Goal: Task Accomplishment & Management: Manage account settings

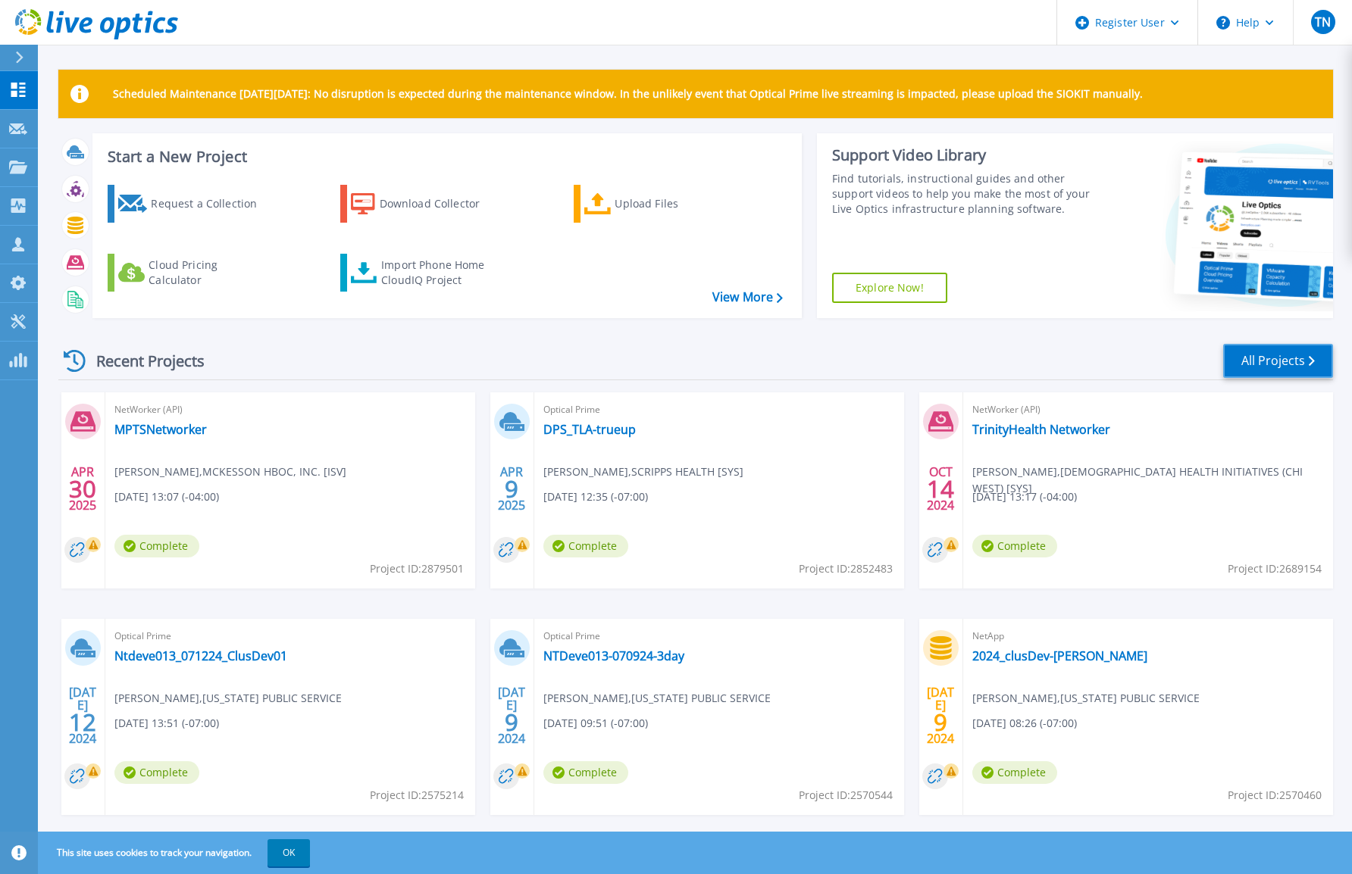
drag, startPoint x: 1290, startPoint y: 365, endPoint x: 1105, endPoint y: 380, distance: 186.2
click at [1290, 365] on link "All Projects" at bounding box center [1278, 361] width 110 height 34
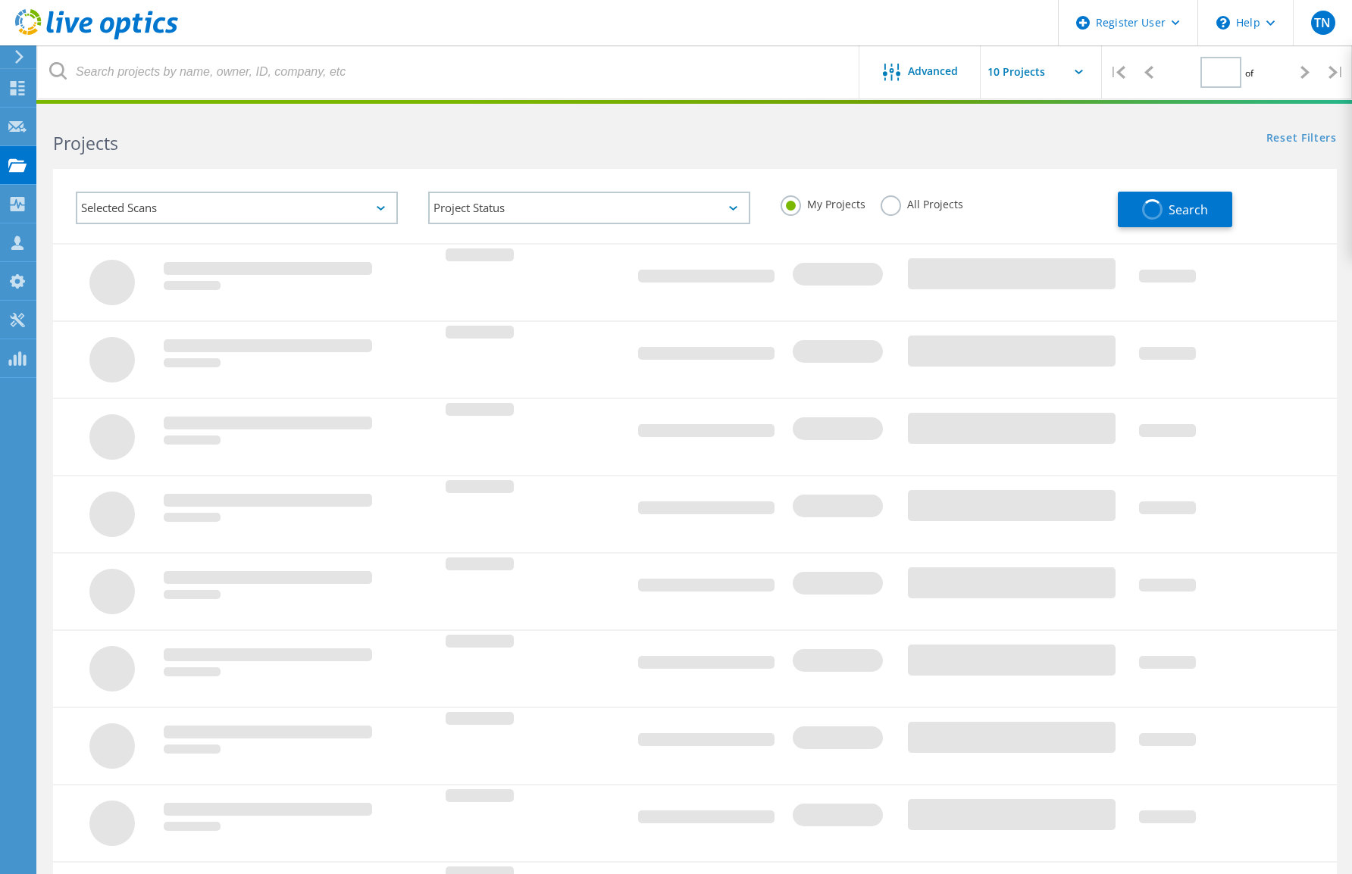
type input "1"
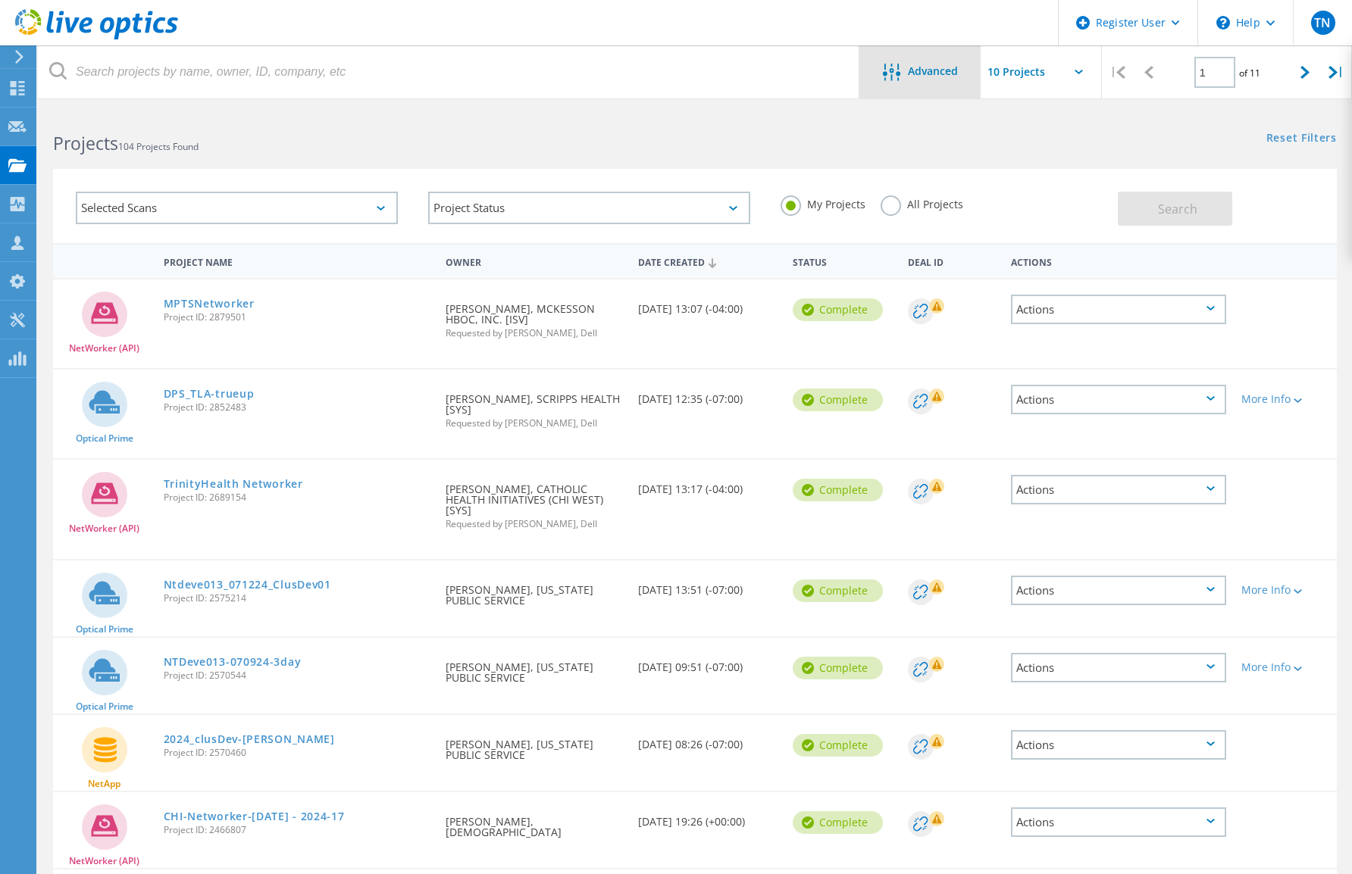
click at [884, 64] on icon at bounding box center [890, 72] width 17 height 17
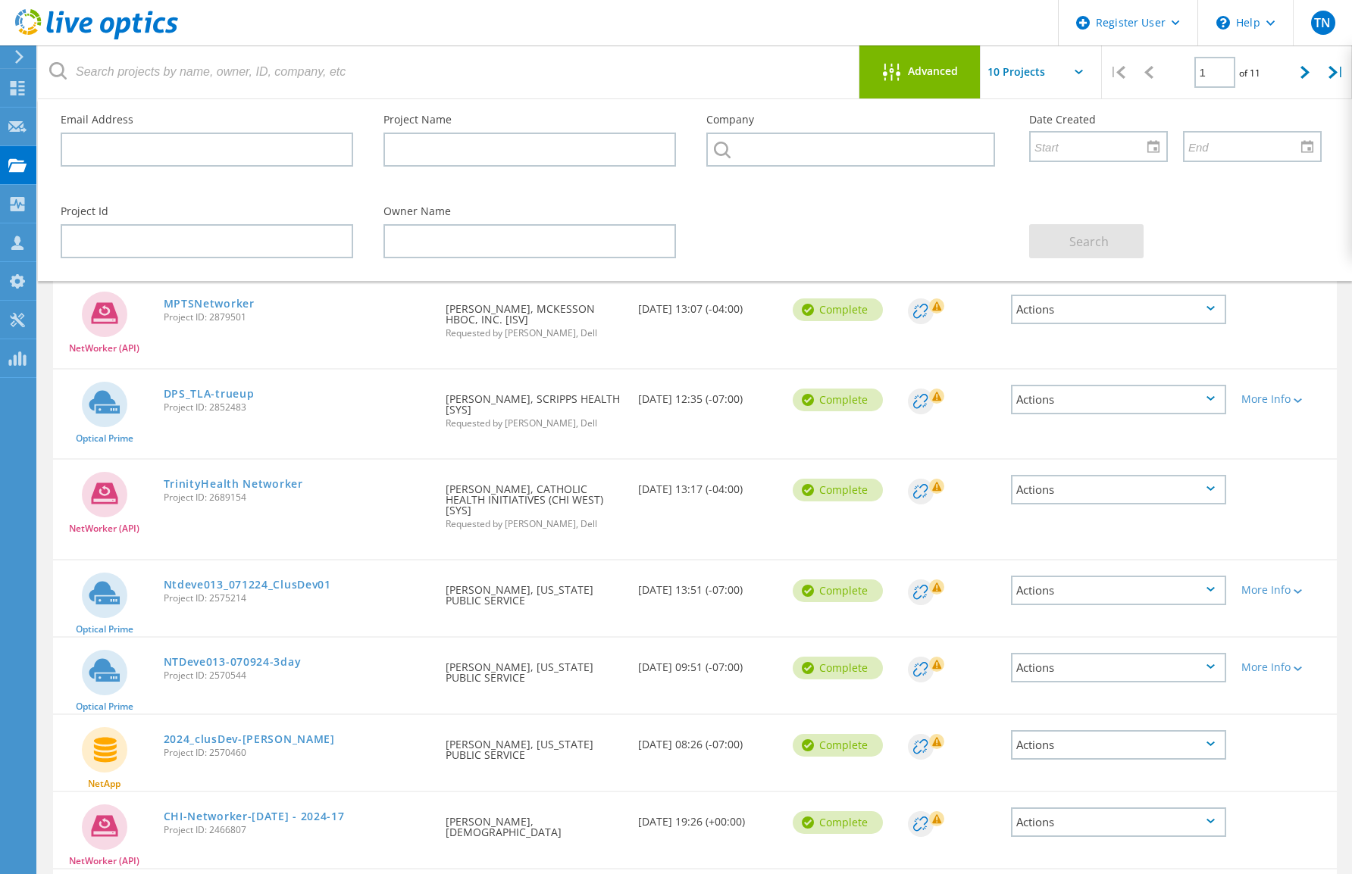
click at [1085, 74] on input "text" at bounding box center [1056, 71] width 152 height 53
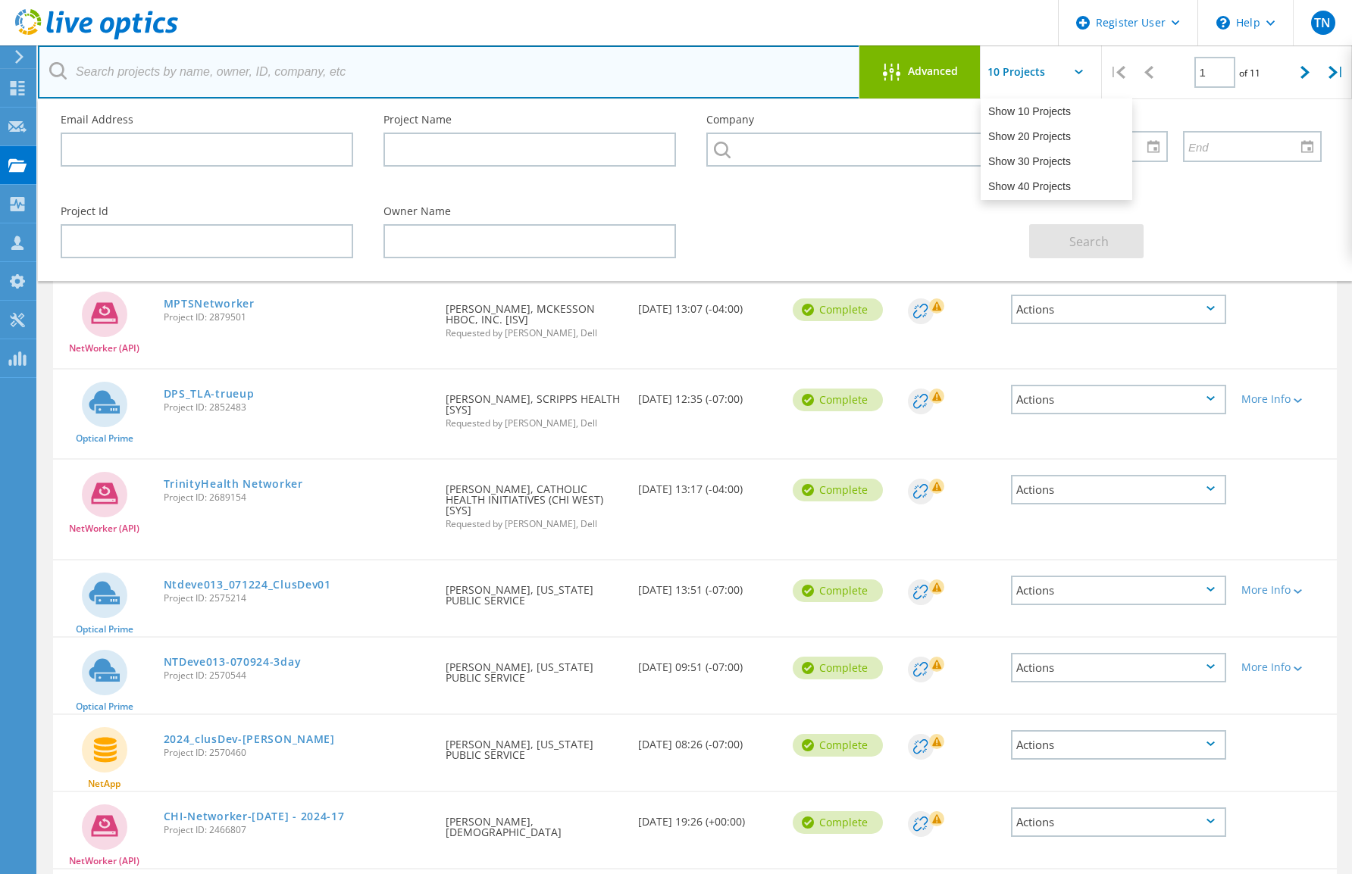
click at [115, 70] on input "text" at bounding box center [449, 71] width 822 height 53
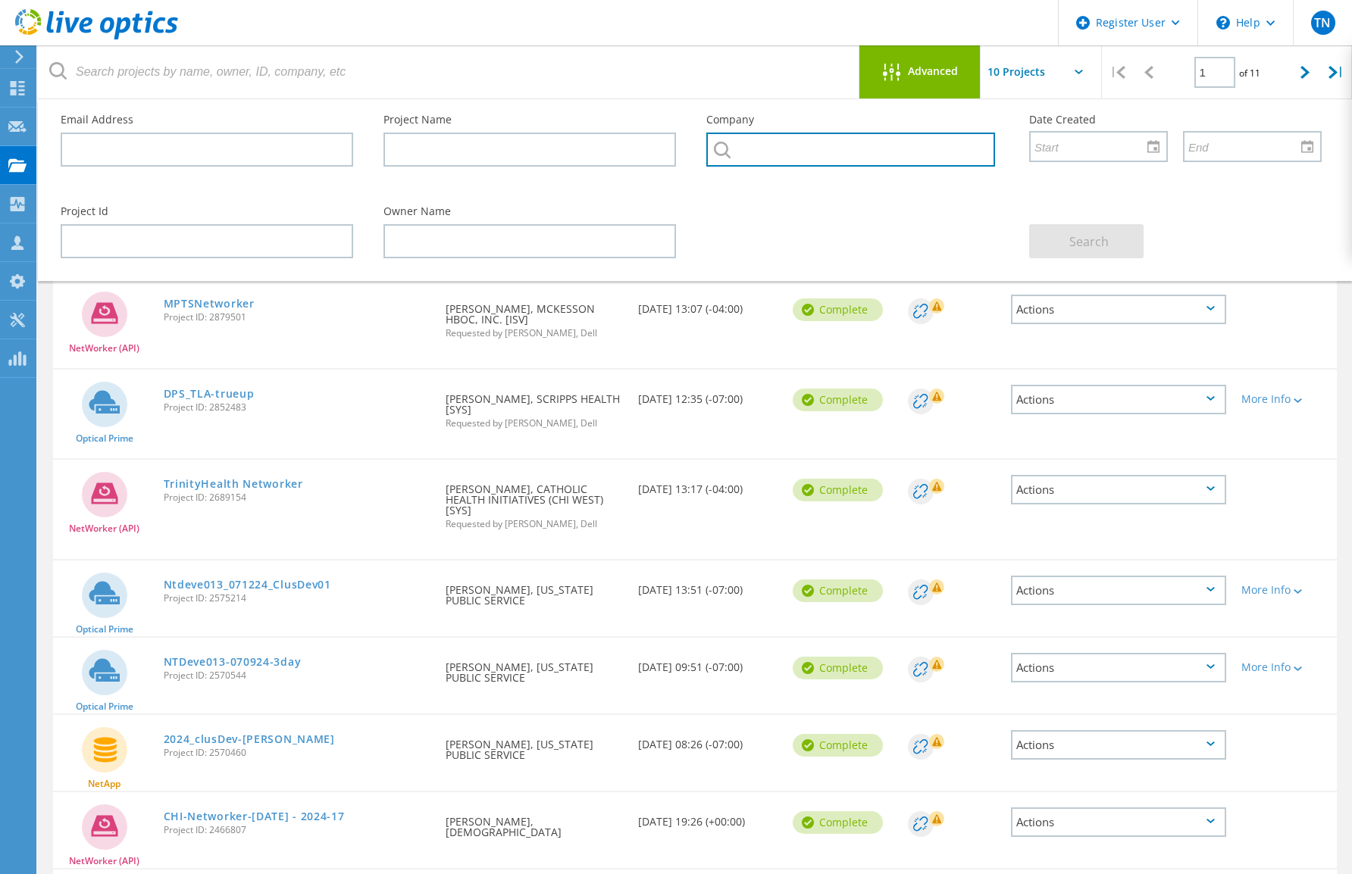
click at [738, 152] on input "text" at bounding box center [850, 150] width 289 height 34
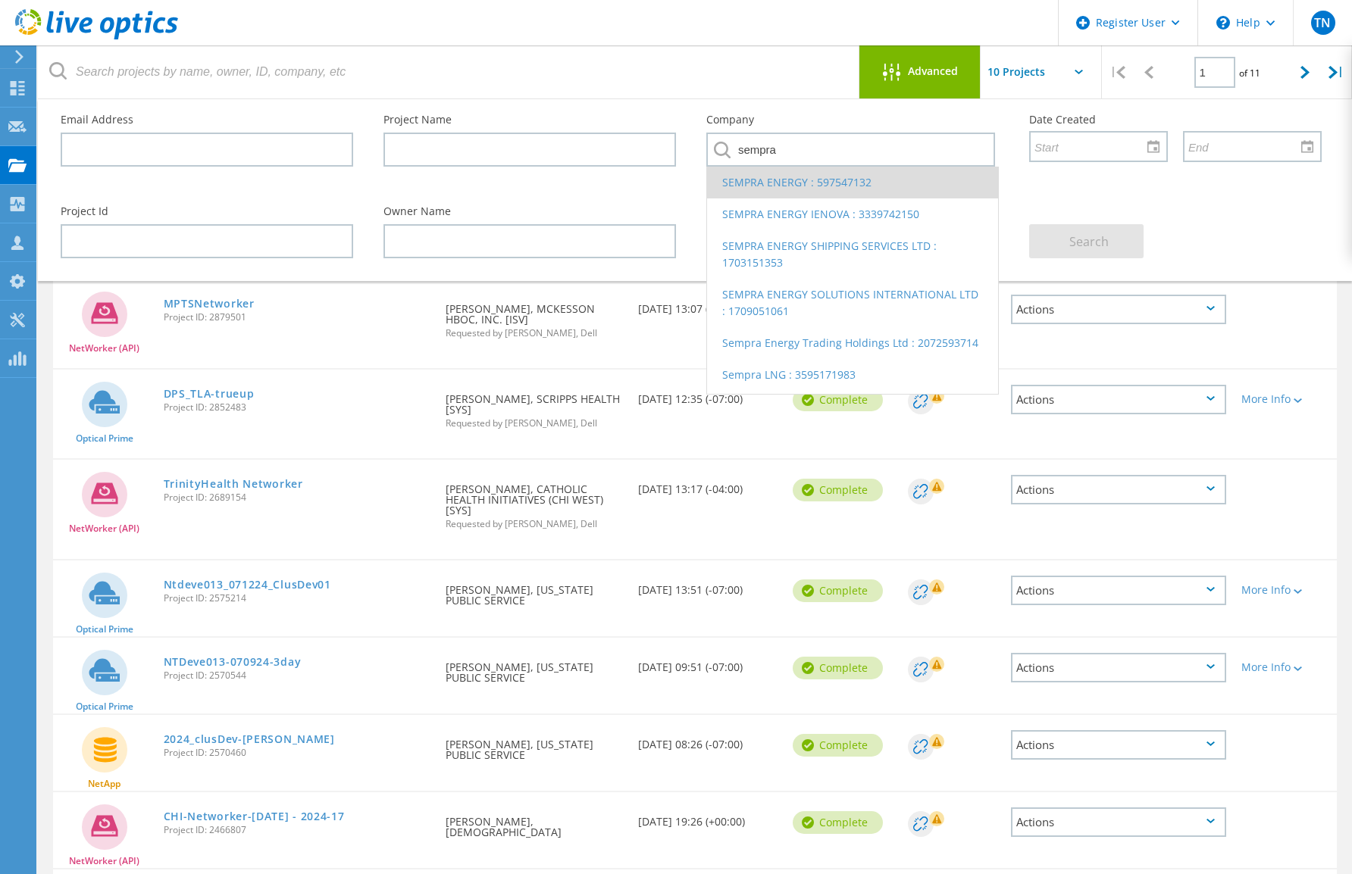
click at [815, 190] on li "SEMPRA ENERGY : 597547132" at bounding box center [852, 183] width 291 height 32
type input "SEMPRA ENERGY : 597547132"
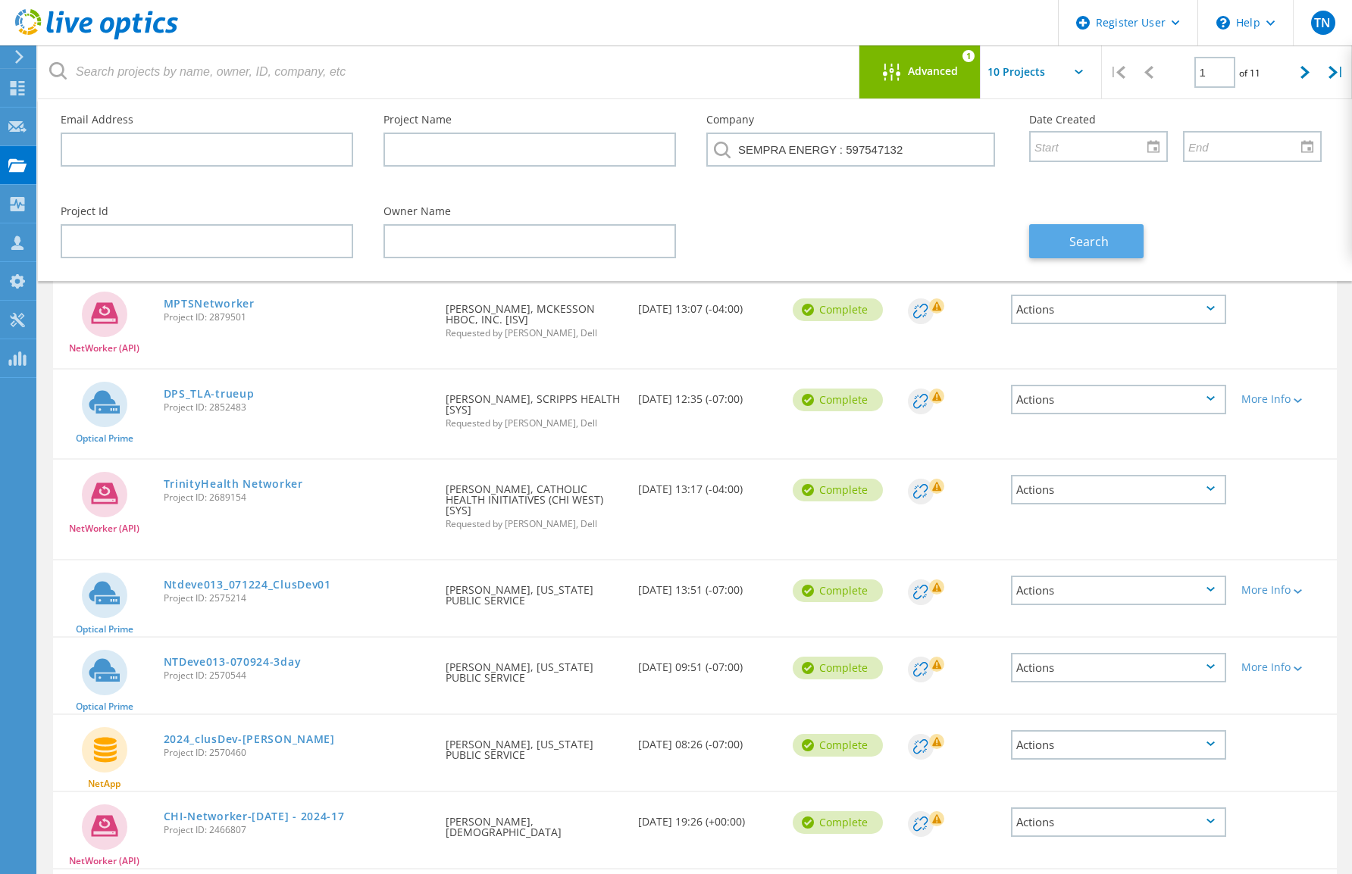
click at [1086, 245] on span "Search" at bounding box center [1088, 241] width 39 height 17
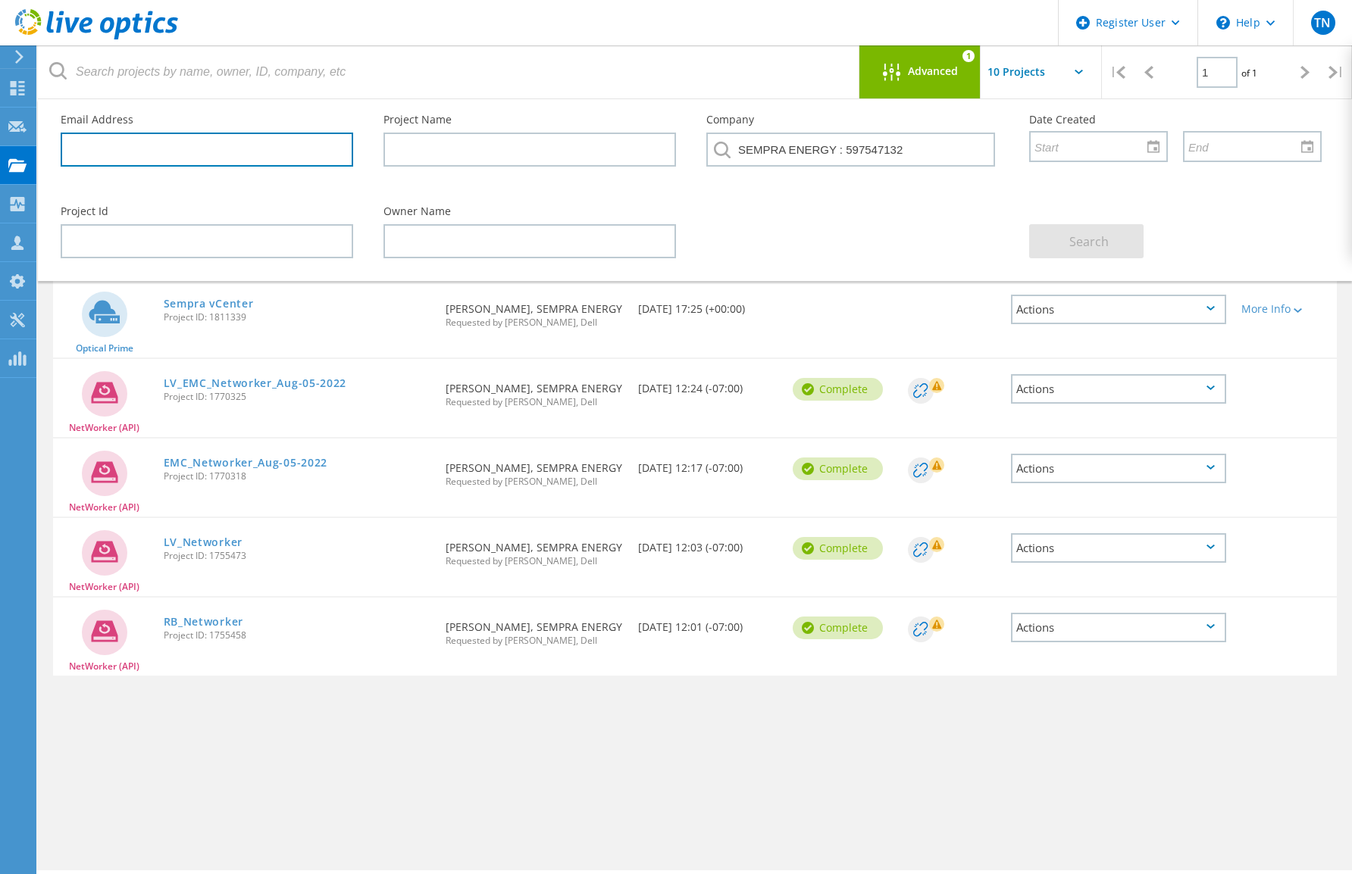
click at [119, 148] on input "text" at bounding box center [207, 150] width 292 height 34
paste input "JSamuel@scgcontractor.com"
type input "JSamuel@scgcontractor.com"
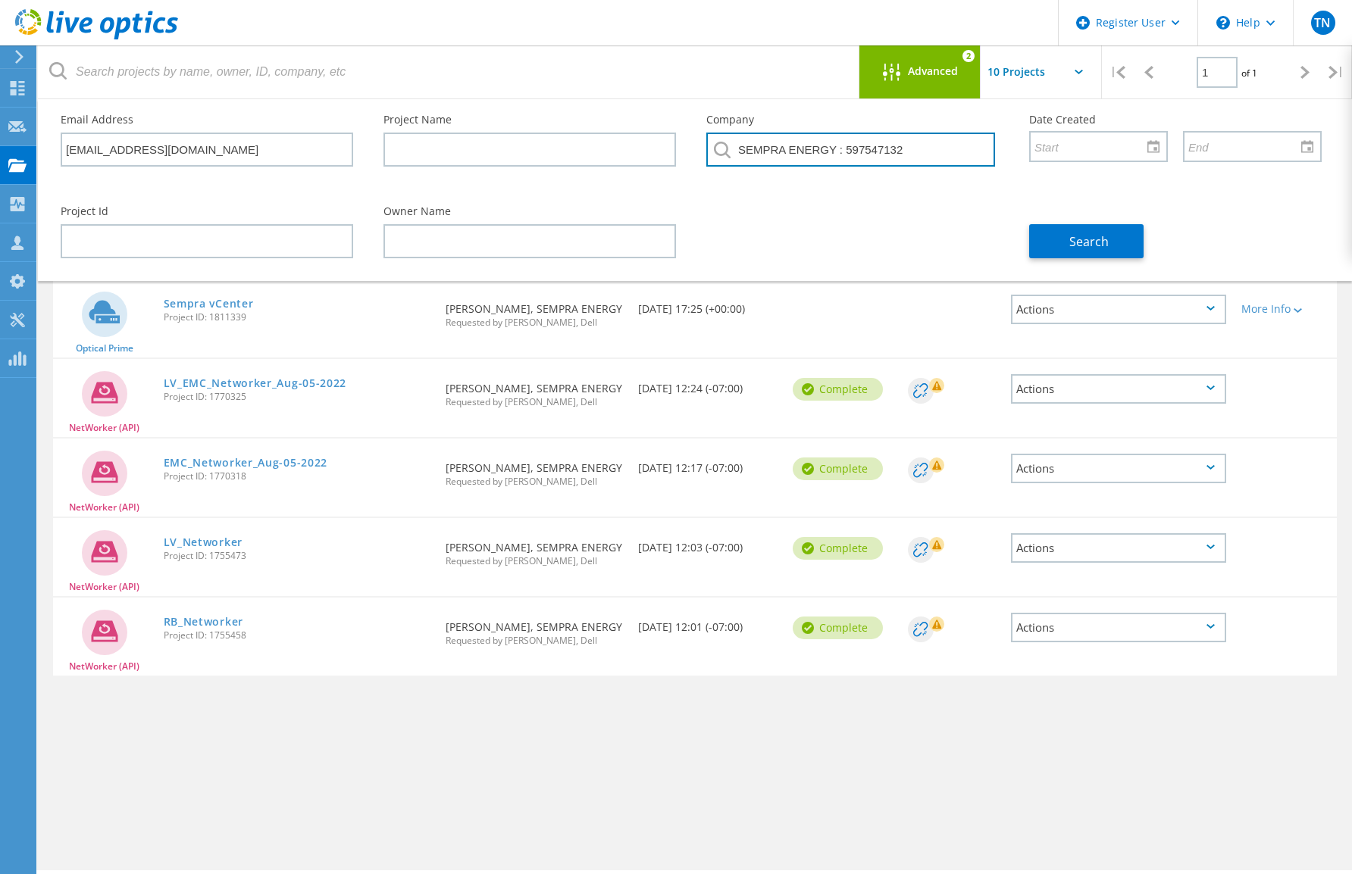
drag, startPoint x: 937, startPoint y: 143, endPoint x: 639, endPoint y: 161, distance: 299.0
click at [639, 161] on div "Email Address JSamuel@scgcontractor.com Project Name Company SEMPRA ENERGY : 59…" at bounding box center [690, 145] width 1291 height 92
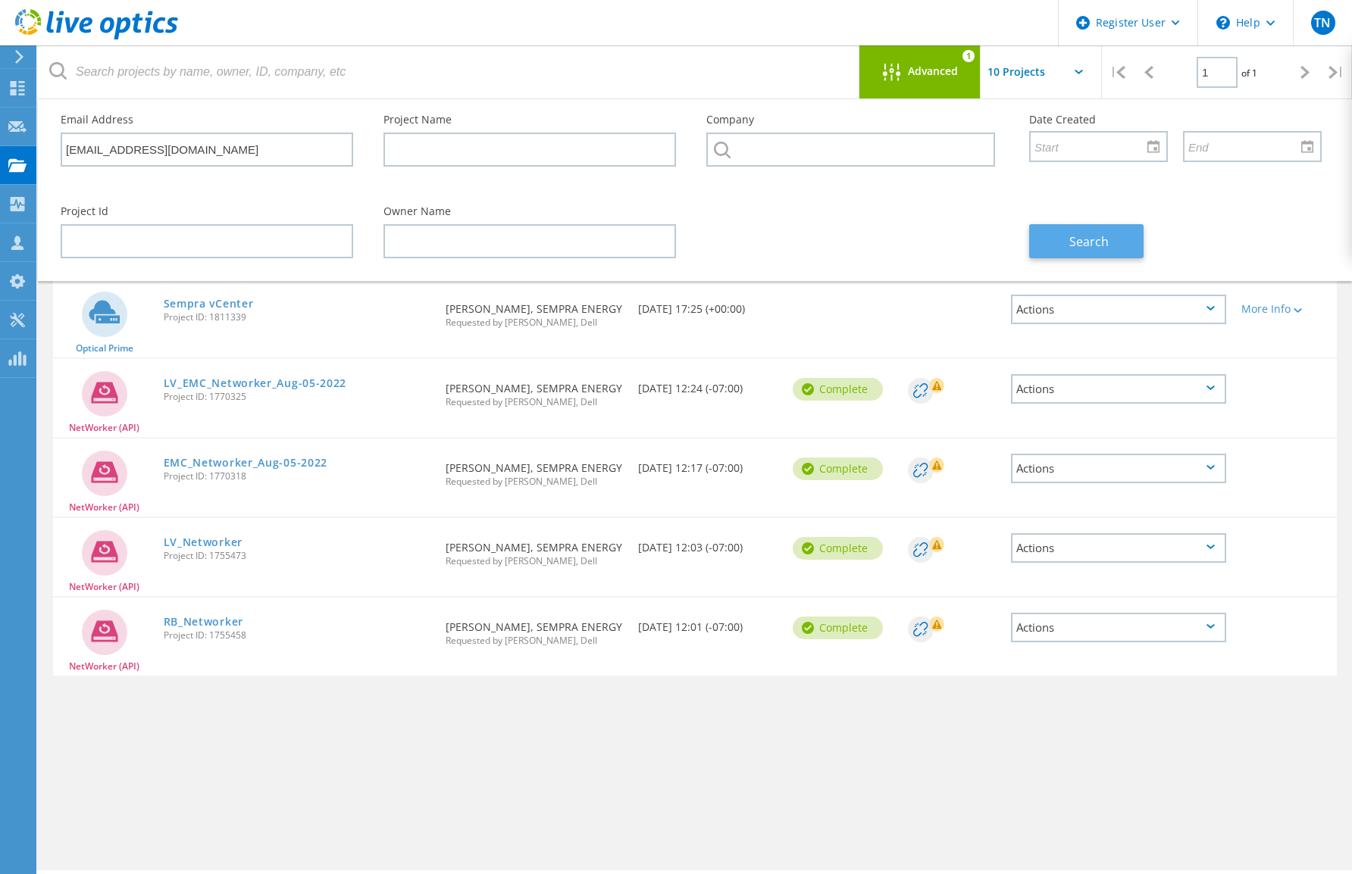
click at [1093, 244] on span "Search" at bounding box center [1088, 241] width 39 height 17
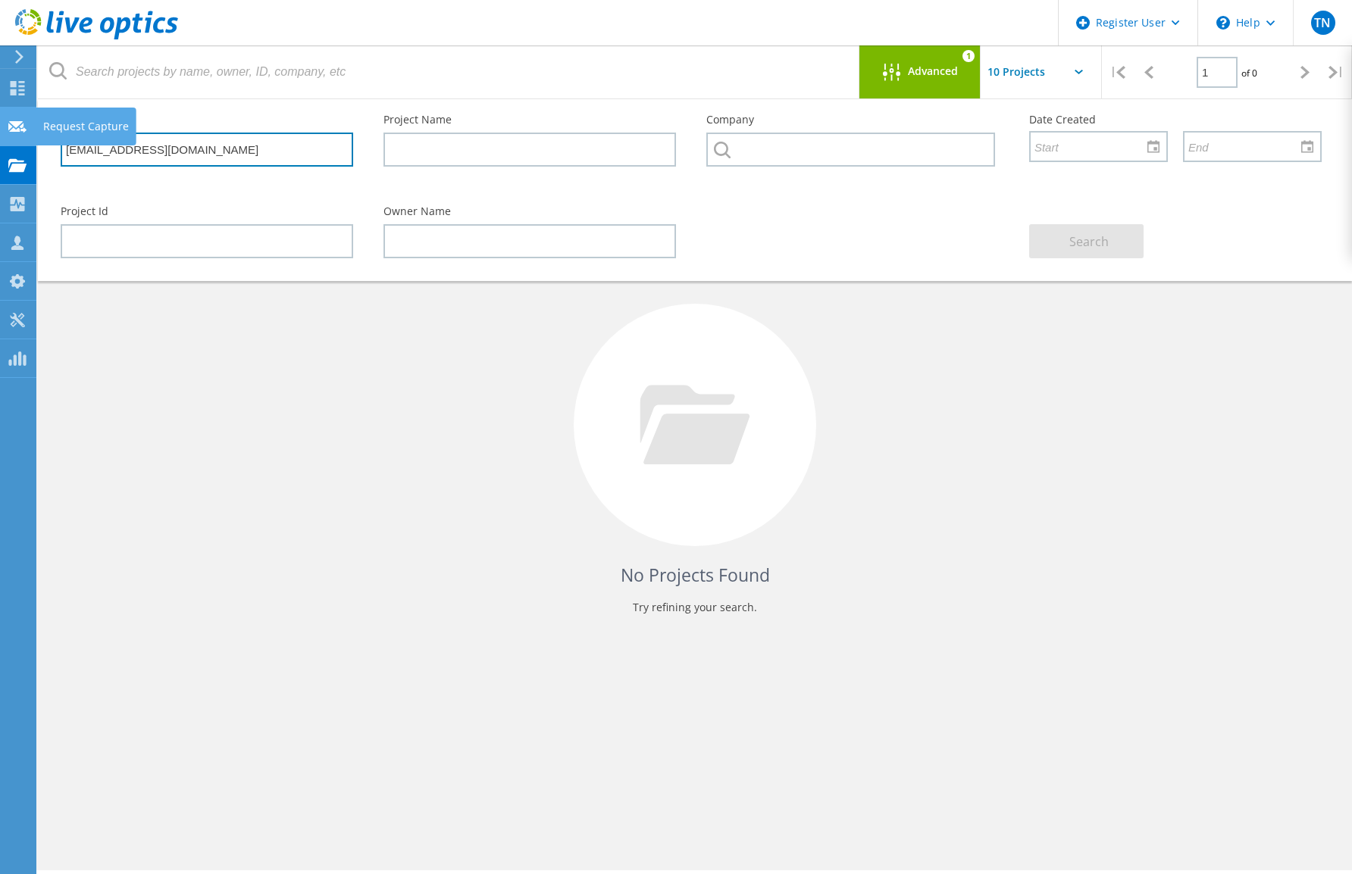
click at [4, 142] on div "Register User \n Help Explore Helpful Articles Contact Support TN Dell User Tim…" at bounding box center [676, 513] width 1352 height 806
type input "J"
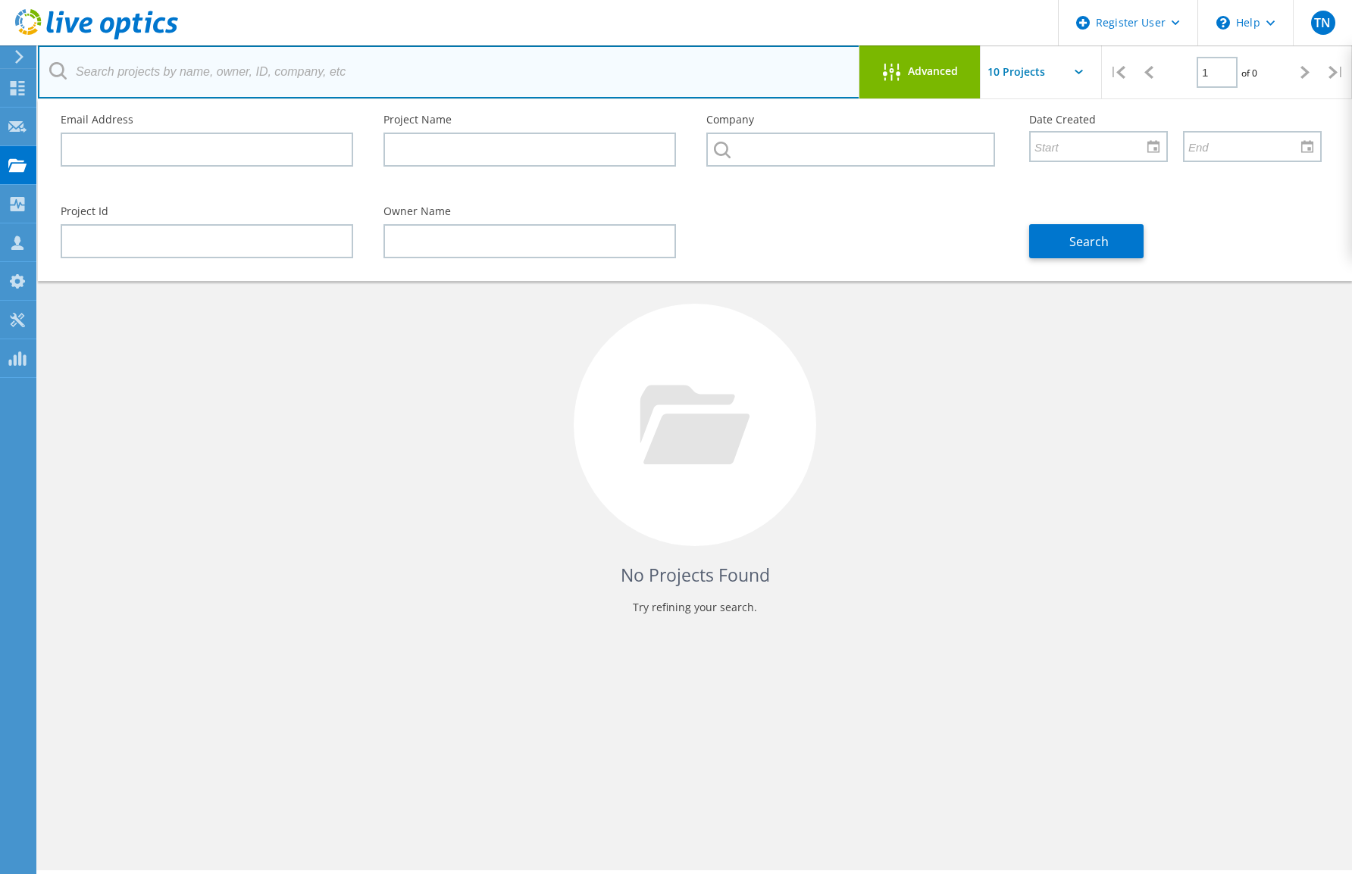
click at [228, 68] on input "text" at bounding box center [449, 71] width 822 height 53
type input "s"
paste input "JSamuel@scgcontractor.com"
type input "JSamuel@scgcontractor.com"
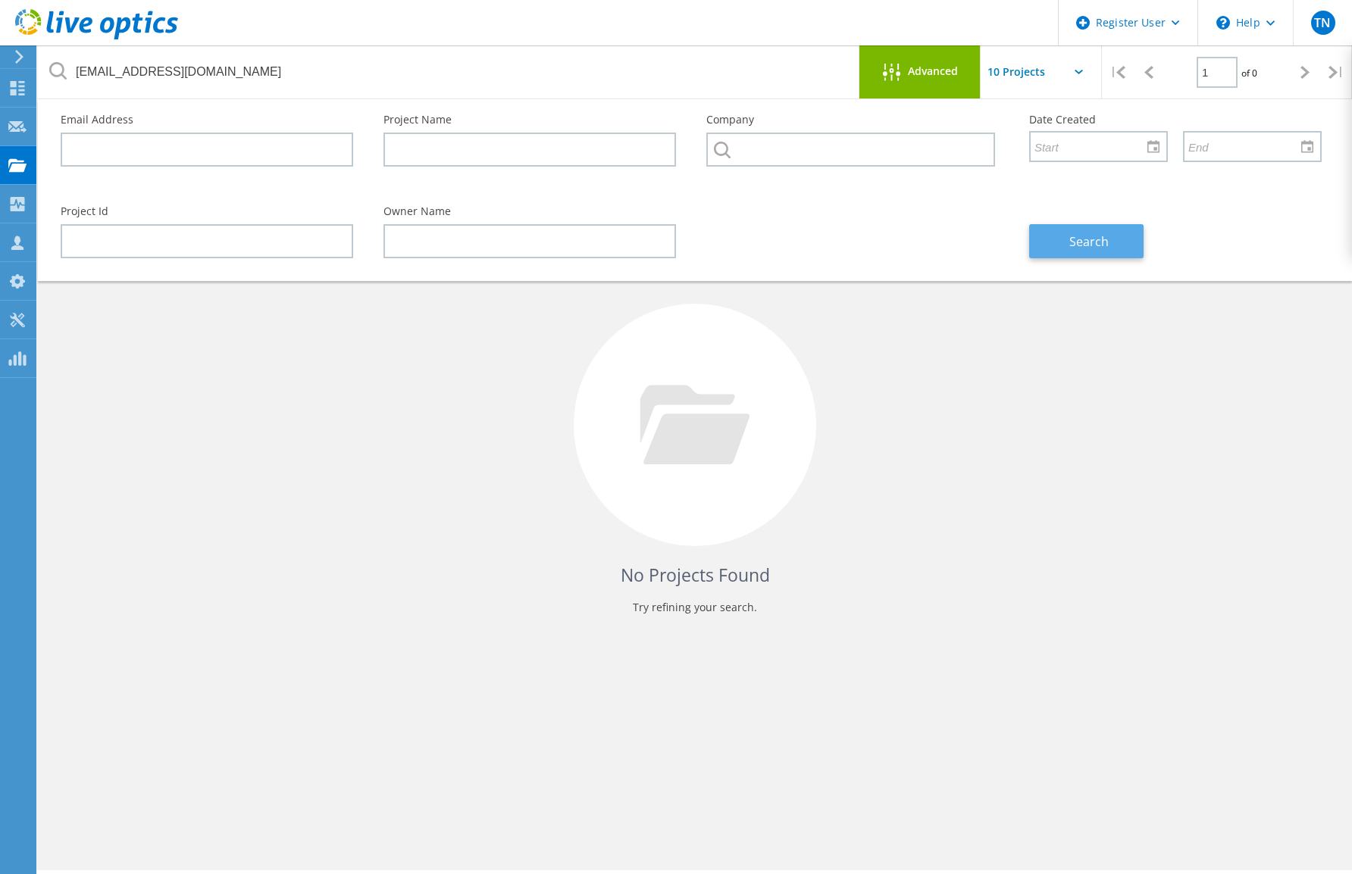
click at [1088, 239] on span "Search" at bounding box center [1088, 241] width 39 height 17
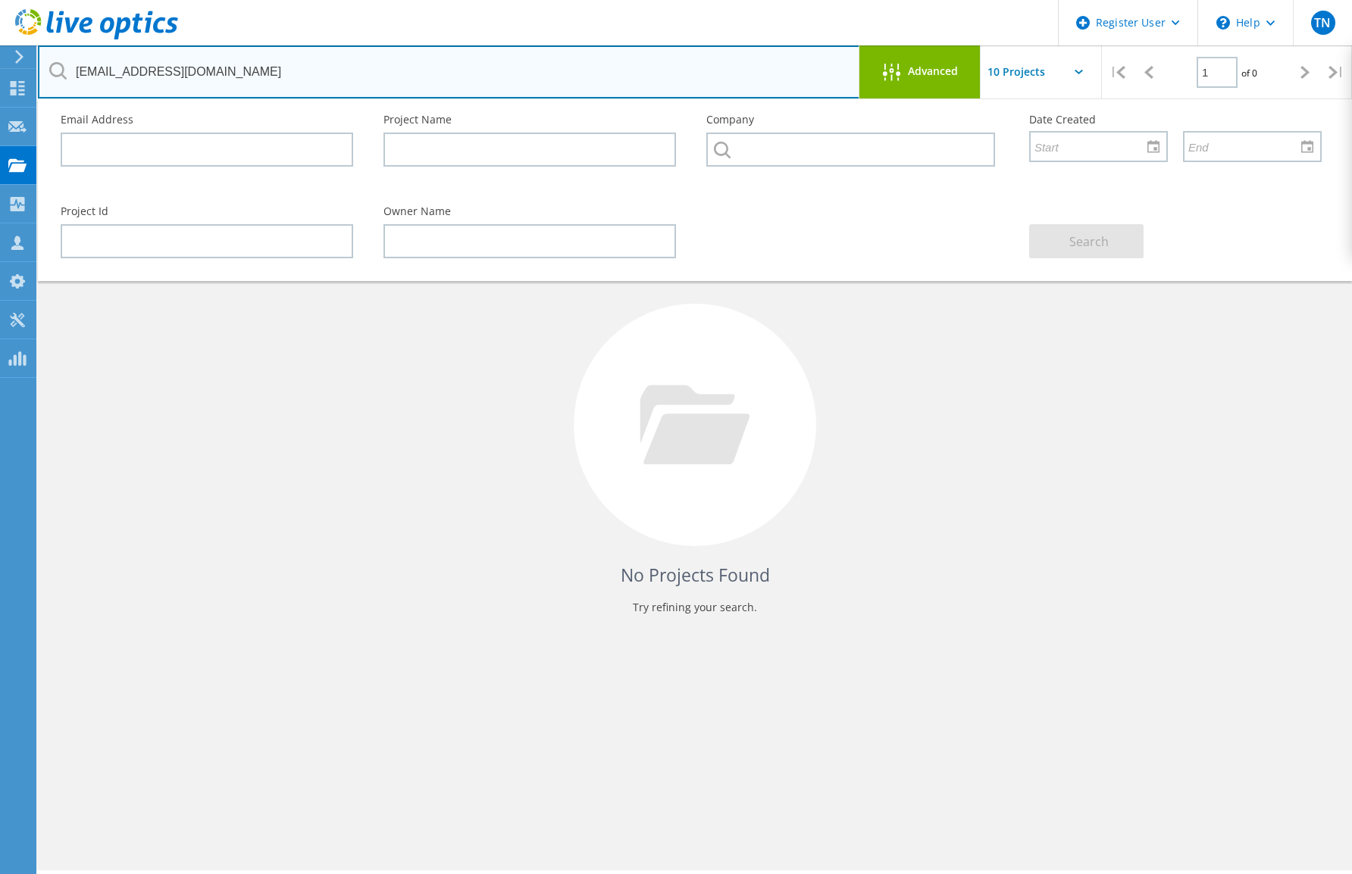
drag, startPoint x: 223, startPoint y: 70, endPoint x: 208, endPoint y: 74, distance: 15.6
click at [208, 74] on input "JSamuel@scgcontractor.com" at bounding box center [449, 71] width 822 height 53
drag, startPoint x: 281, startPoint y: 82, endPoint x: 52, endPoint y: 83, distance: 229.6
click at [52, 83] on input "JSamuel@scgcontractor.com" at bounding box center [449, 71] width 822 height 53
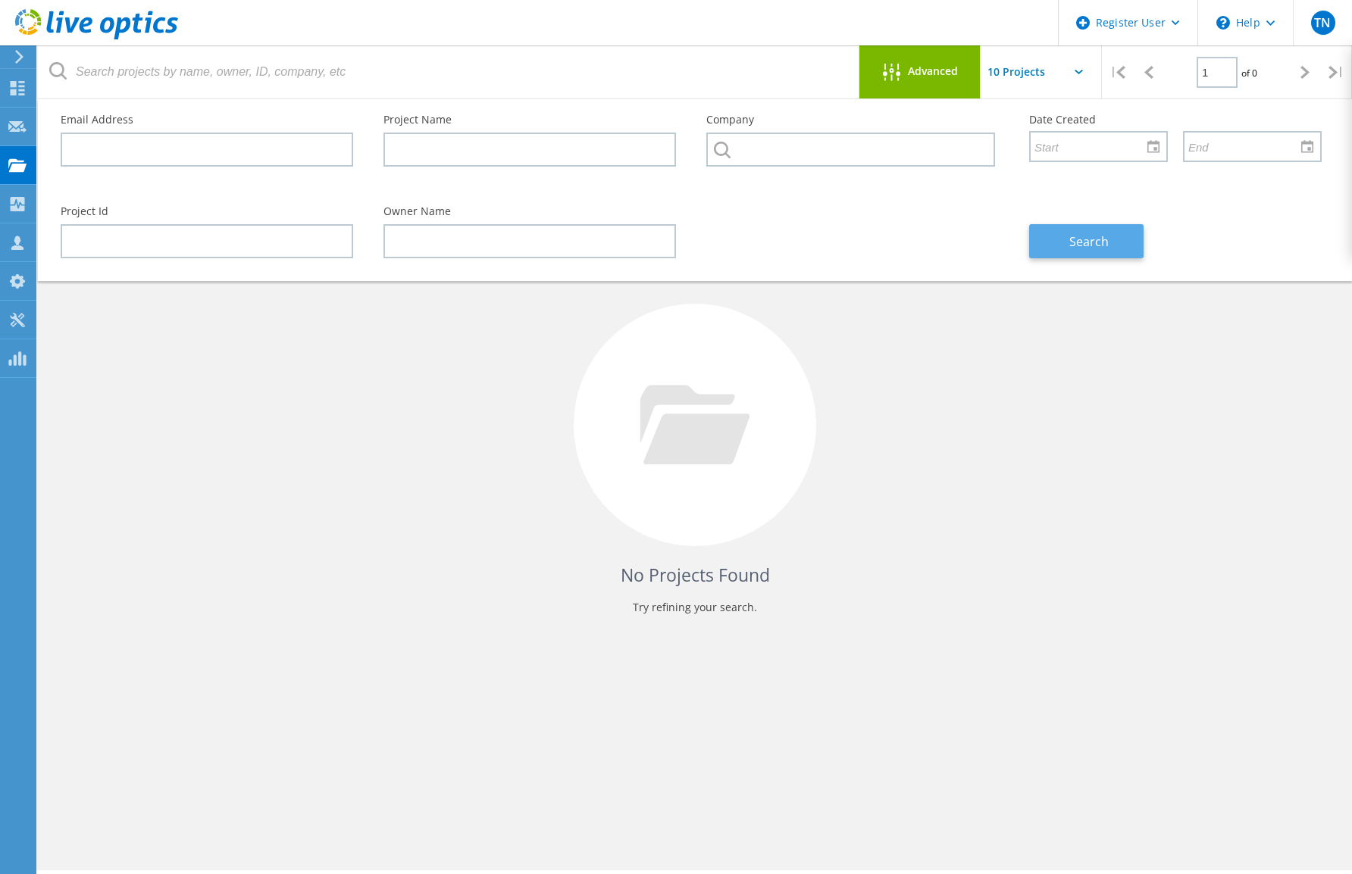
click at [1119, 242] on button "Search" at bounding box center [1086, 241] width 114 height 34
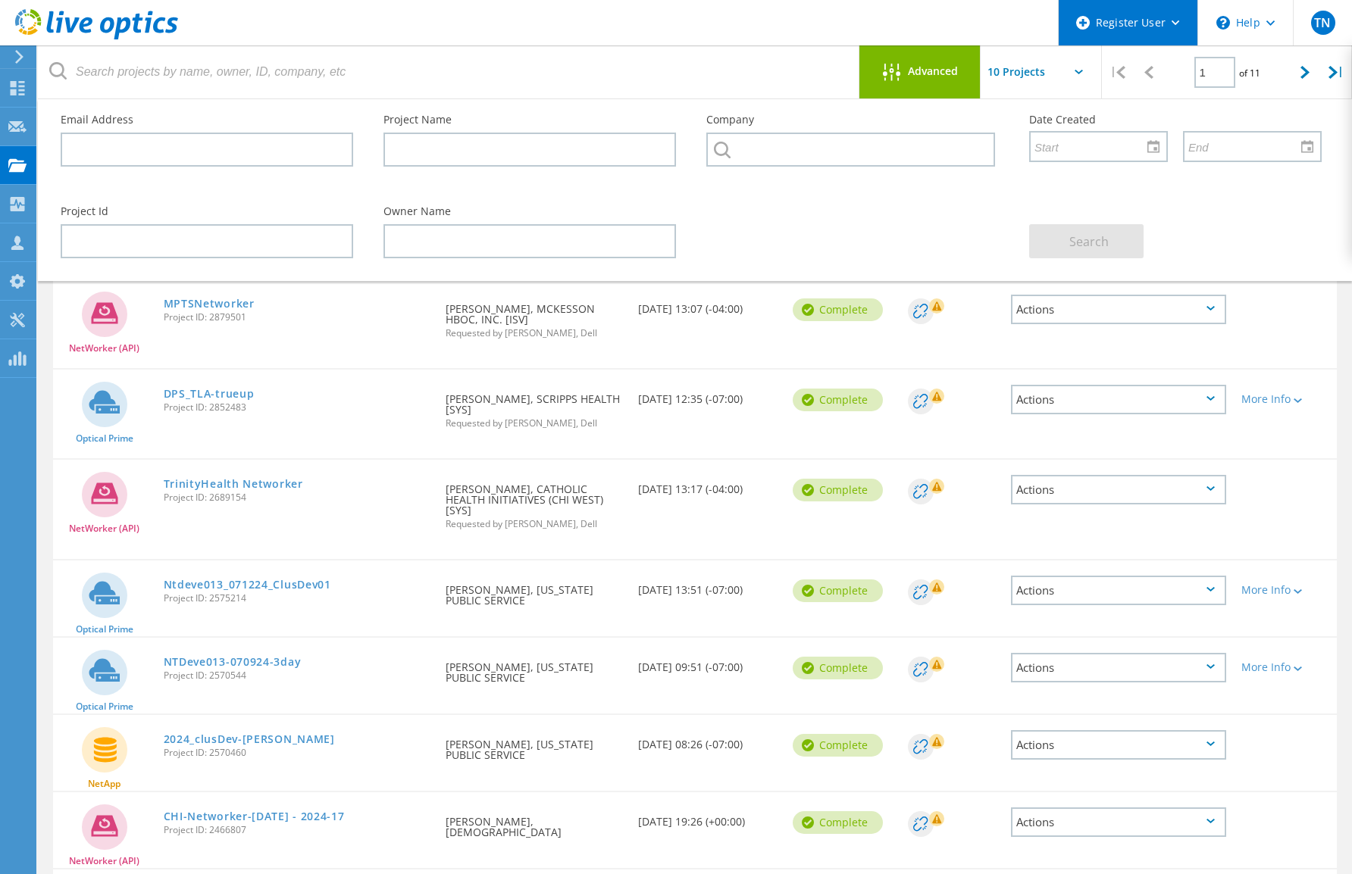
click at [1178, 30] on div "Register User" at bounding box center [1127, 22] width 139 height 45
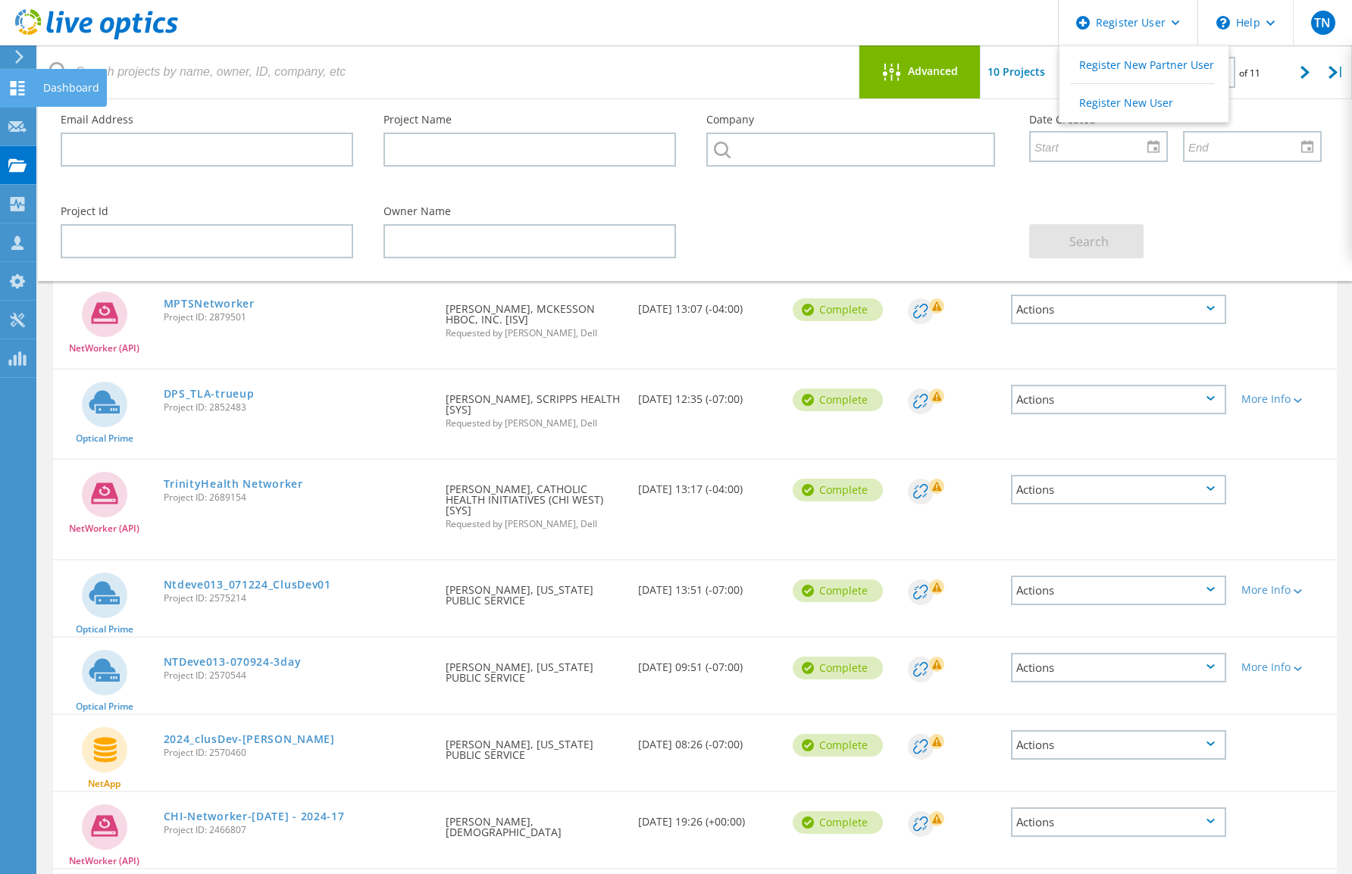
click at [18, 81] on icon at bounding box center [17, 88] width 18 height 14
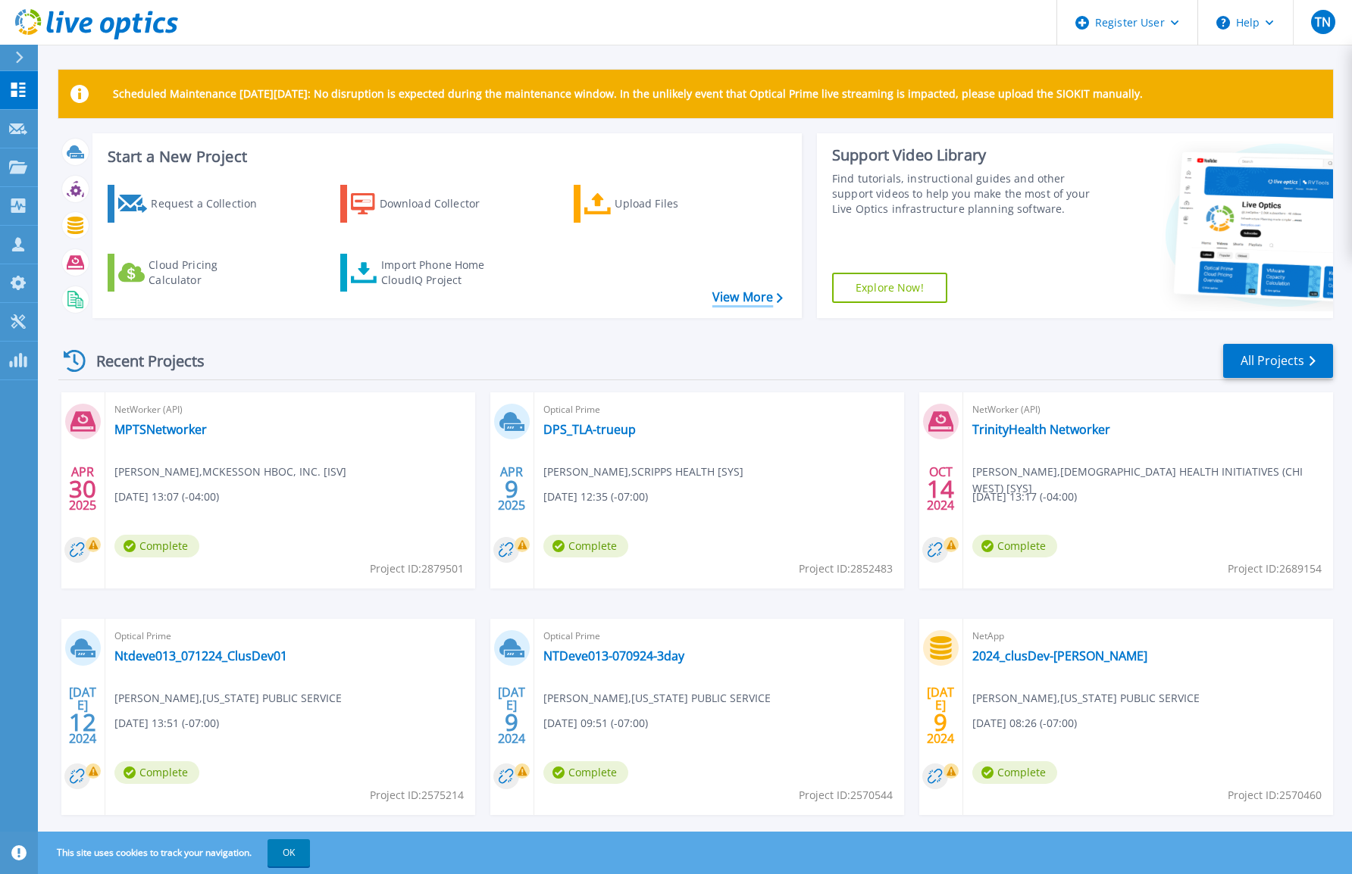
click at [755, 302] on link "View More" at bounding box center [747, 297] width 70 height 14
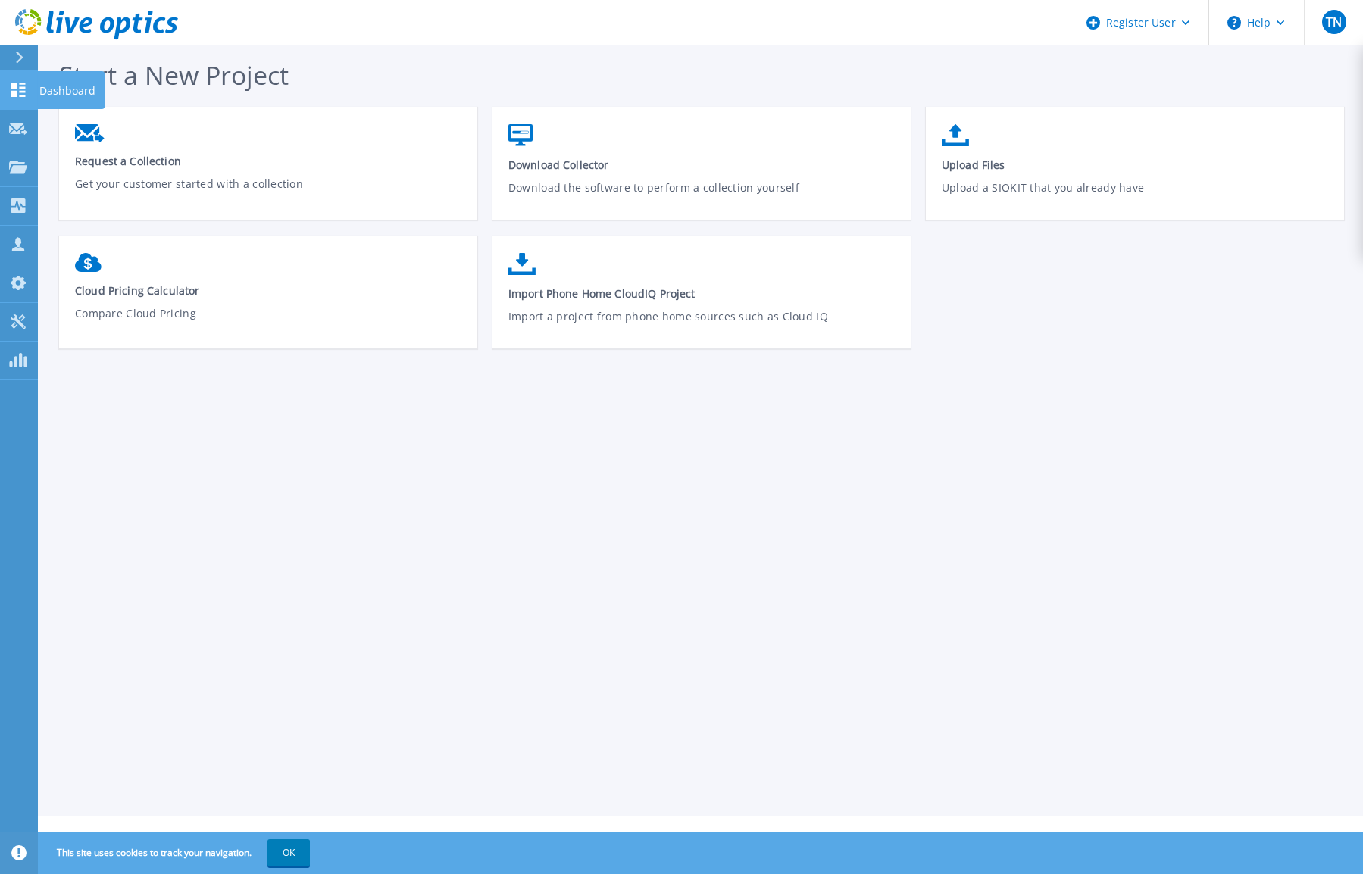
click at [9, 85] on icon at bounding box center [18, 90] width 18 height 14
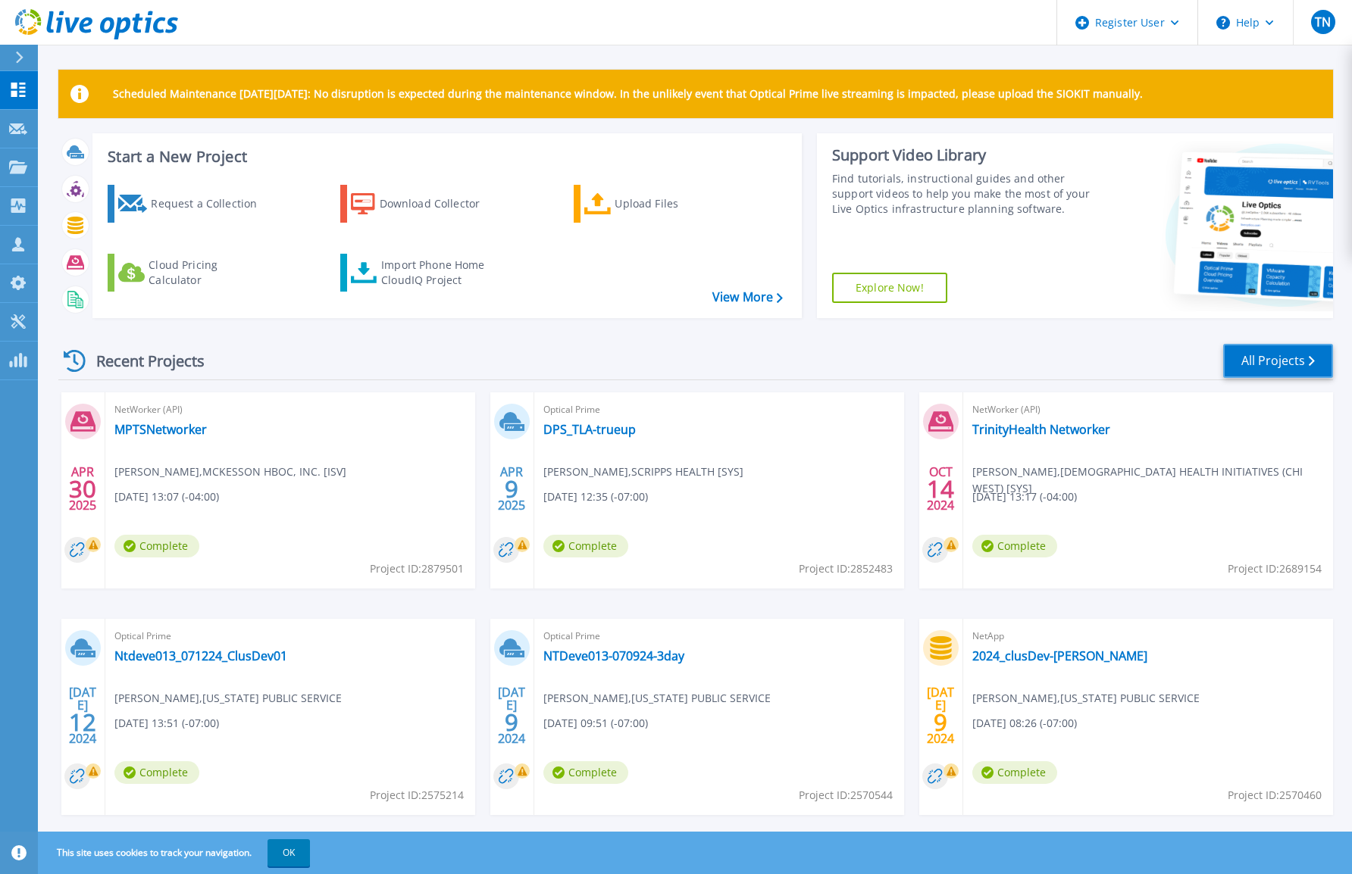
click at [1282, 364] on link "All Projects" at bounding box center [1278, 361] width 110 height 34
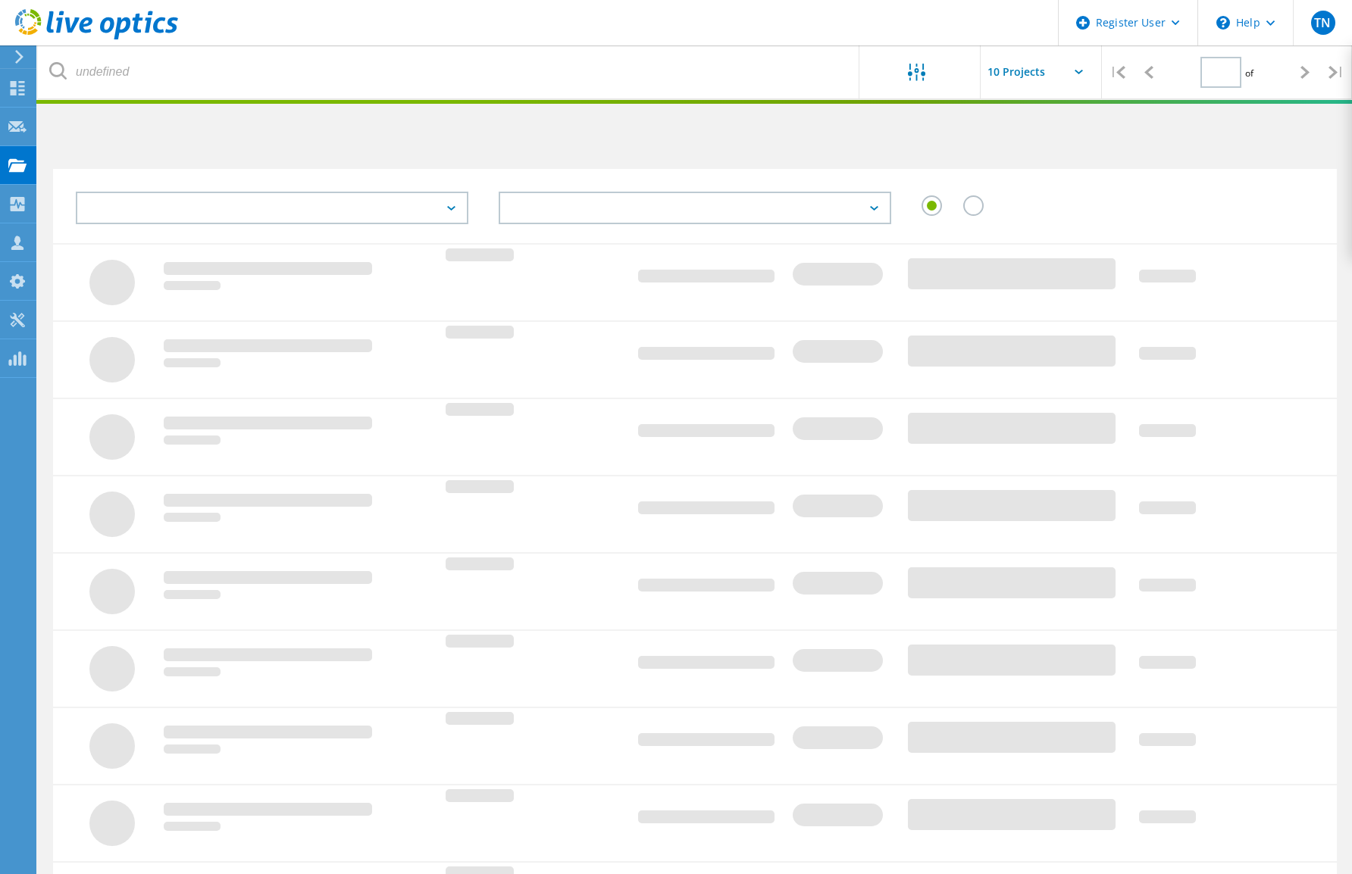
type input "1"
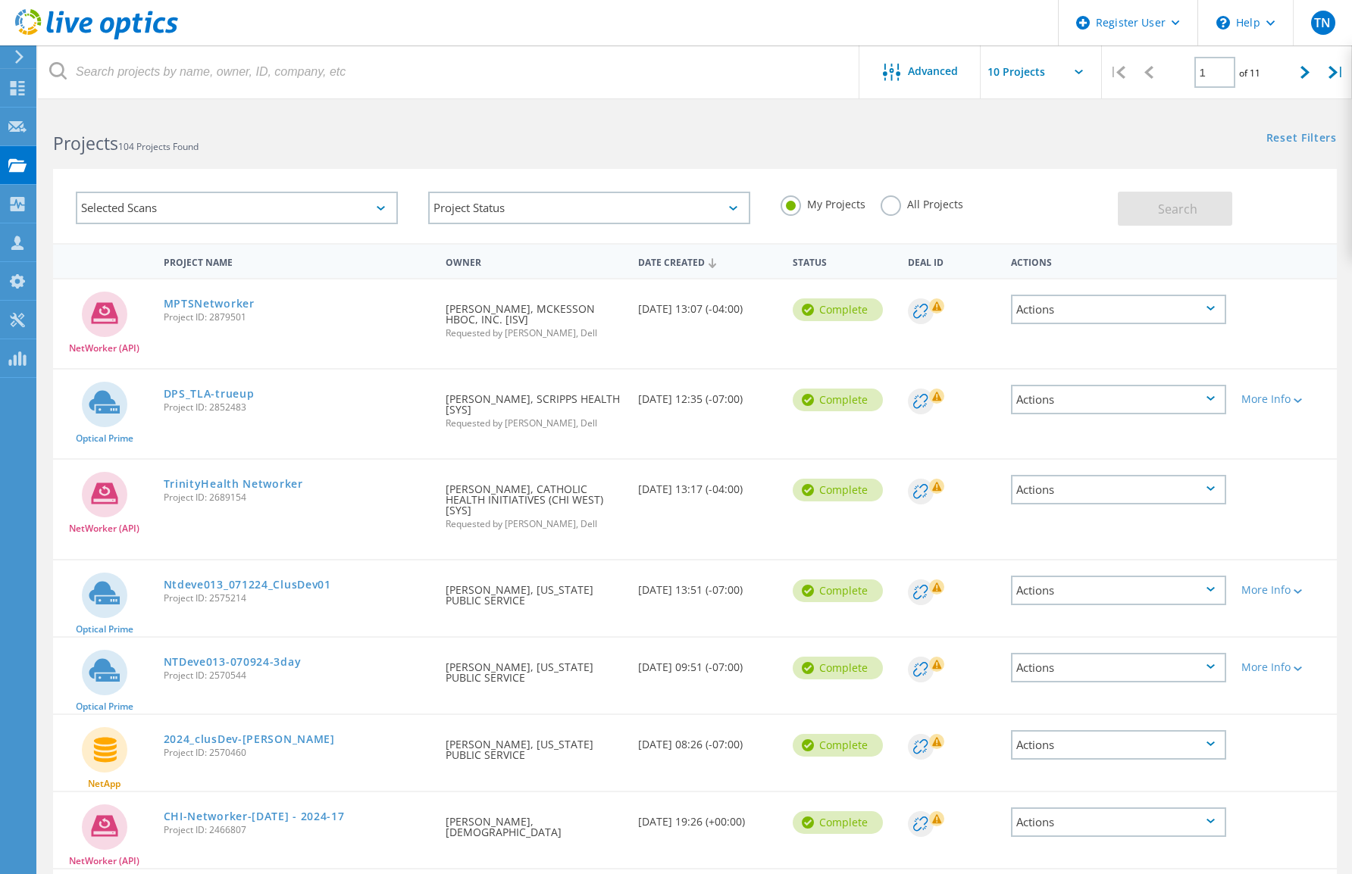
drag, startPoint x: 896, startPoint y: 202, endPoint x: 859, endPoint y: 202, distance: 36.4
click at [896, 202] on label "All Projects" at bounding box center [921, 202] width 83 height 14
click at [0, 0] on input "All Projects" at bounding box center [0, 0] width 0 height 0
click at [382, 208] on icon at bounding box center [381, 208] width 8 height 5
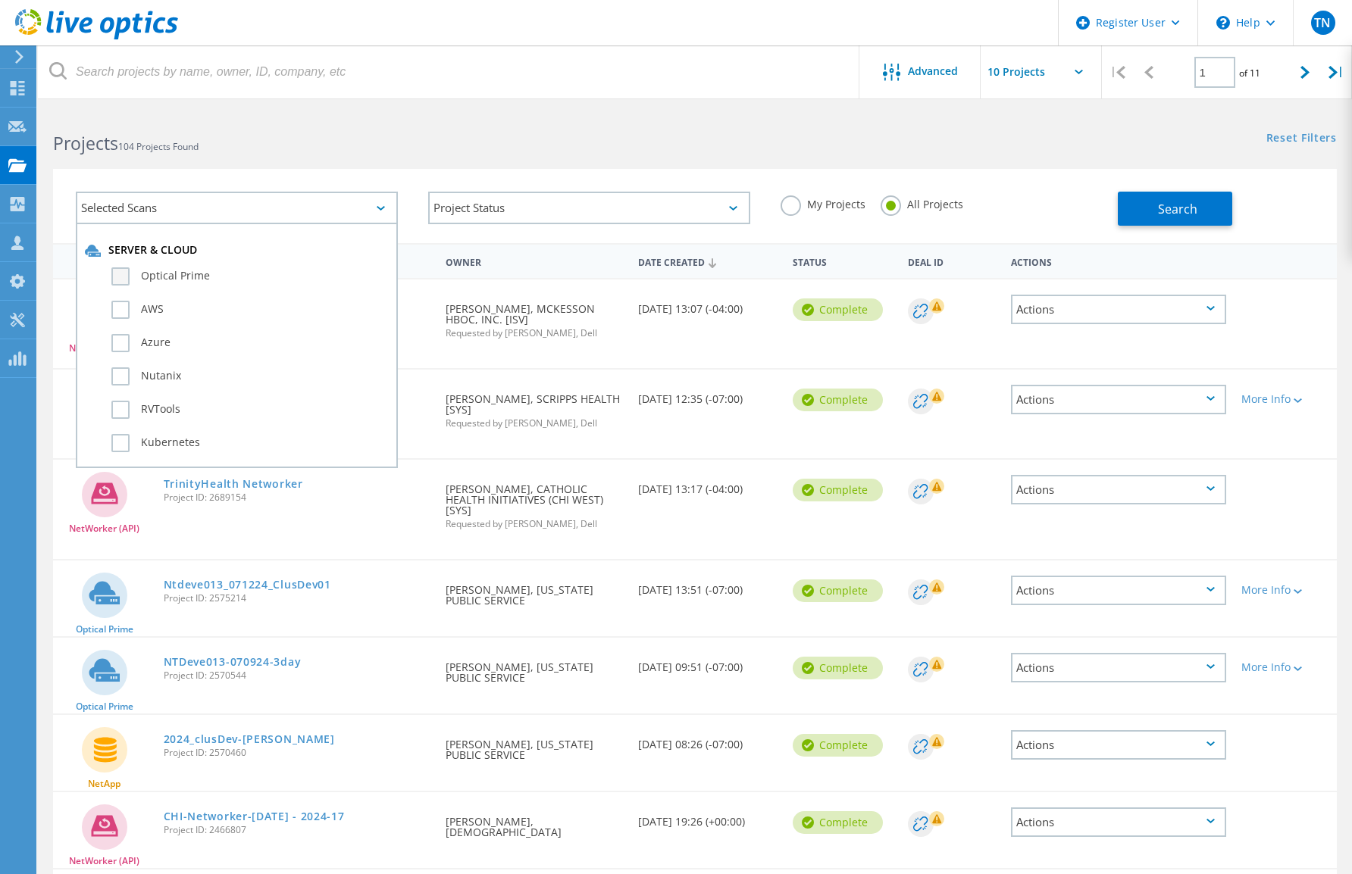
click at [123, 279] on label "Optical Prime" at bounding box center [249, 276] width 277 height 18
click at [0, 0] on input "Optical Prime" at bounding box center [0, 0] width 0 height 0
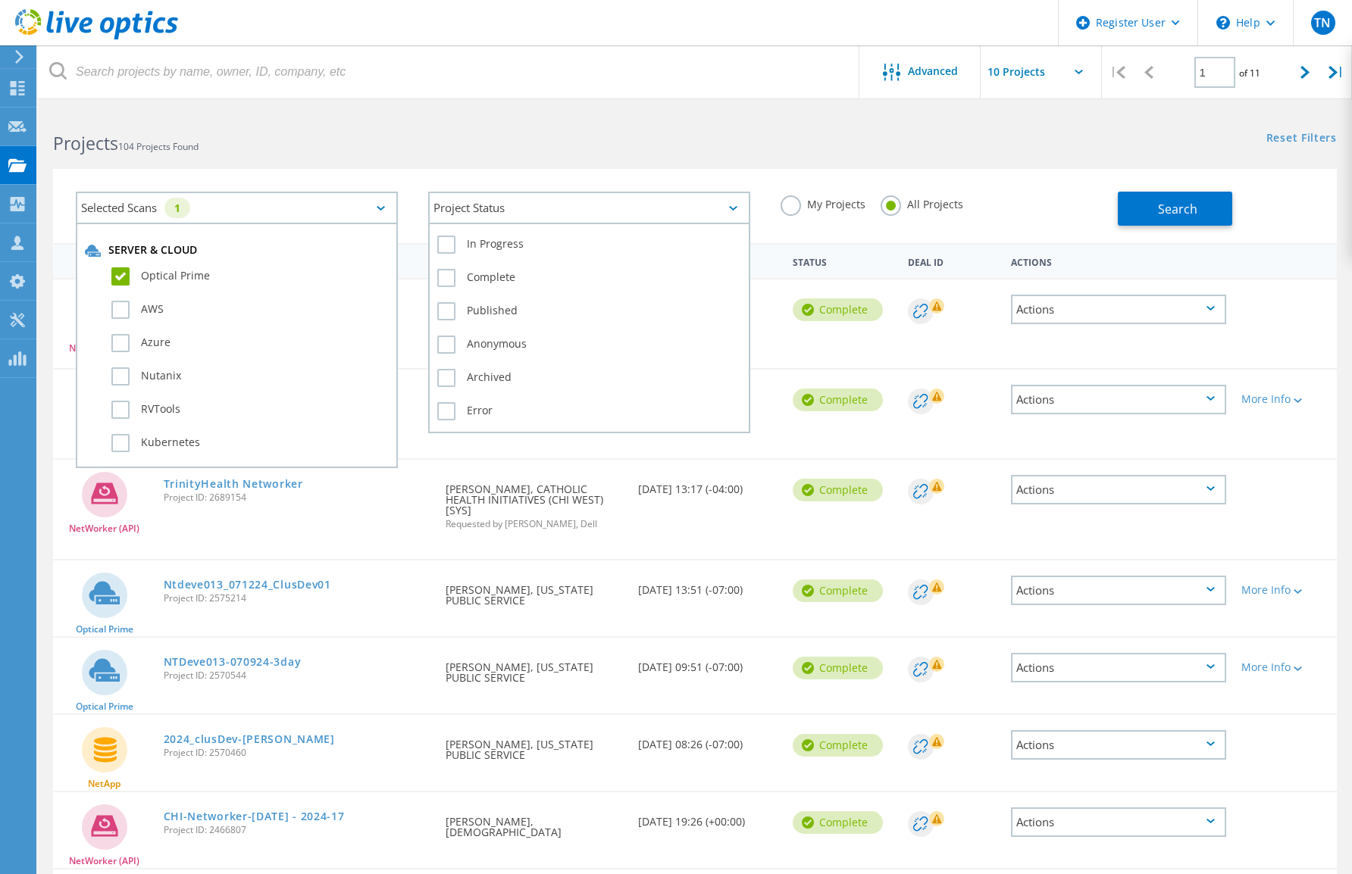
click at [708, 212] on div "Project Status" at bounding box center [589, 208] width 322 height 33
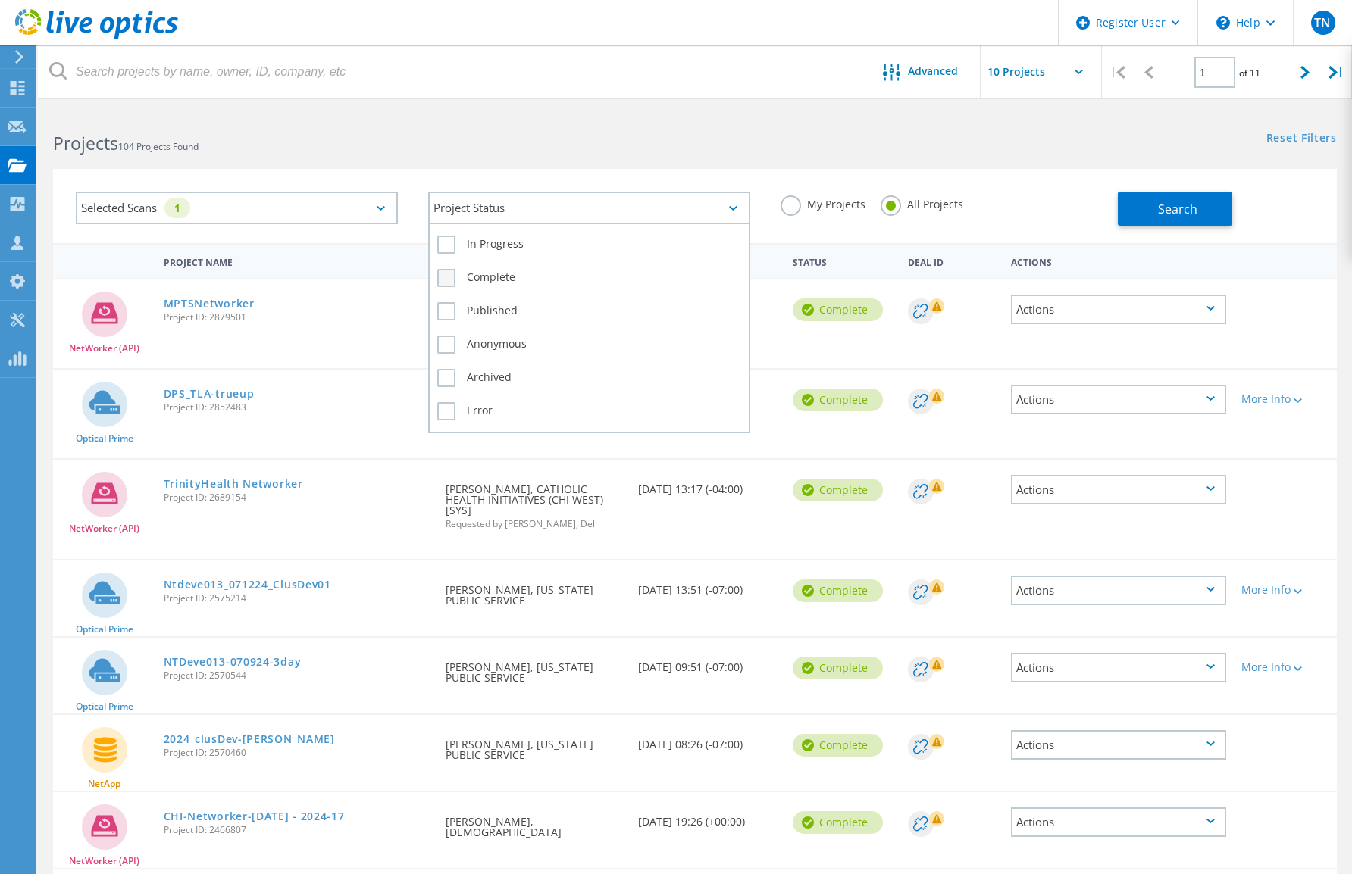
click at [445, 277] on label "Complete" at bounding box center [589, 278] width 304 height 18
click at [0, 0] on input "Complete" at bounding box center [0, 0] width 0 height 0
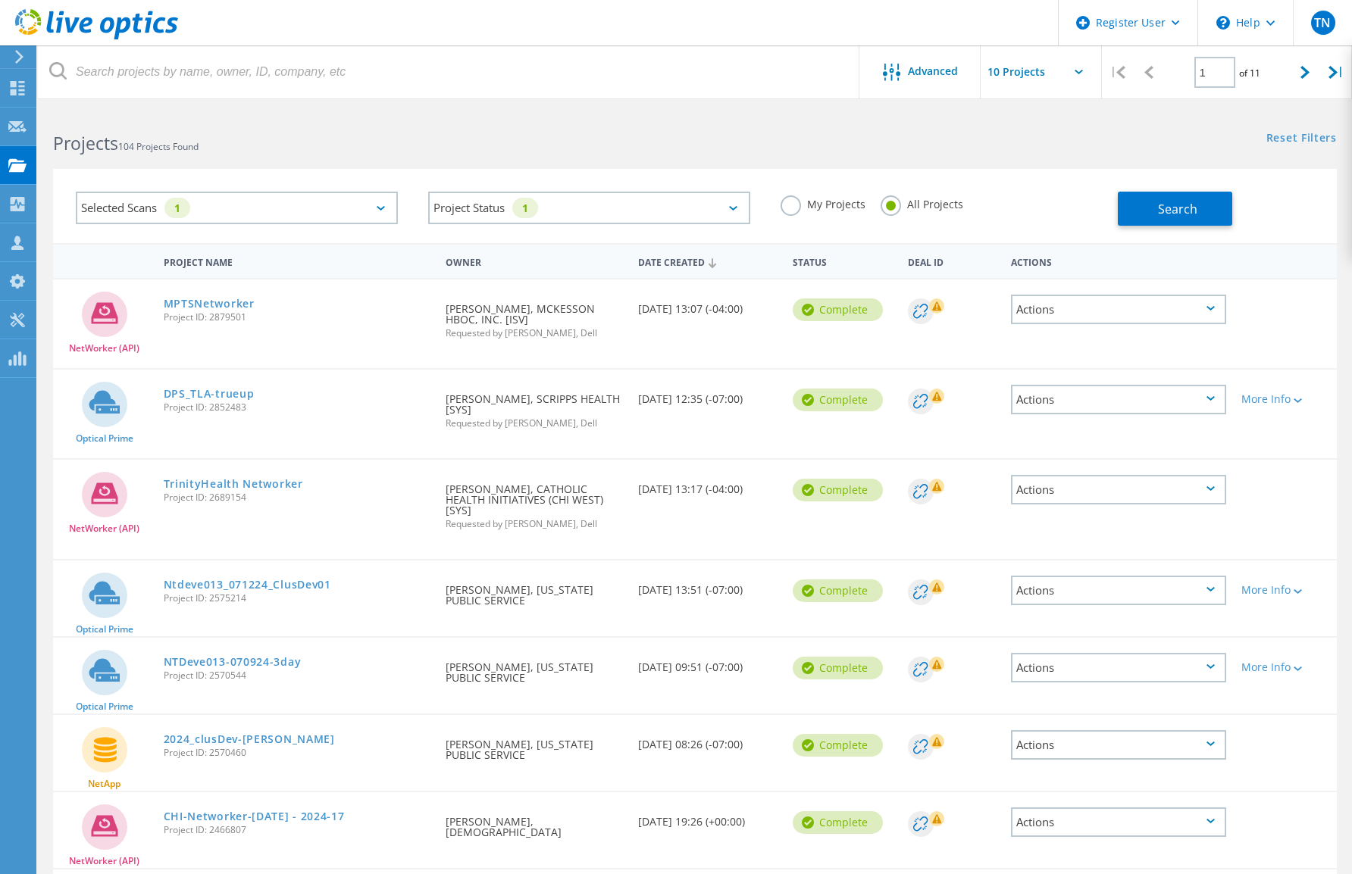
click at [1028, 209] on div "My Projects All Projects" at bounding box center [941, 205] width 352 height 56
click at [1172, 217] on span "Search" at bounding box center [1177, 209] width 39 height 17
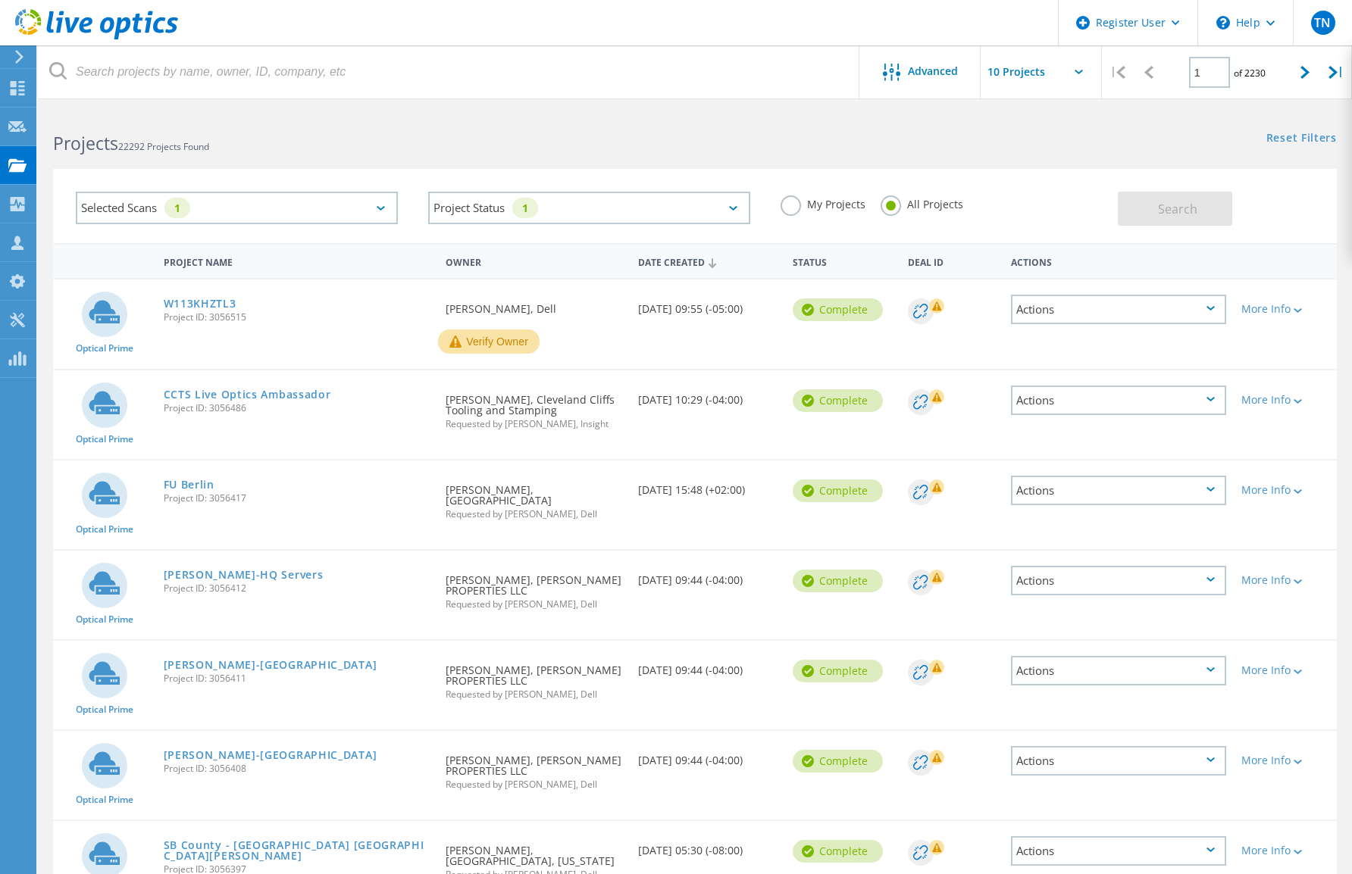
click at [1077, 72] on icon at bounding box center [1078, 72] width 8 height 5
click at [1078, 68] on input "text" at bounding box center [1056, 71] width 152 height 53
click at [1039, 186] on div "Show 40 Projects" at bounding box center [1056, 186] width 150 height 25
type input "Show 40 Projects"
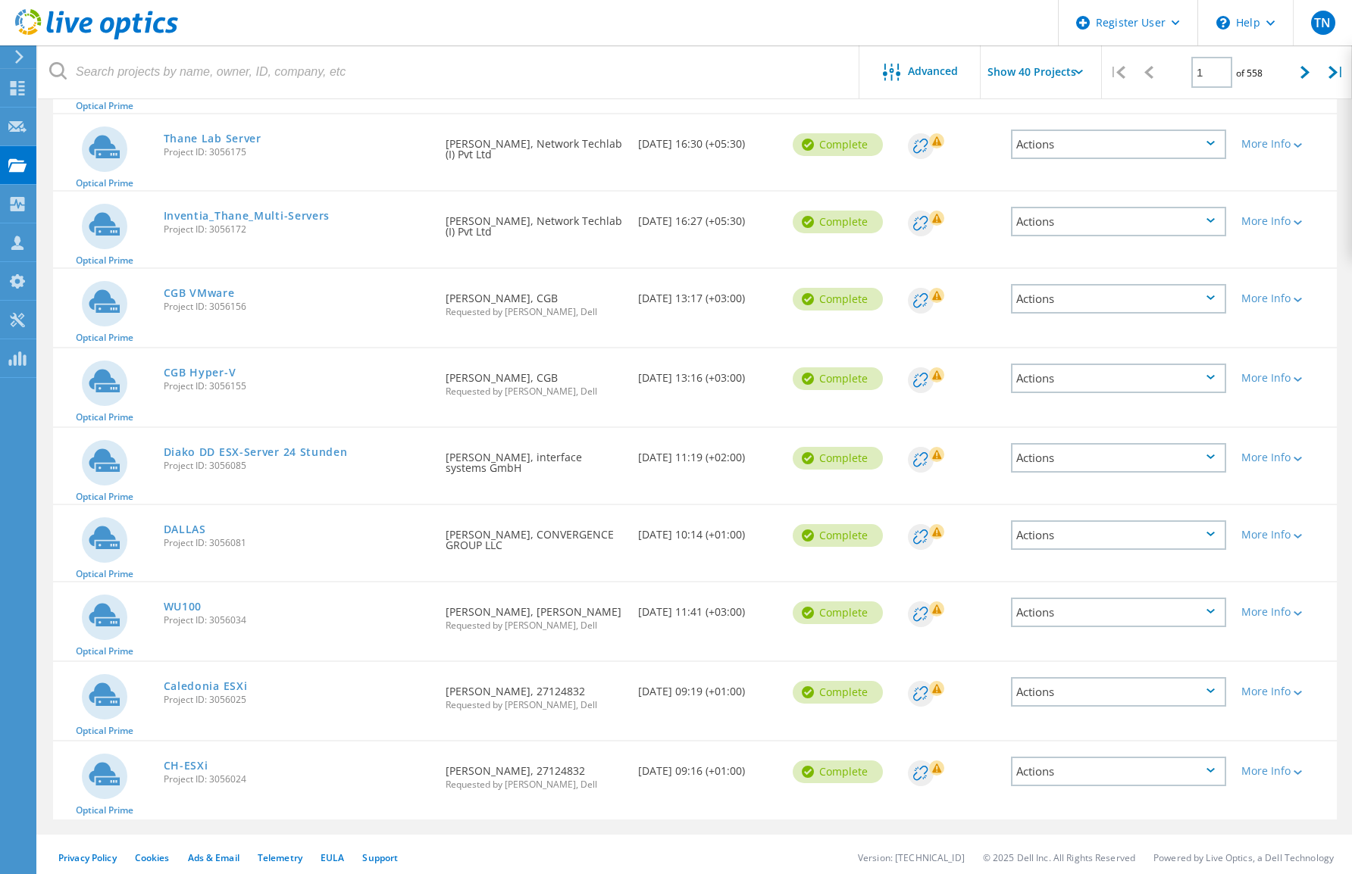
scroll to position [2843, 0]
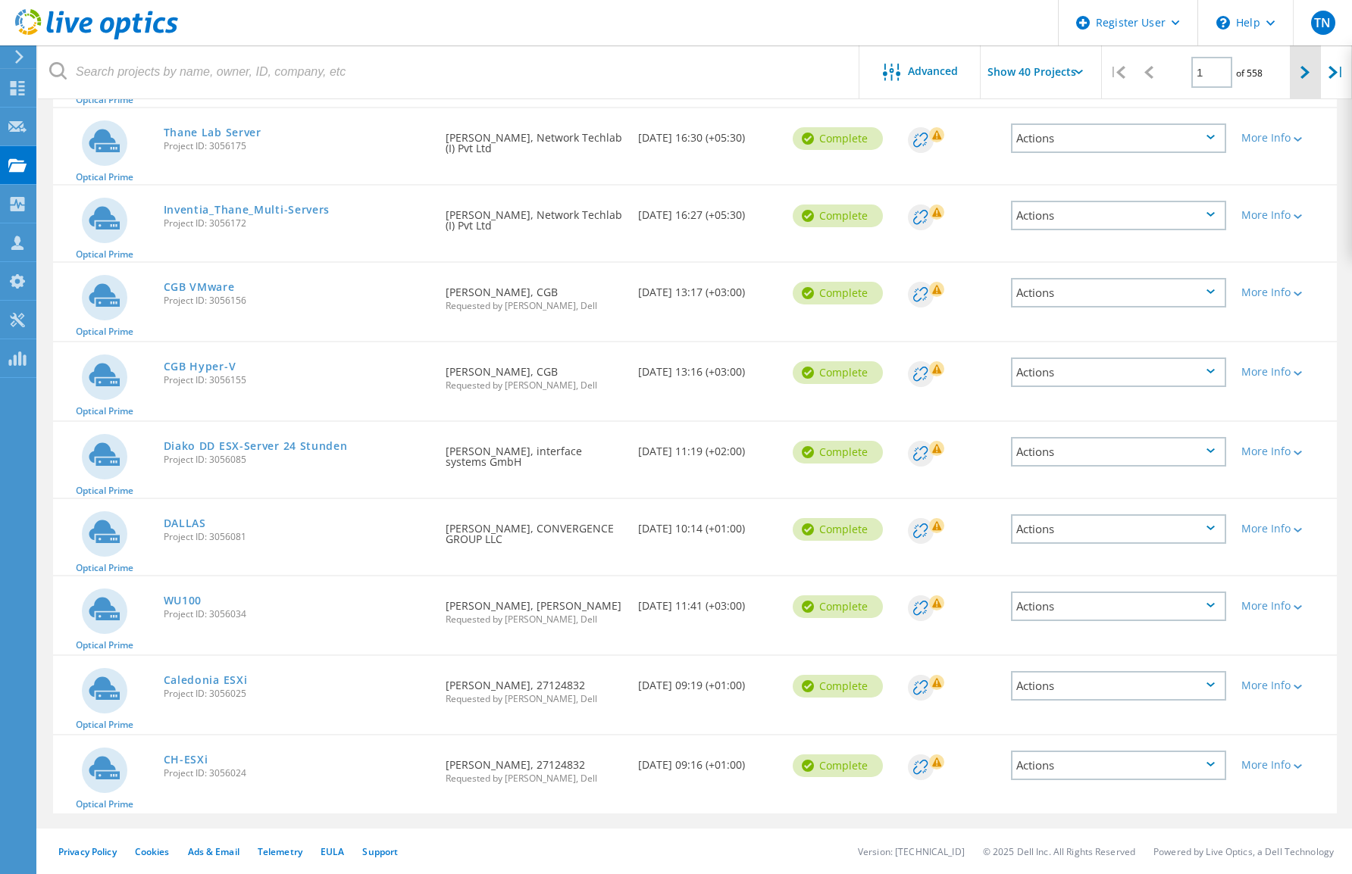
click at [1302, 73] on icon at bounding box center [1304, 72] width 9 height 13
type input "2"
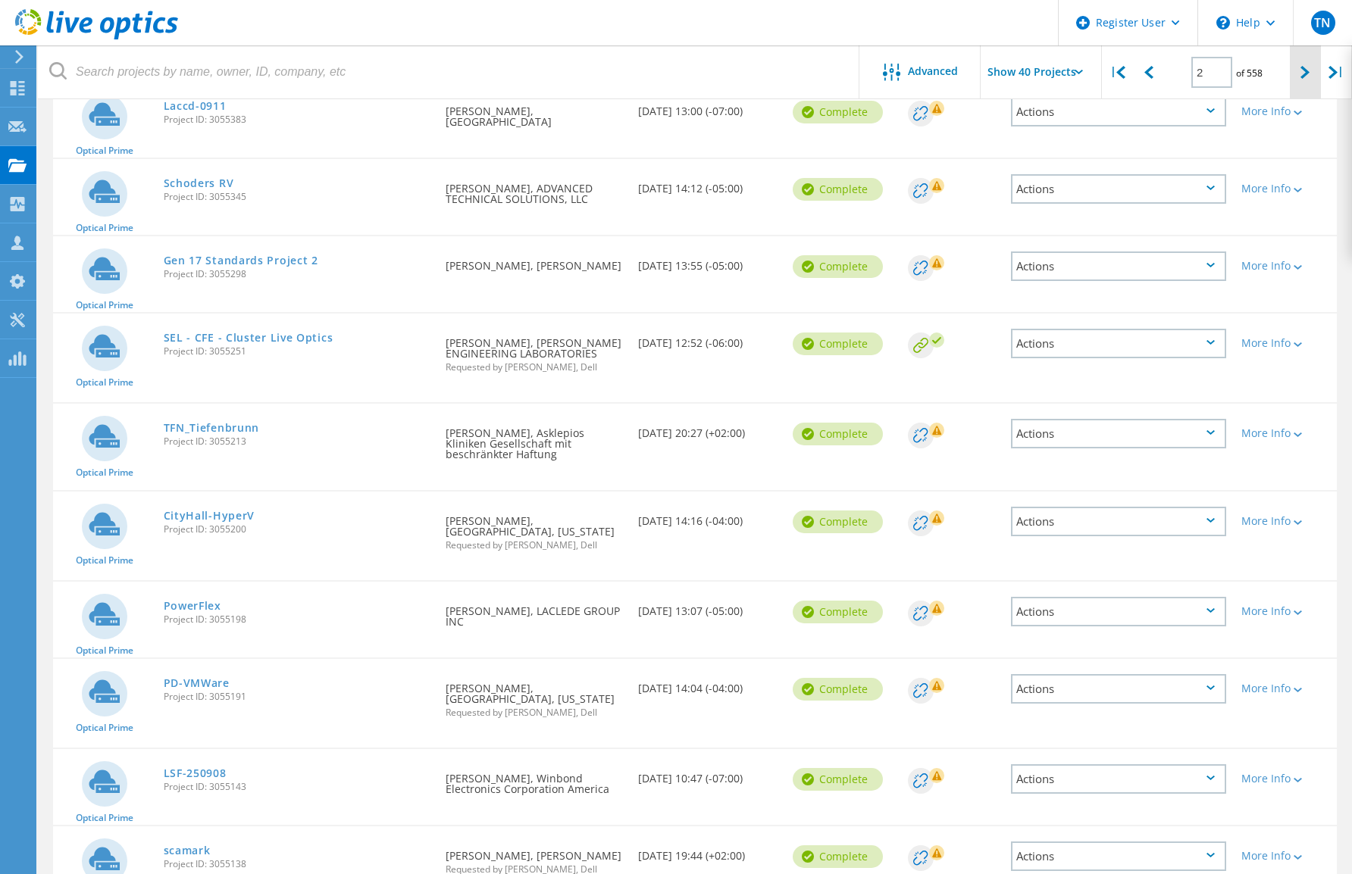
scroll to position [2816, 0]
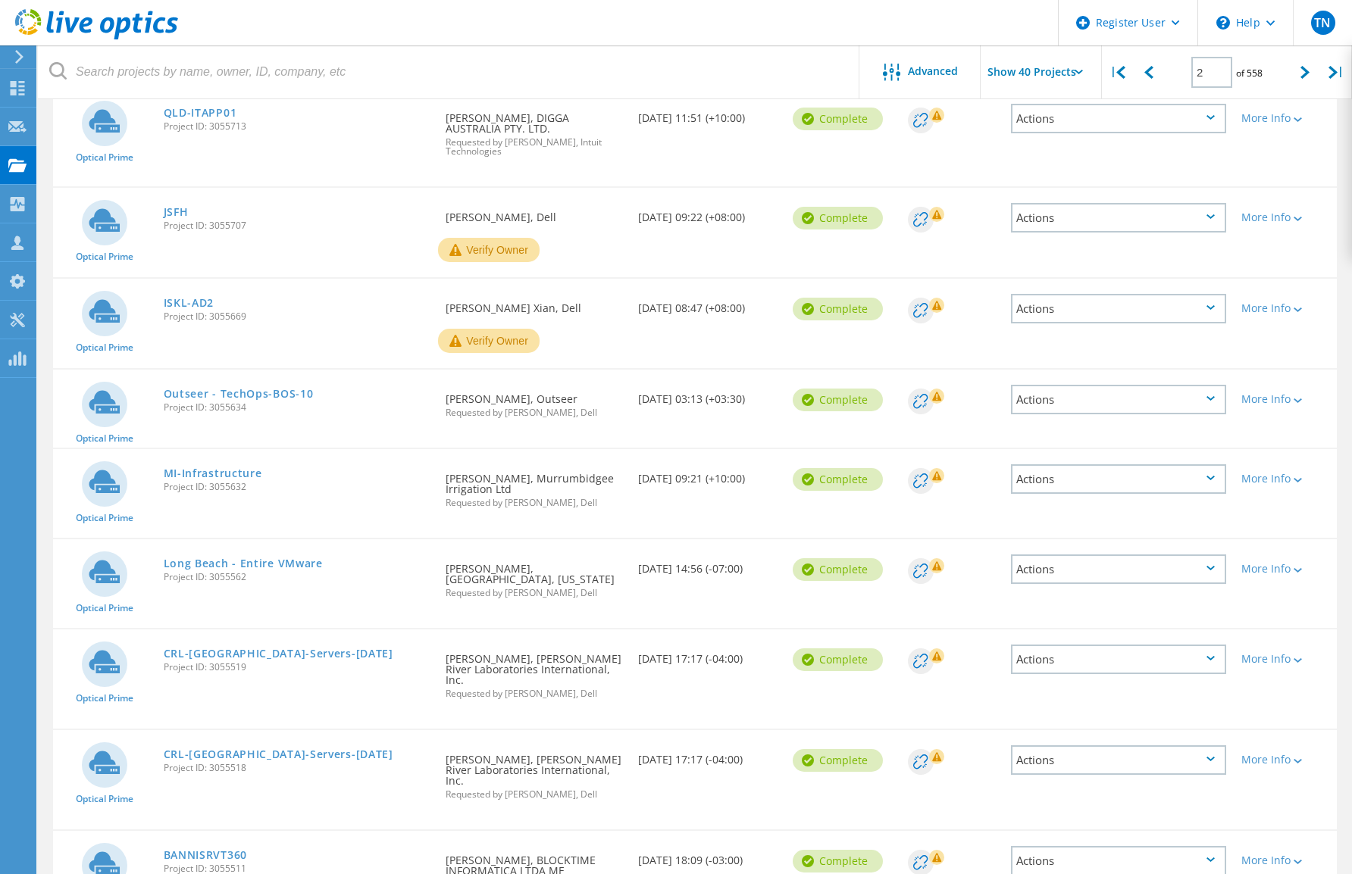
scroll to position [1376, 0]
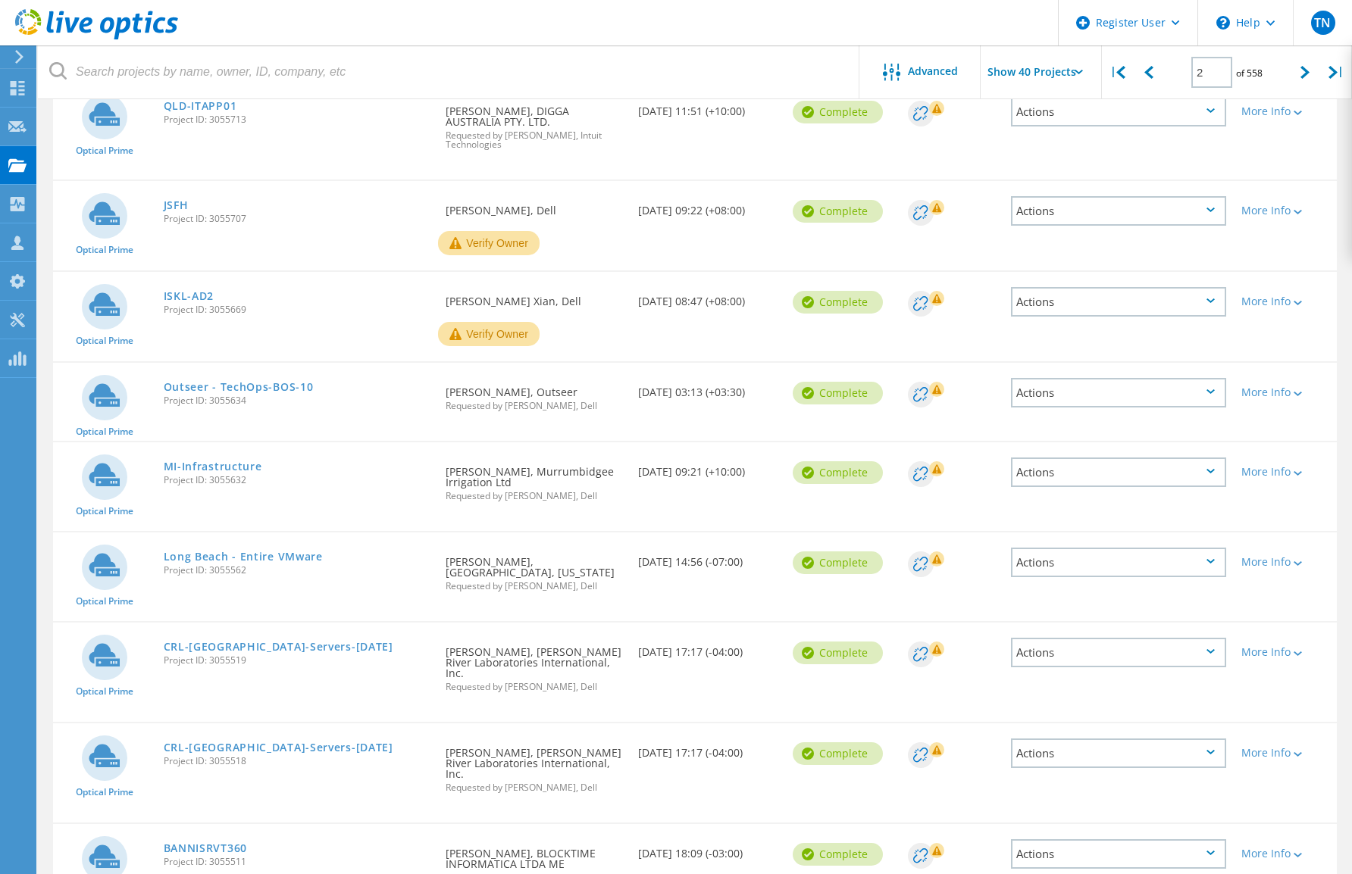
click at [1211, 559] on icon at bounding box center [1210, 561] width 8 height 5
click at [1293, 558] on div at bounding box center [1295, 562] width 11 height 9
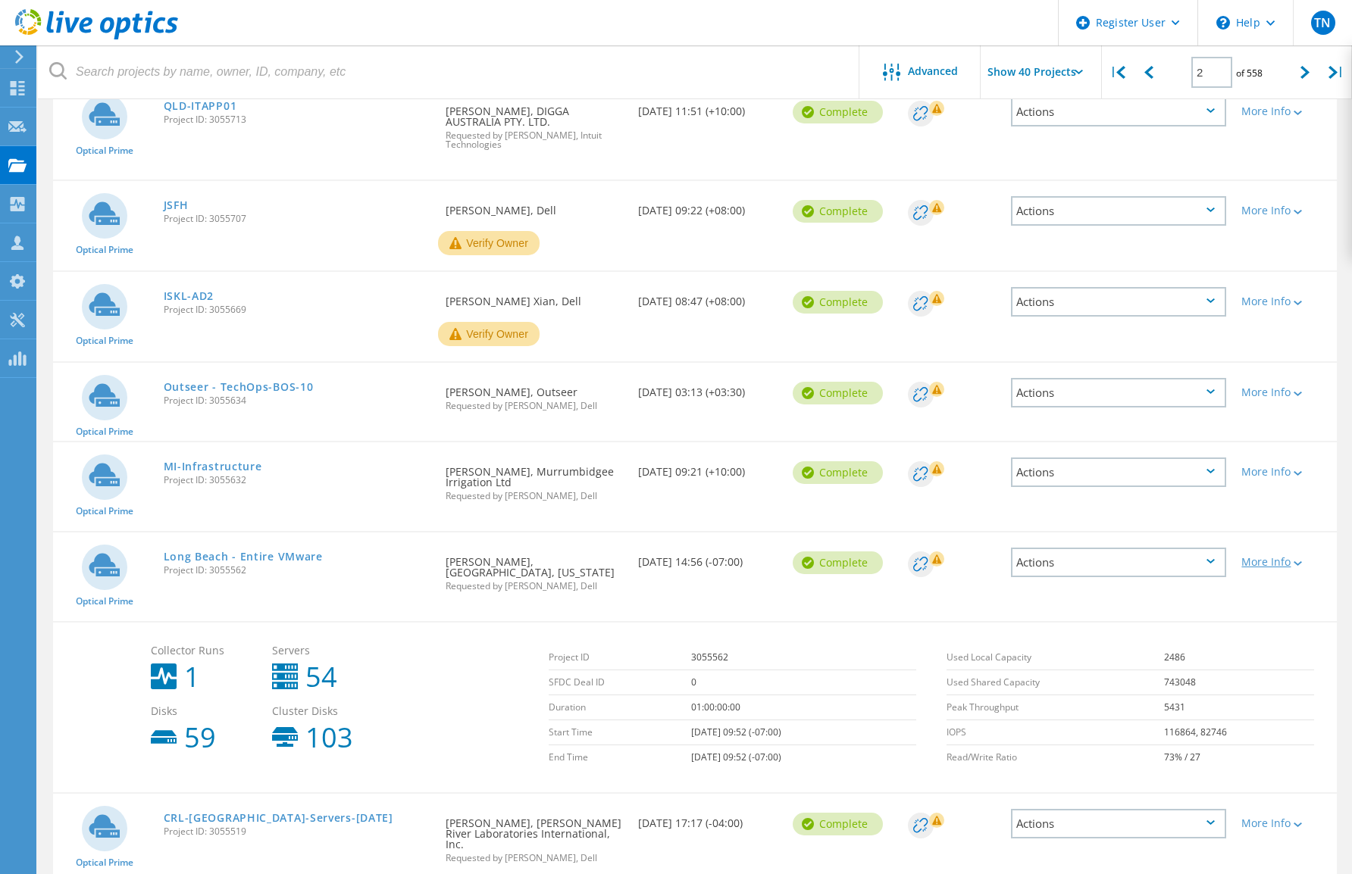
click at [1293, 558] on div at bounding box center [1295, 562] width 11 height 9
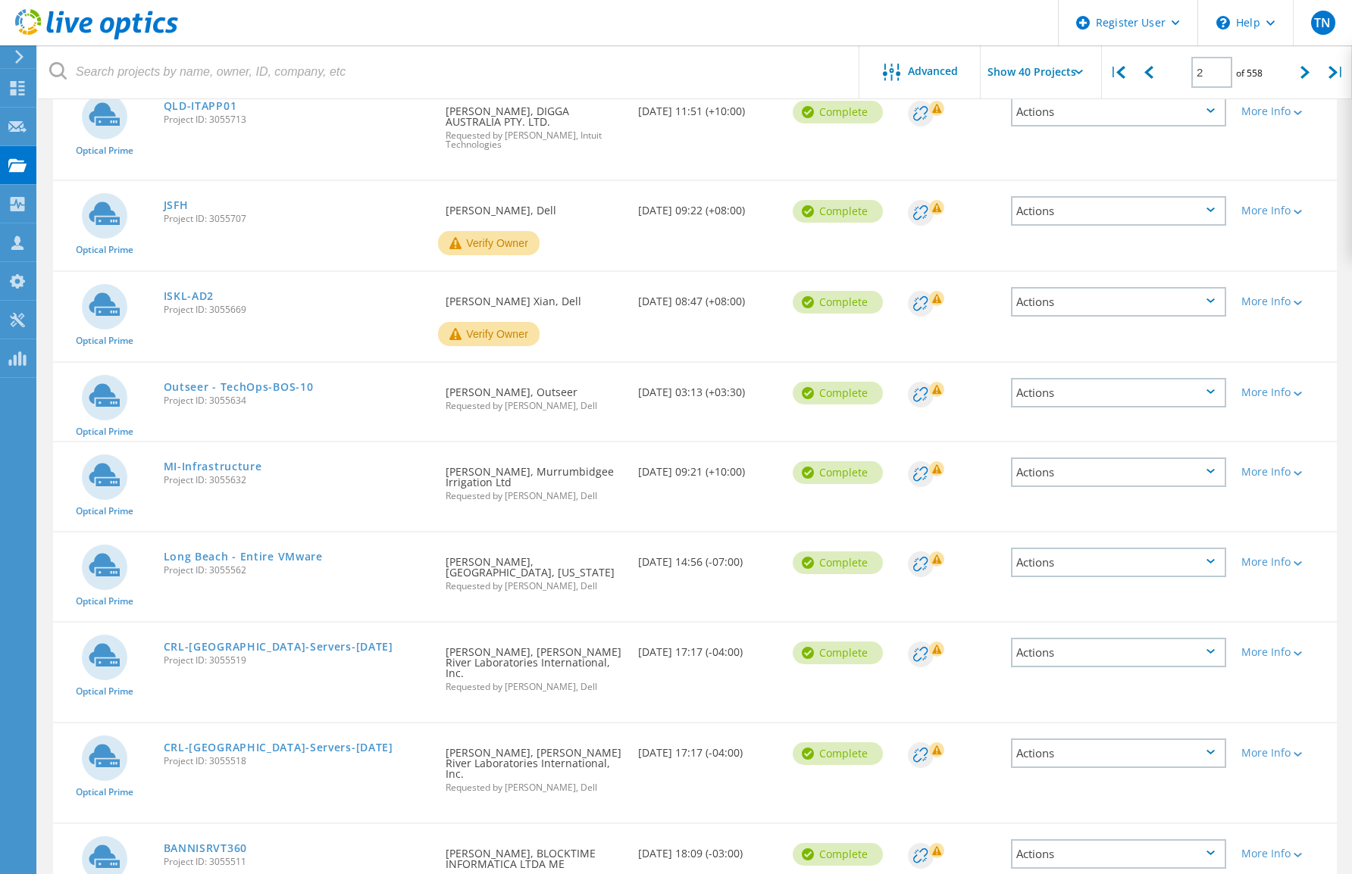
click at [1208, 548] on div "Actions" at bounding box center [1119, 563] width 216 height 30
click at [1077, 516] on div "View Project" at bounding box center [1118, 527] width 213 height 23
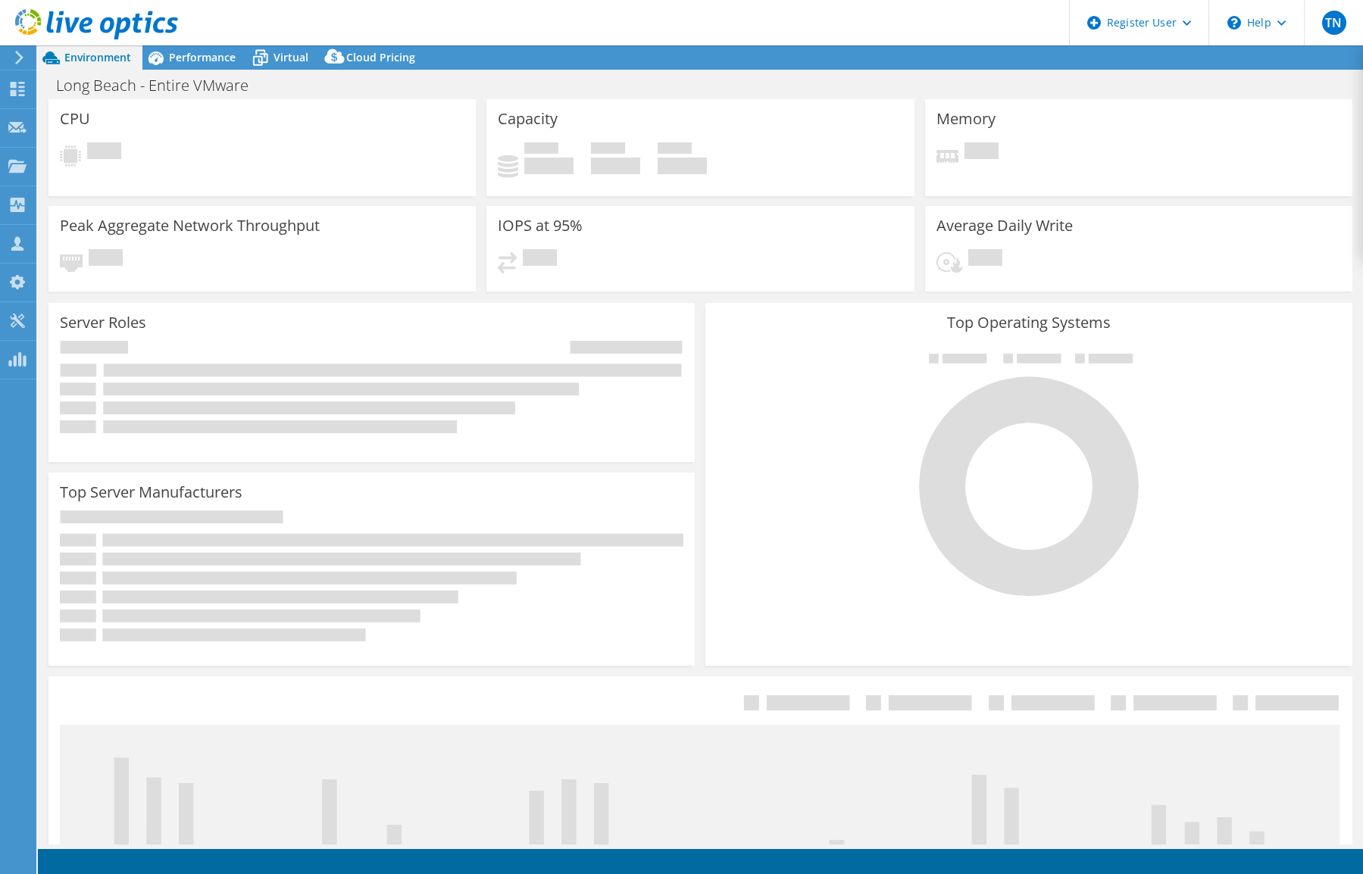
select select "USD"
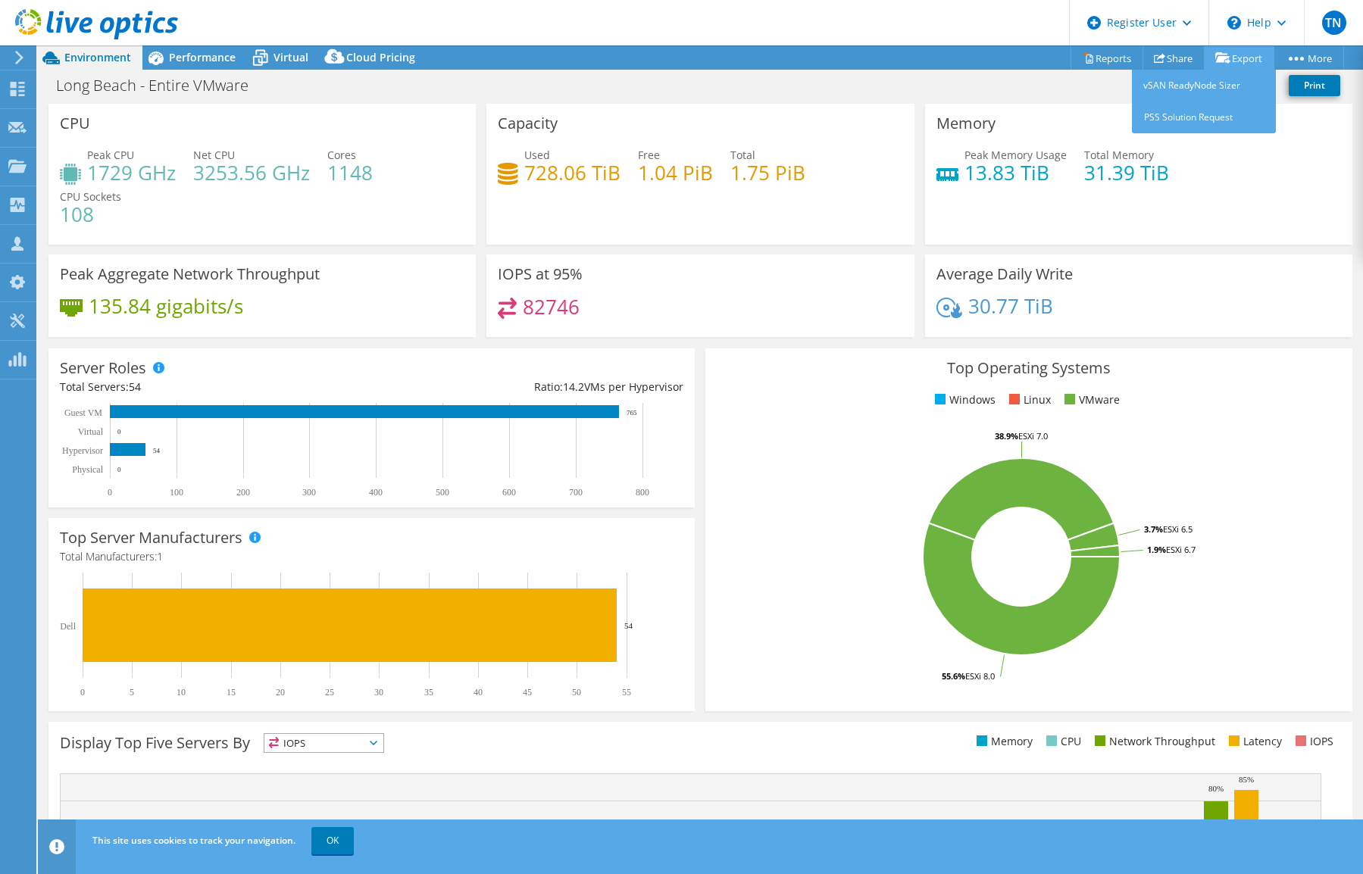
click at [1239, 54] on link "Export" at bounding box center [1239, 57] width 70 height 23
click at [1102, 58] on link "Reports" at bounding box center [1107, 57] width 73 height 23
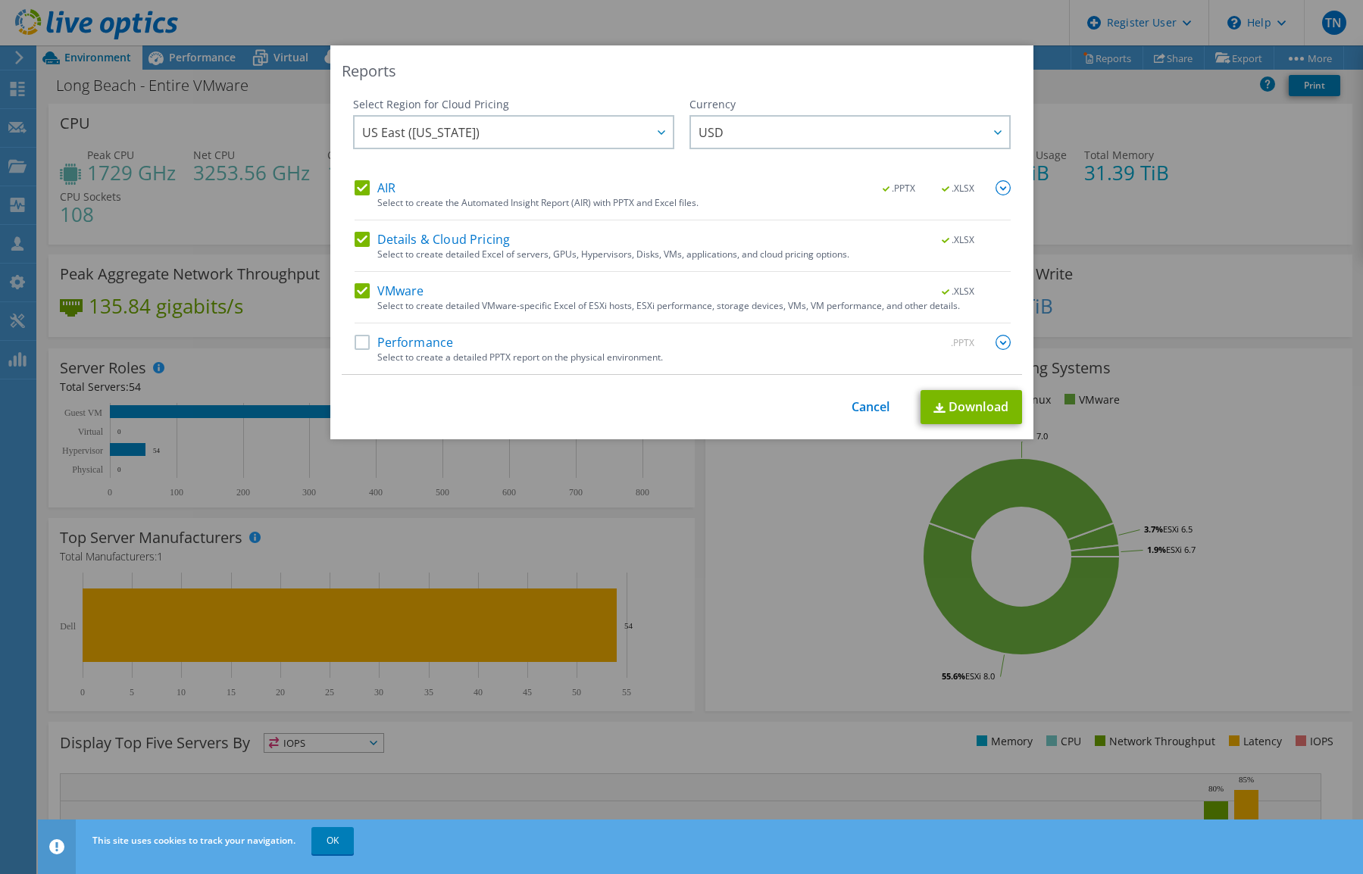
click at [999, 342] on img at bounding box center [1003, 342] width 15 height 15
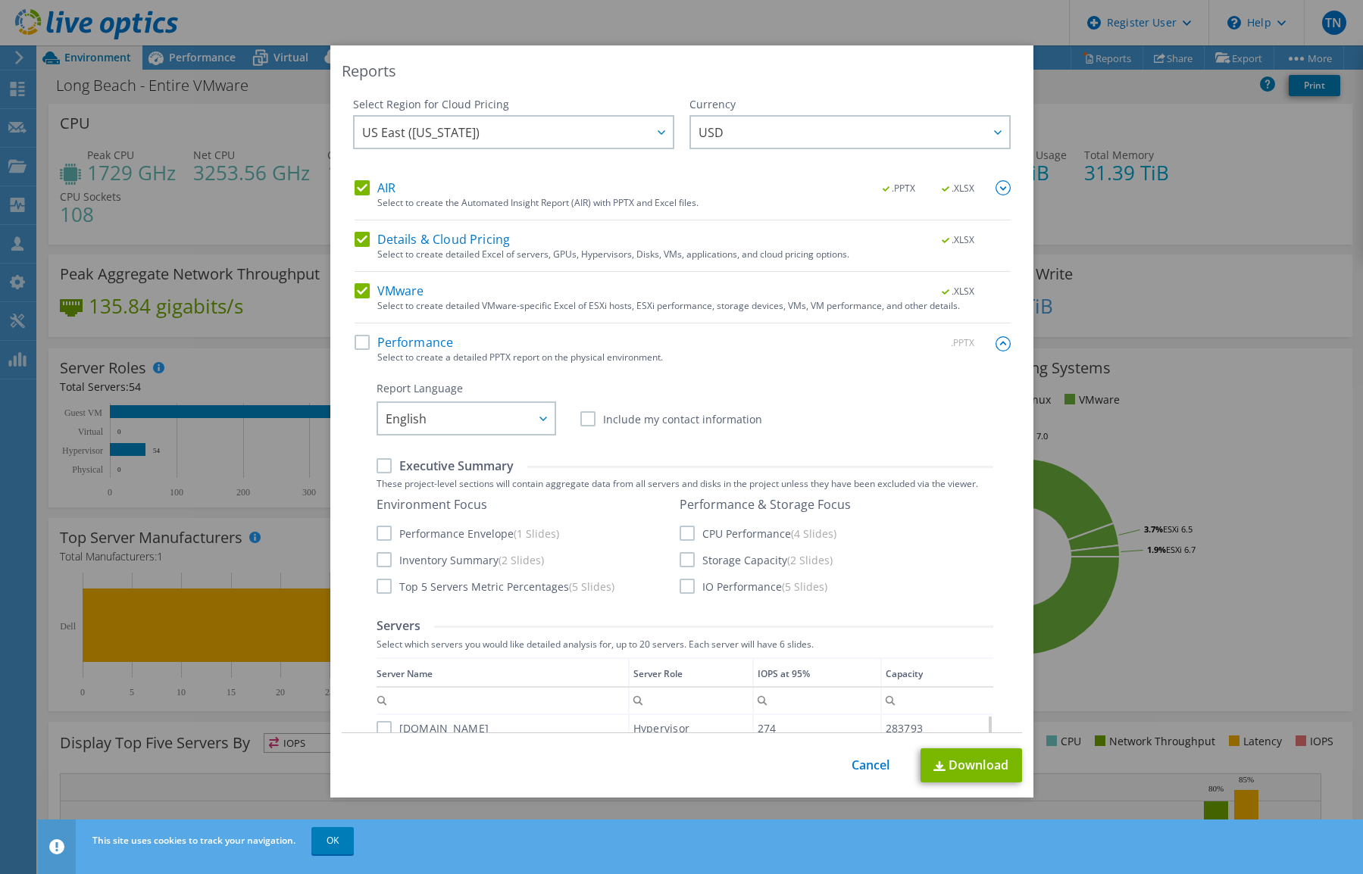
click at [358, 342] on label "Performance" at bounding box center [404, 342] width 99 height 15
click at [0, 0] on input "Performance" at bounding box center [0, 0] width 0 height 0
click at [852, 768] on link "Cancel" at bounding box center [871, 765] width 39 height 14
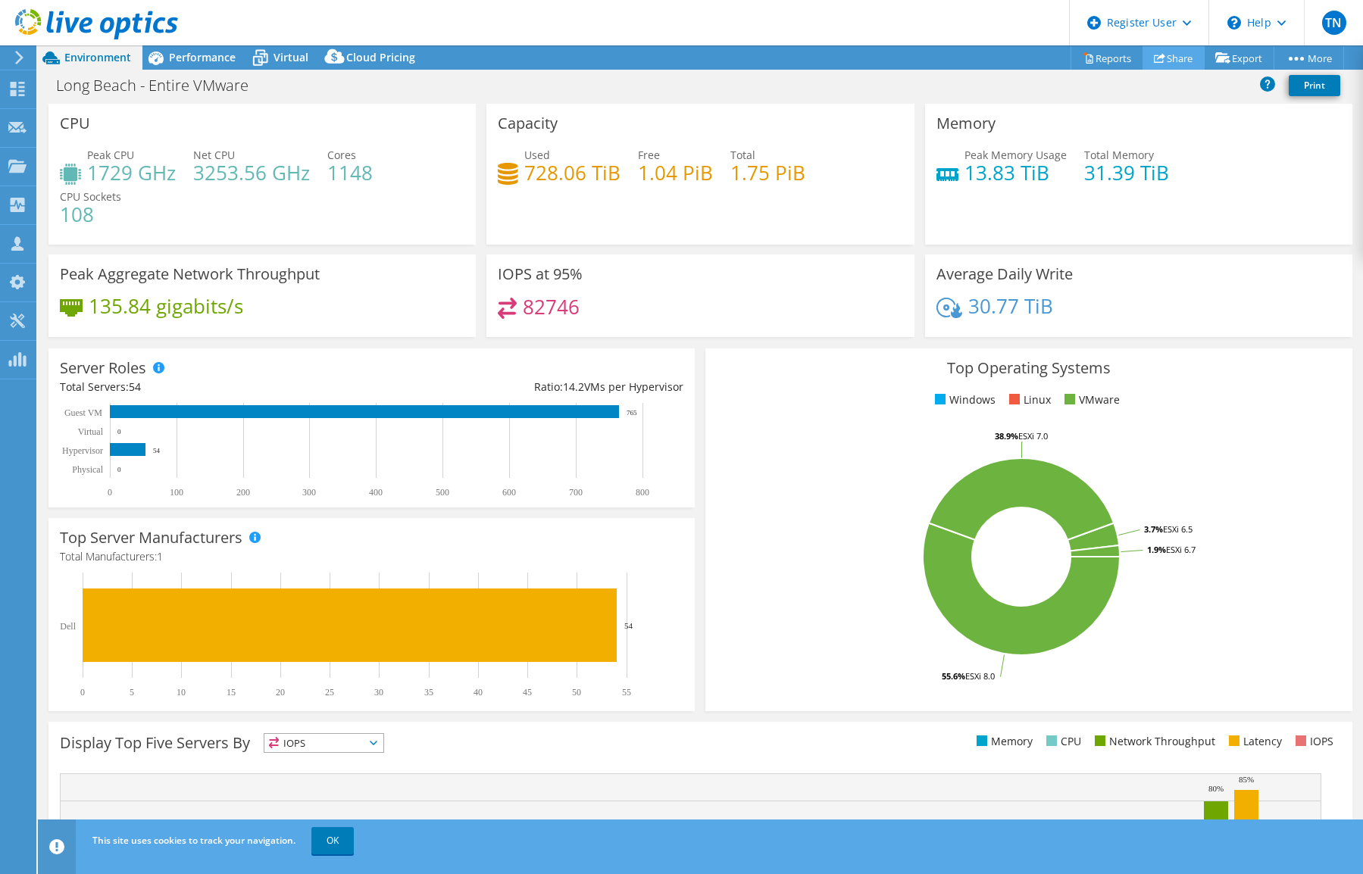
click at [1165, 58] on link "Share" at bounding box center [1174, 57] width 62 height 23
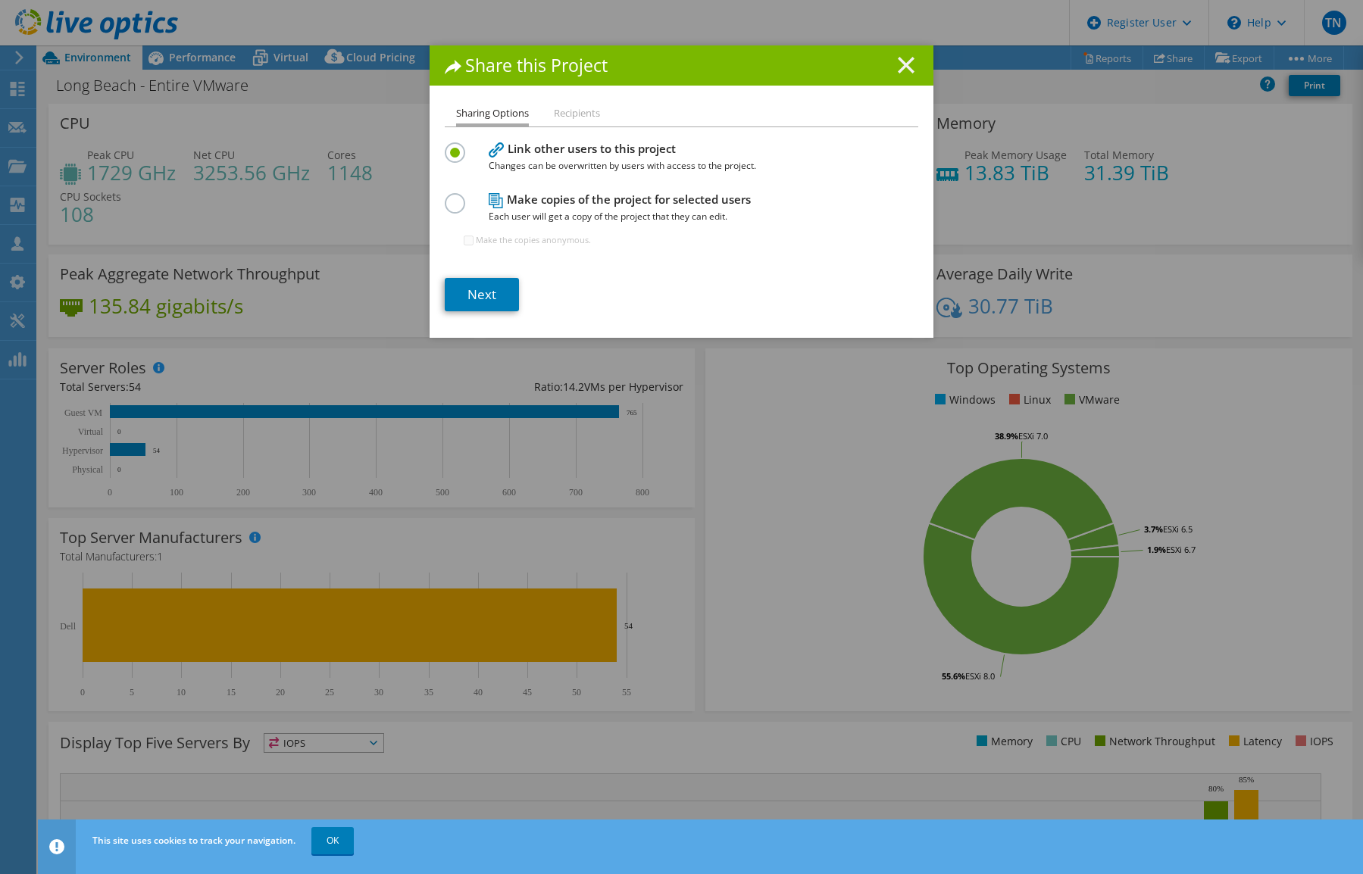
click at [899, 66] on line at bounding box center [906, 65] width 15 height 15
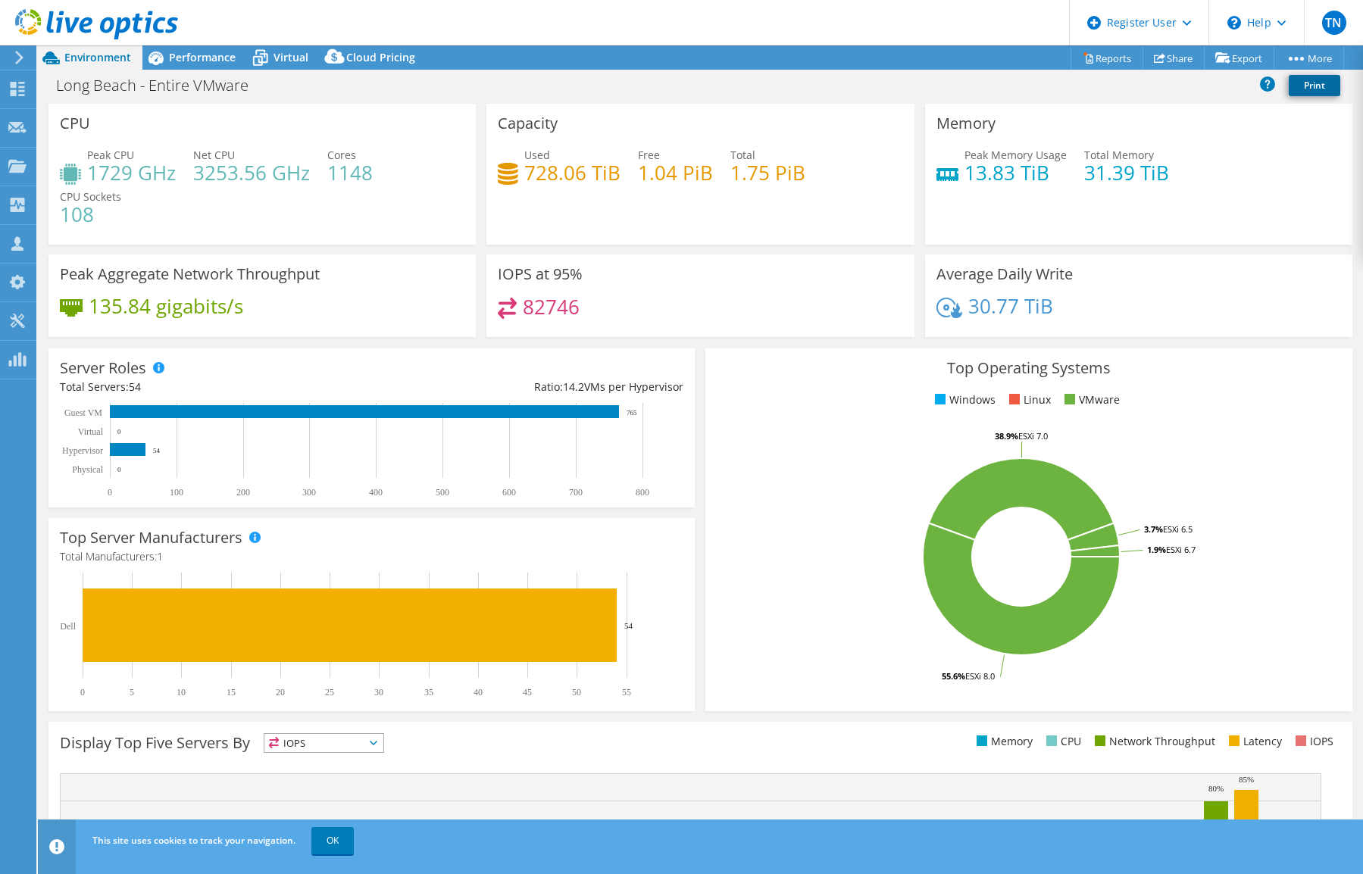
click at [1316, 86] on link "Print" at bounding box center [1315, 85] width 52 height 21
click at [1096, 59] on link "Reports" at bounding box center [1107, 57] width 73 height 23
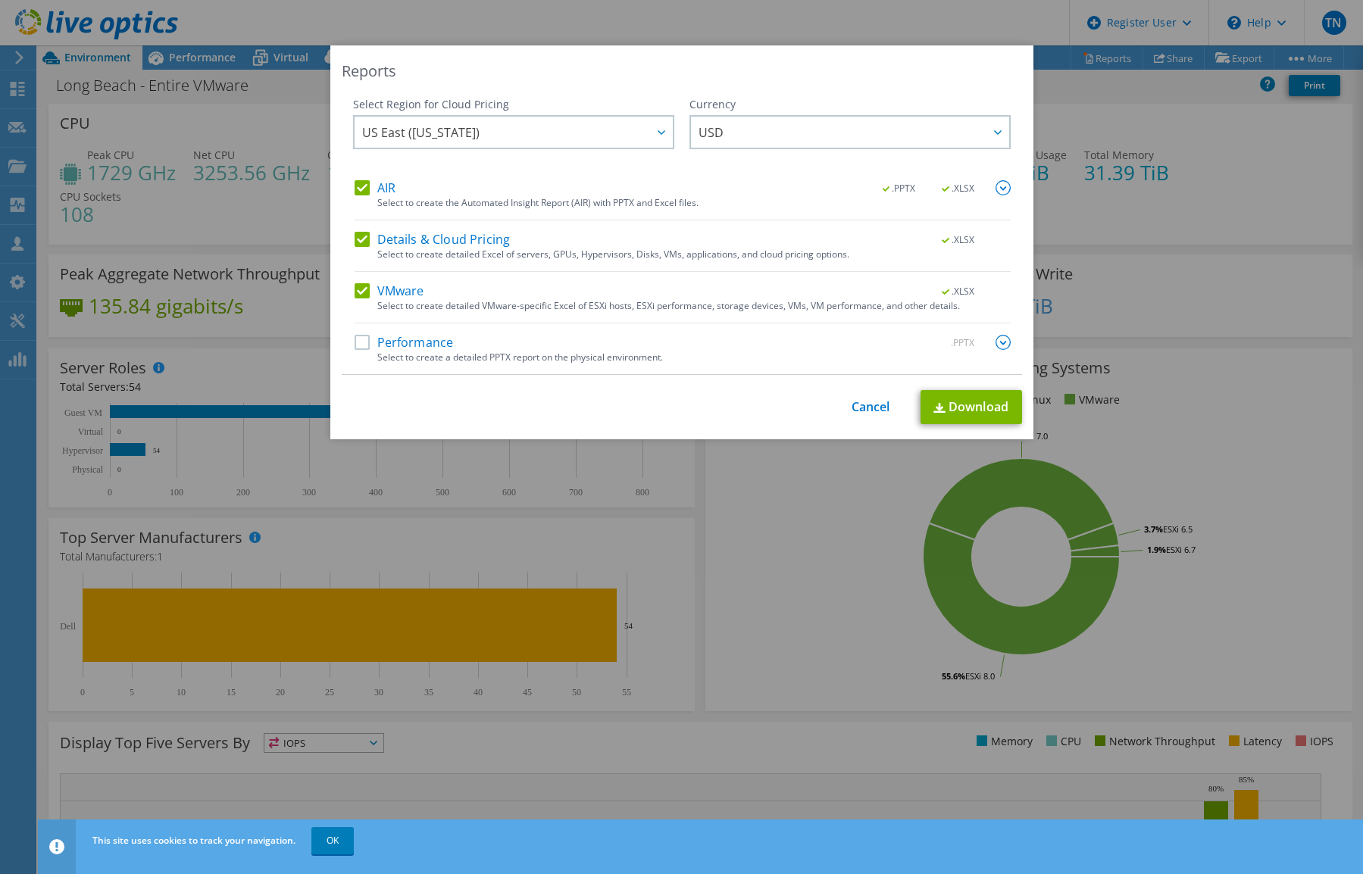
click at [355, 347] on label "Performance" at bounding box center [404, 342] width 99 height 15
click at [0, 0] on input "Performance" at bounding box center [0, 0] width 0 height 0
click at [1000, 339] on img at bounding box center [1003, 342] width 15 height 15
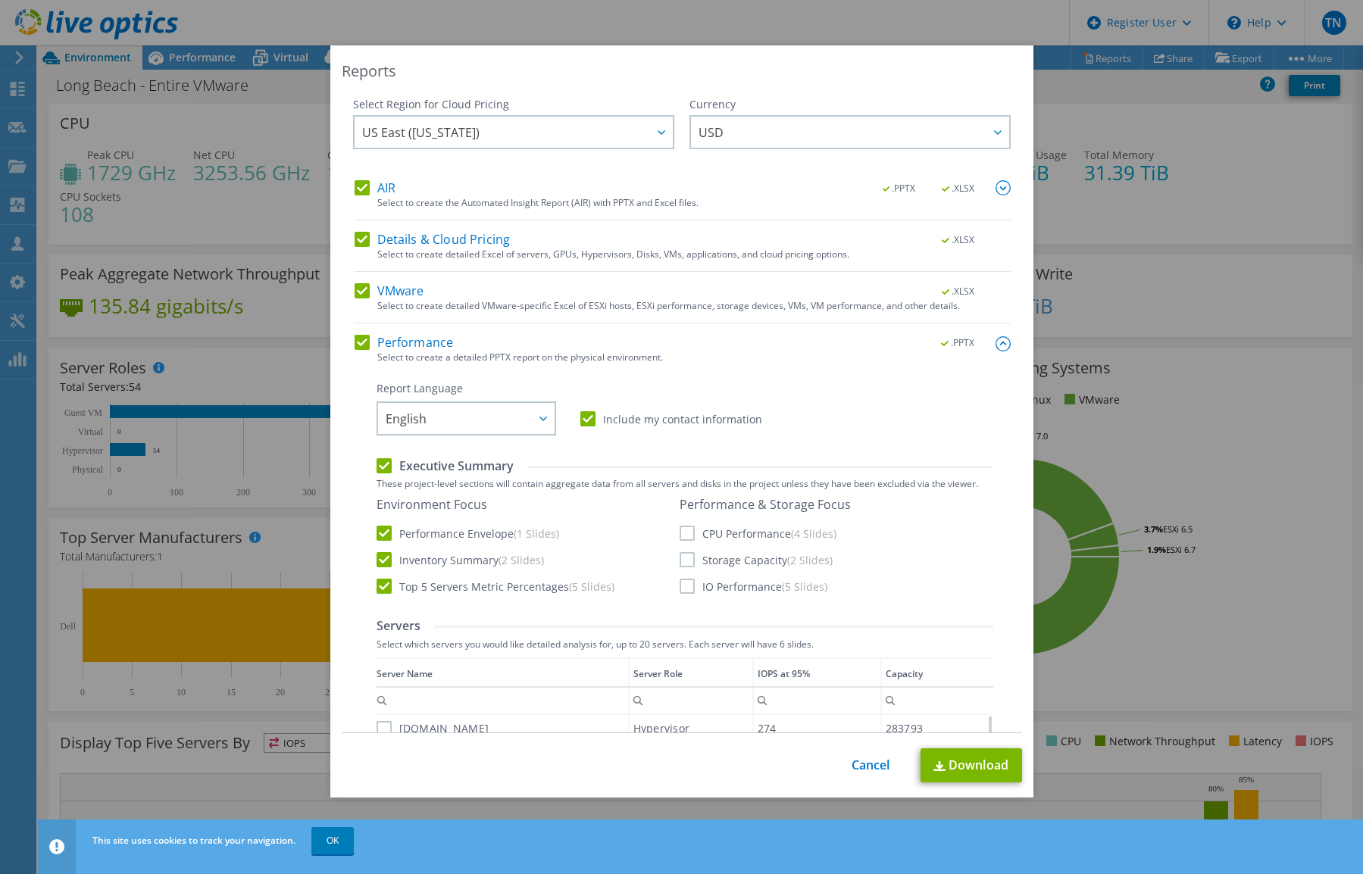
click at [584, 417] on label "Include my contact information" at bounding box center [671, 418] width 182 height 15
click at [0, 0] on input "Include my contact information" at bounding box center [0, 0] width 0 height 0
click at [681, 533] on label "CPU Performance (4 Slides)" at bounding box center [758, 533] width 157 height 15
click at [0, 0] on input "CPU Performance (4 Slides)" at bounding box center [0, 0] width 0 height 0
click at [681, 559] on label "Storage Capacity (2 Slides)" at bounding box center [756, 559] width 153 height 15
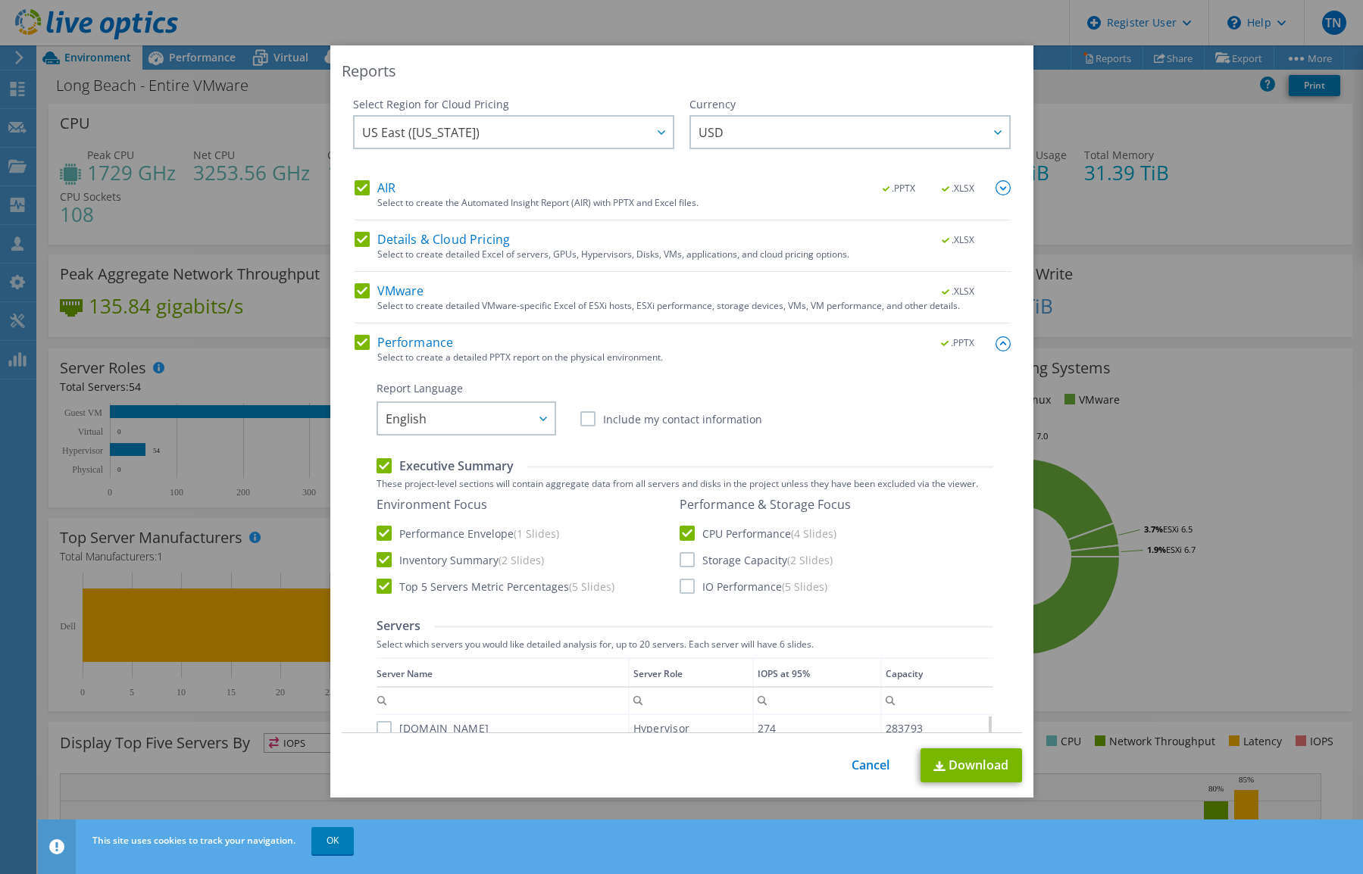
click at [0, 0] on input "Storage Capacity (2 Slides)" at bounding box center [0, 0] width 0 height 0
click at [986, 213] on body "TN Dell User Timothy Needham Tim.Needham@dell.com Dell My Profile Log Out \n He…" at bounding box center [681, 437] width 1363 height 874
click at [961, 766] on link "Download" at bounding box center [972, 766] width 102 height 34
click at [864, 760] on link "Cancel" at bounding box center [871, 765] width 39 height 14
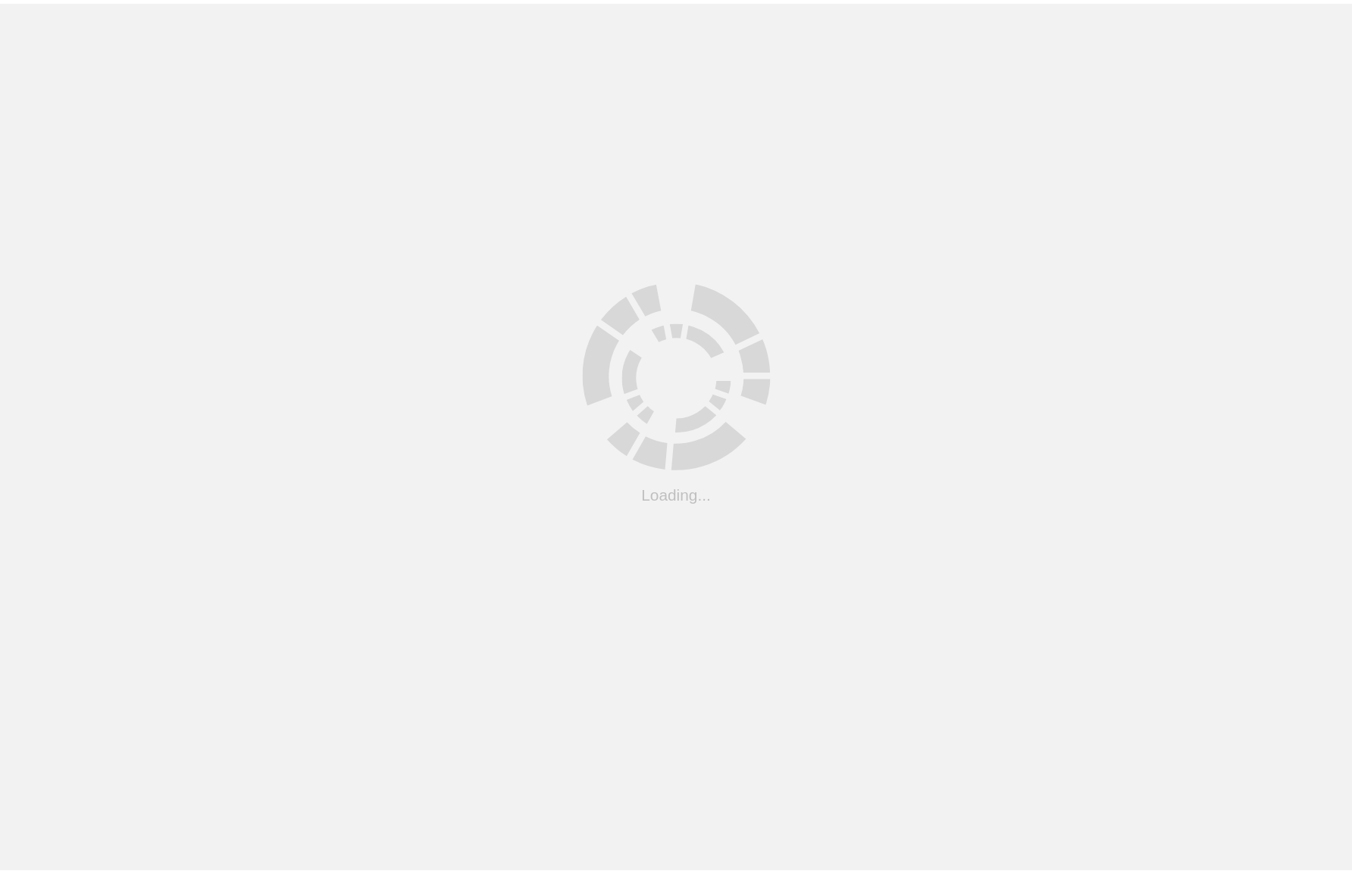
scroll to position [42, 0]
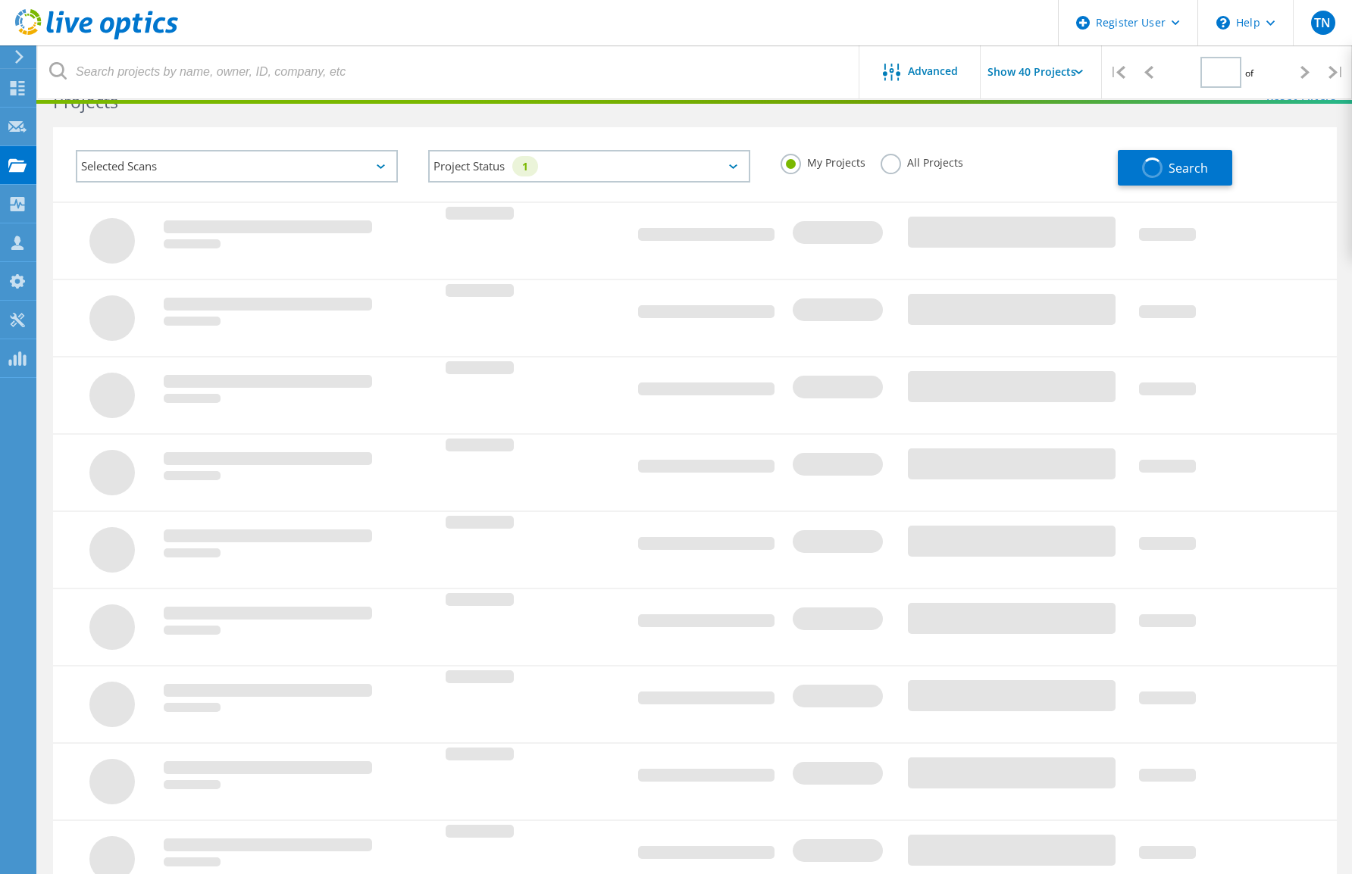
type input "1"
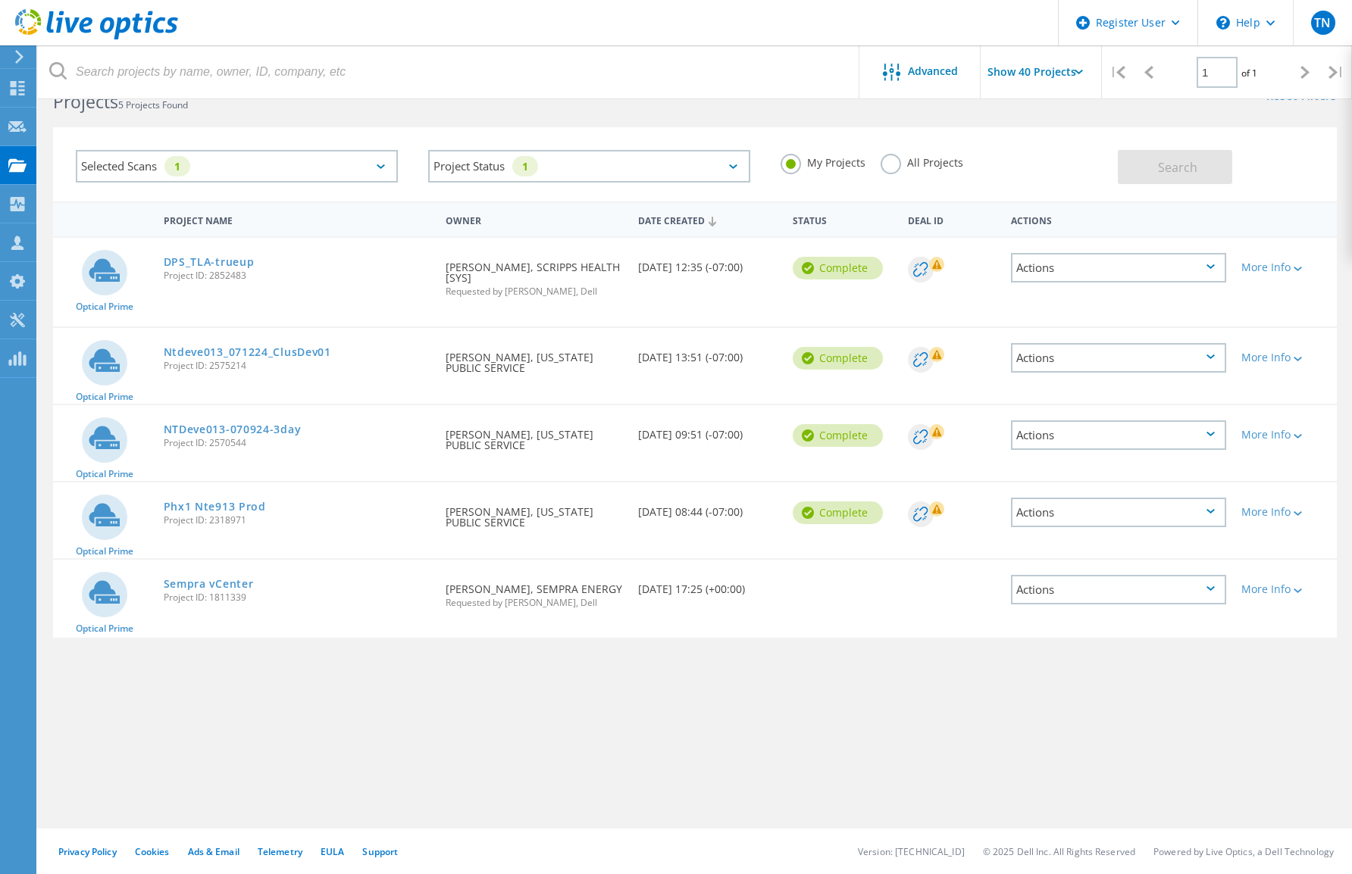
click at [893, 168] on label "All Projects" at bounding box center [921, 161] width 83 height 14
click at [0, 0] on input "All Projects" at bounding box center [0, 0] width 0 height 0
click at [1180, 163] on span "Search" at bounding box center [1177, 167] width 39 height 17
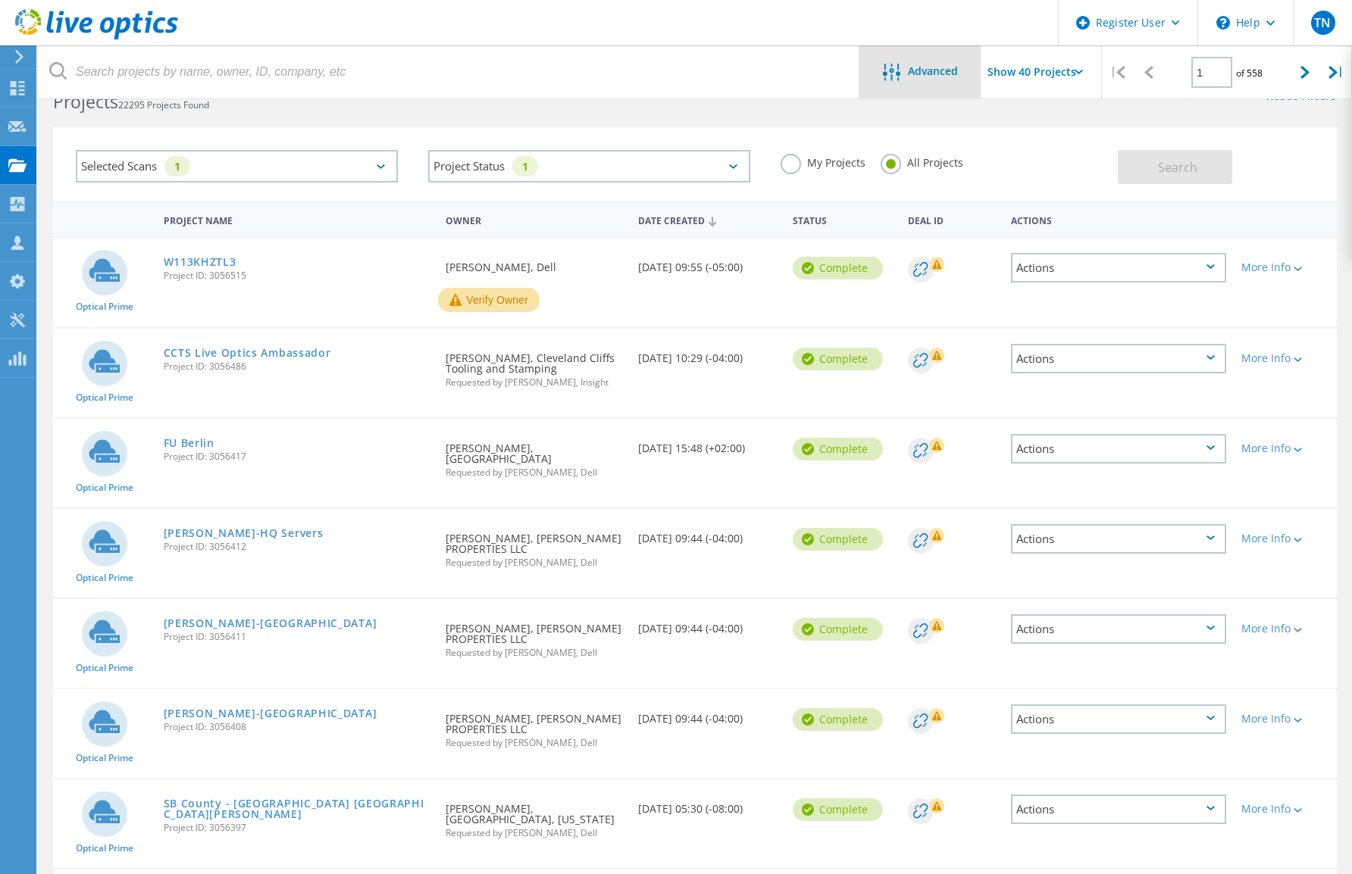
click at [927, 74] on span "Advanced" at bounding box center [933, 71] width 50 height 11
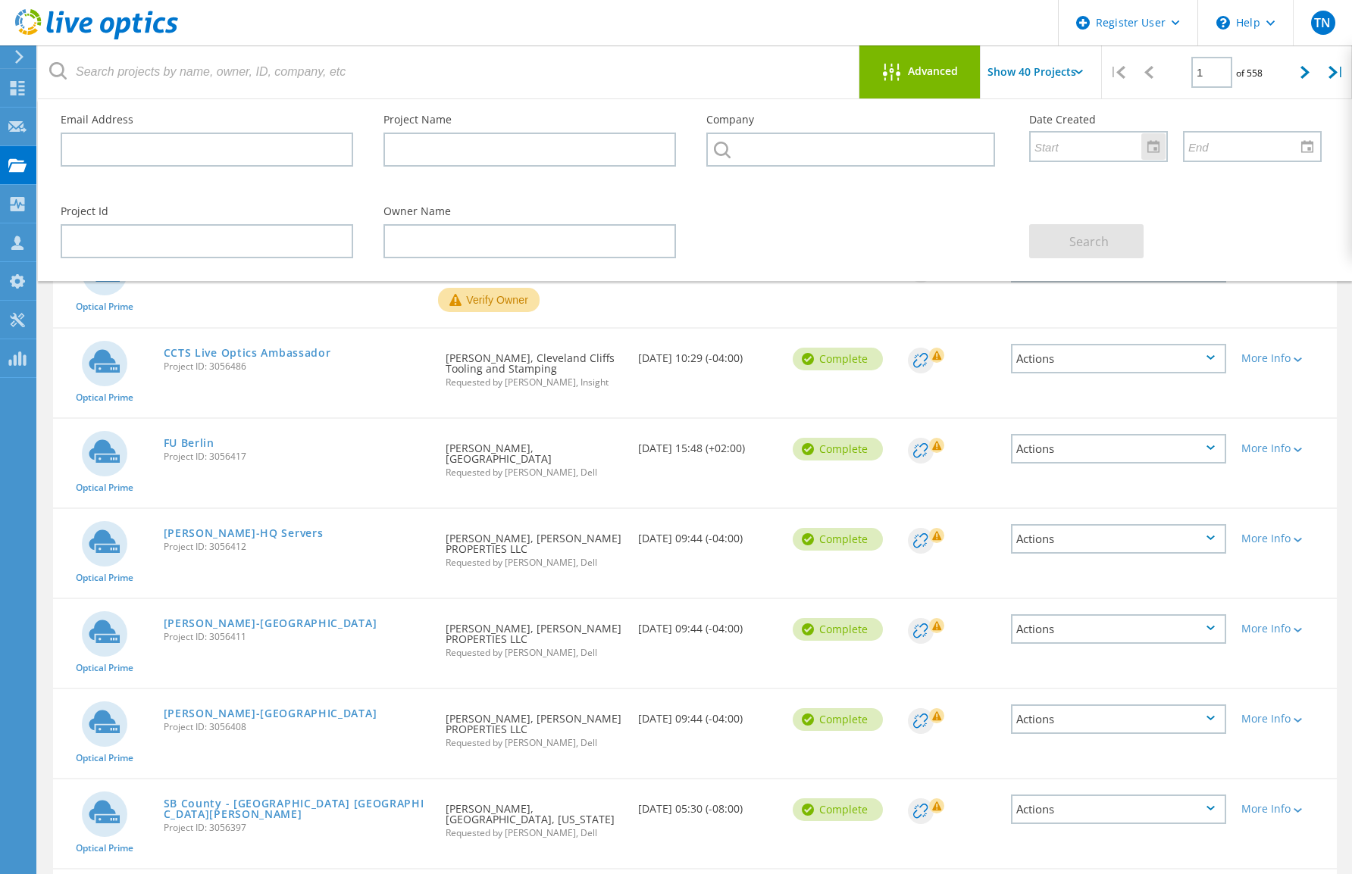
click at [1152, 148] on div at bounding box center [1153, 146] width 24 height 27
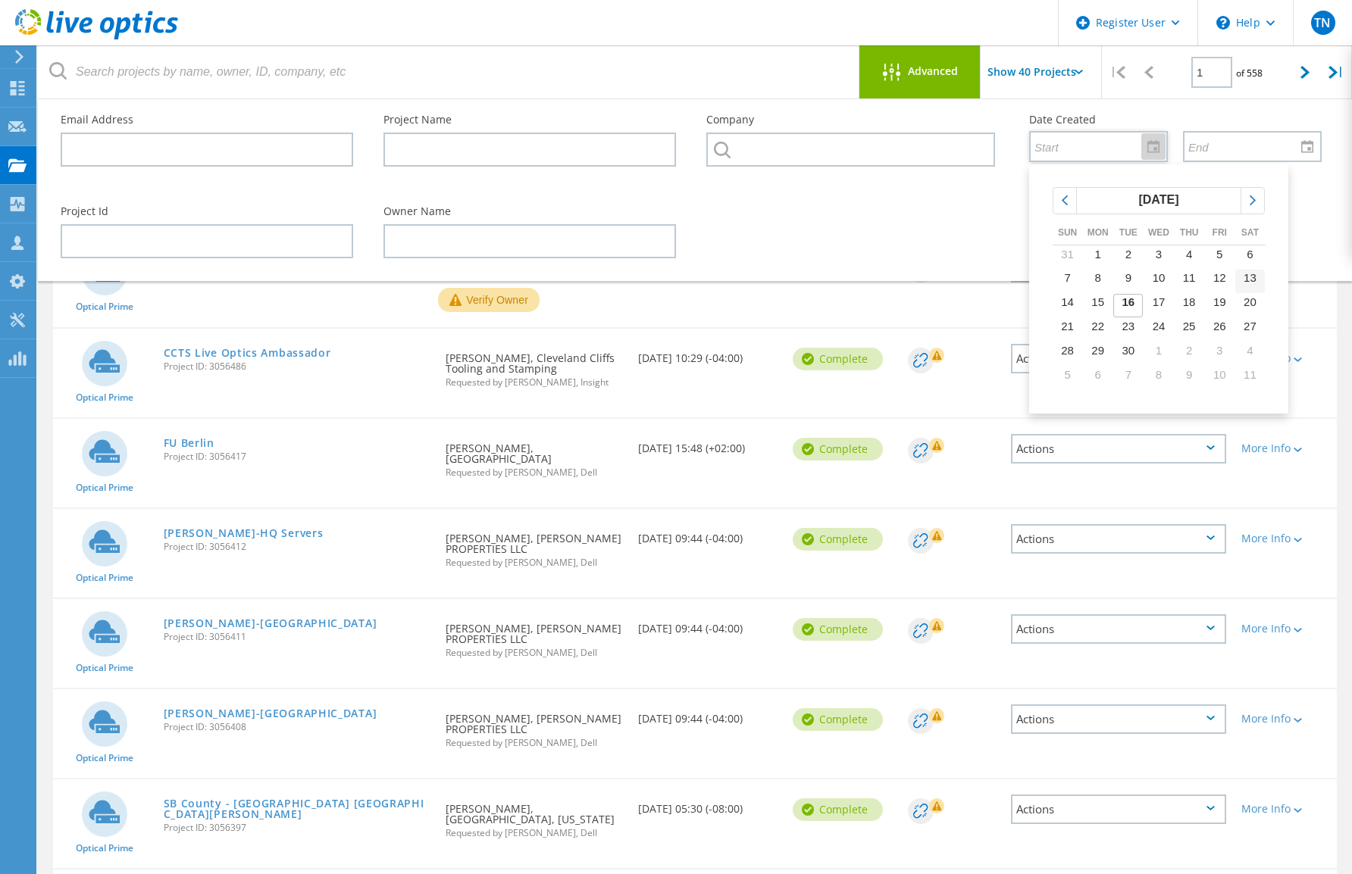
click at [1251, 280] on span "13" at bounding box center [1249, 277] width 13 height 13
type input "[DATE]"
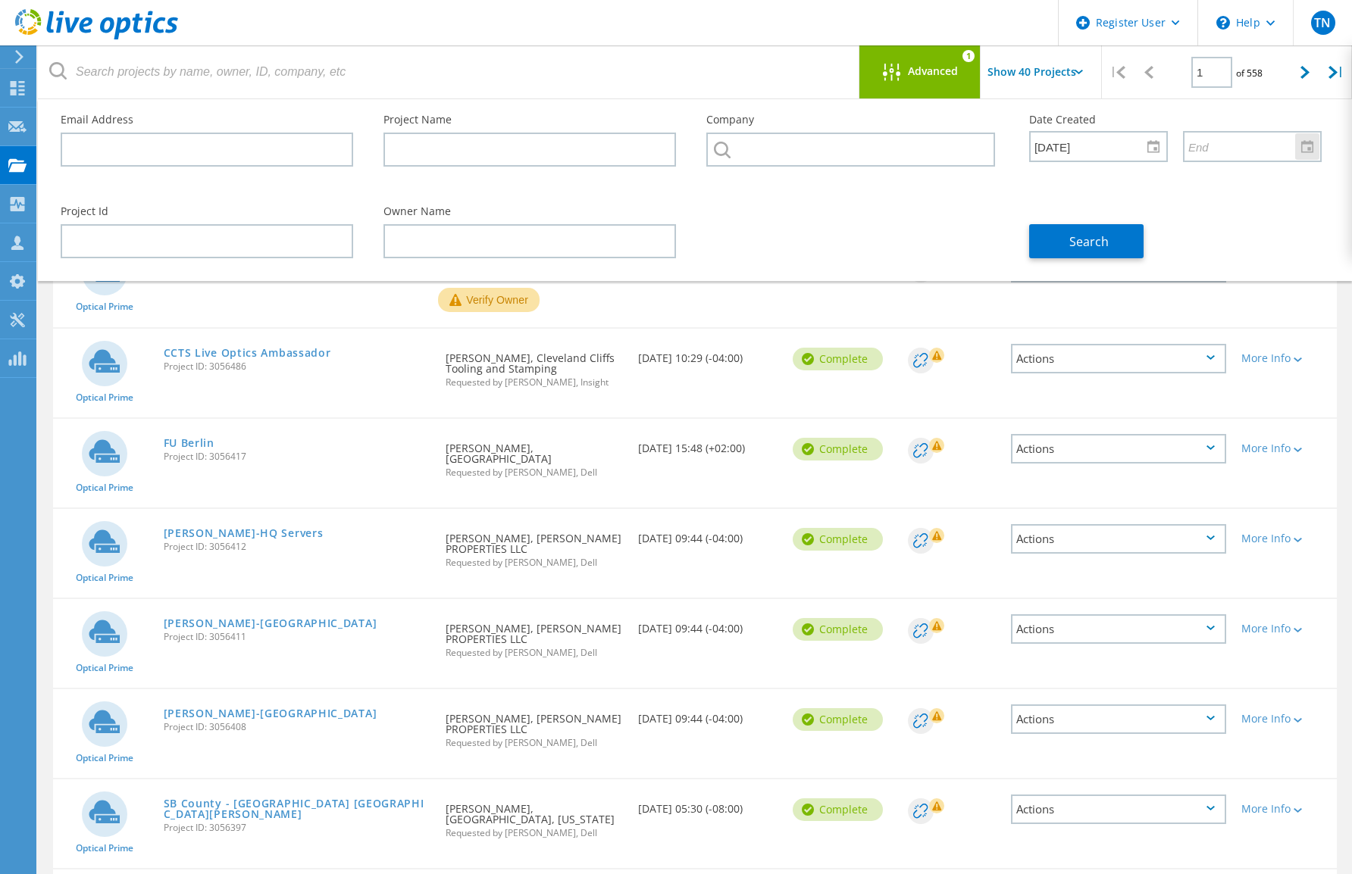
click at [1312, 155] on div at bounding box center [1307, 146] width 24 height 27
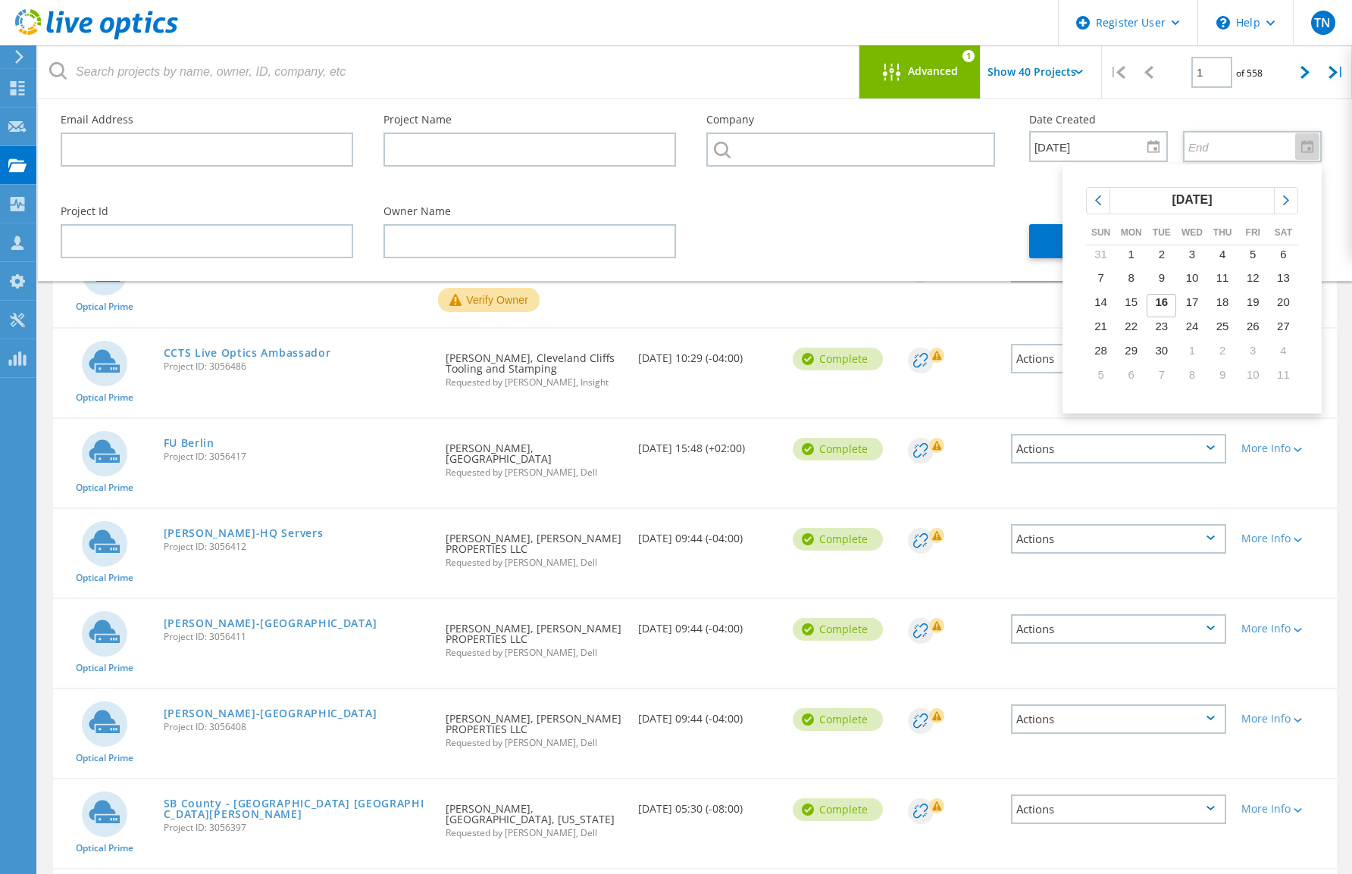
click at [1157, 303] on span "16" at bounding box center [1161, 301] width 13 height 13
type input "[DATE]"
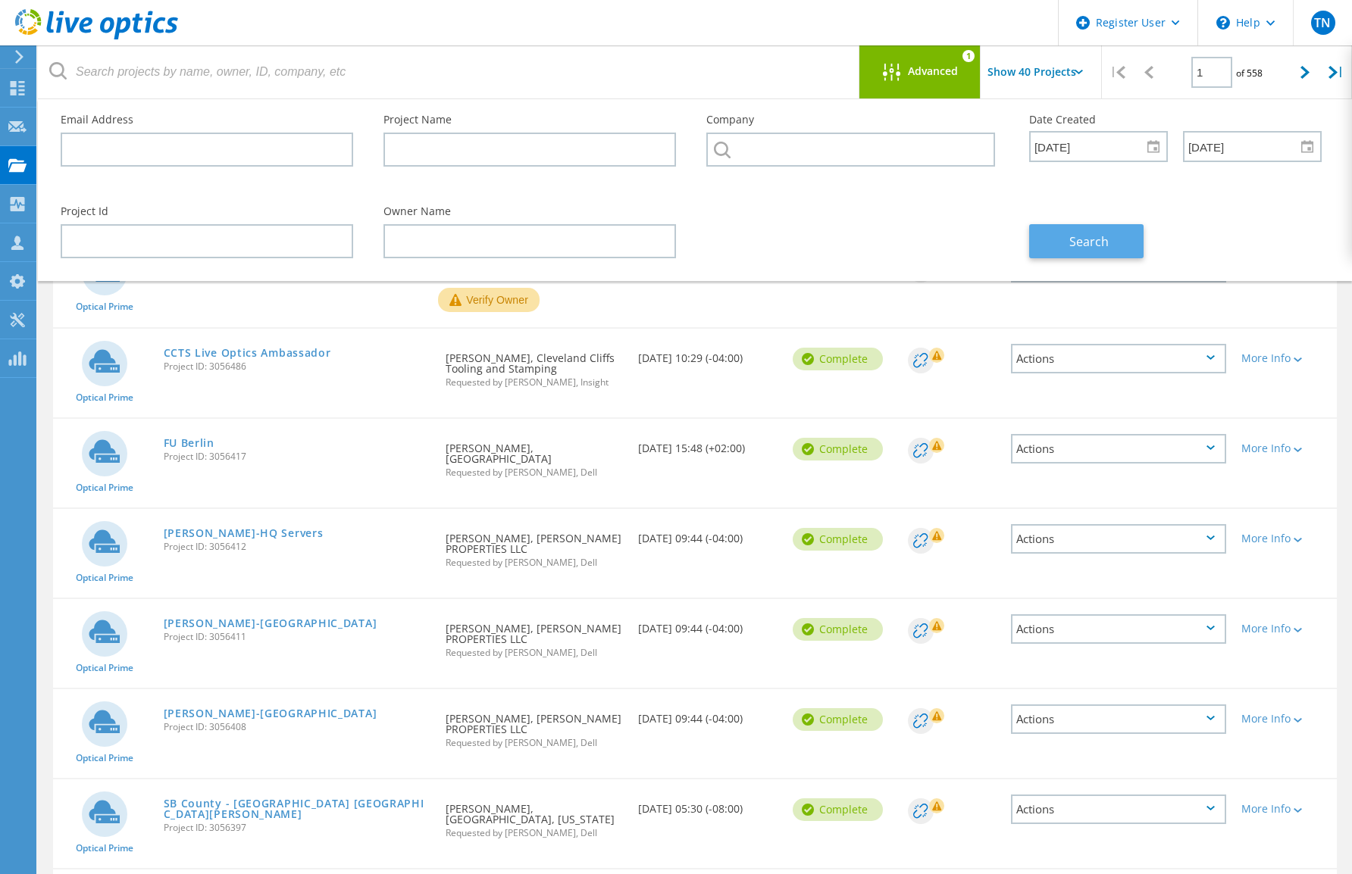
click at [1092, 238] on span "Search" at bounding box center [1088, 241] width 39 height 17
click at [936, 73] on span "Advanced" at bounding box center [933, 71] width 50 height 11
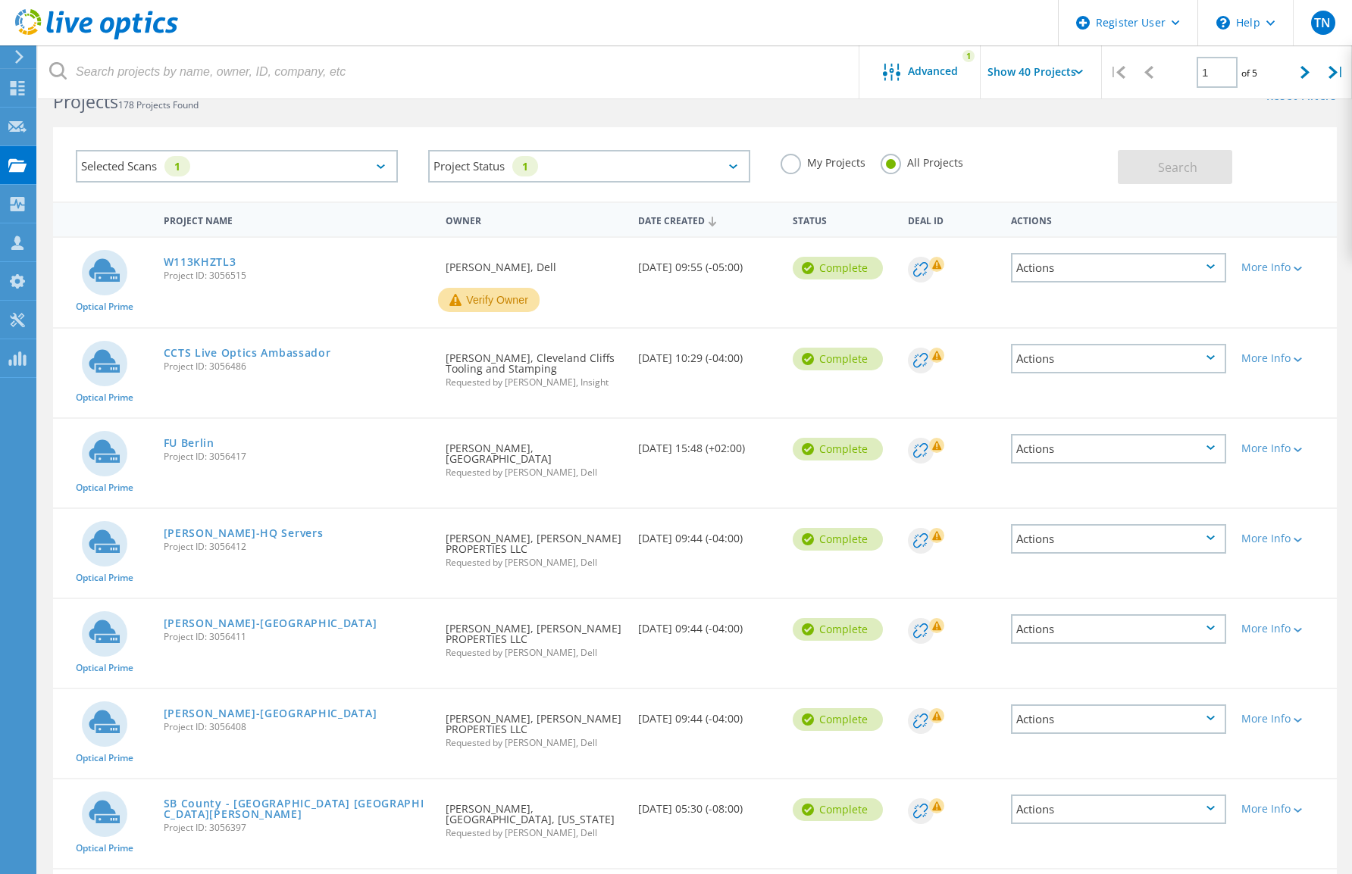
scroll to position [0, 0]
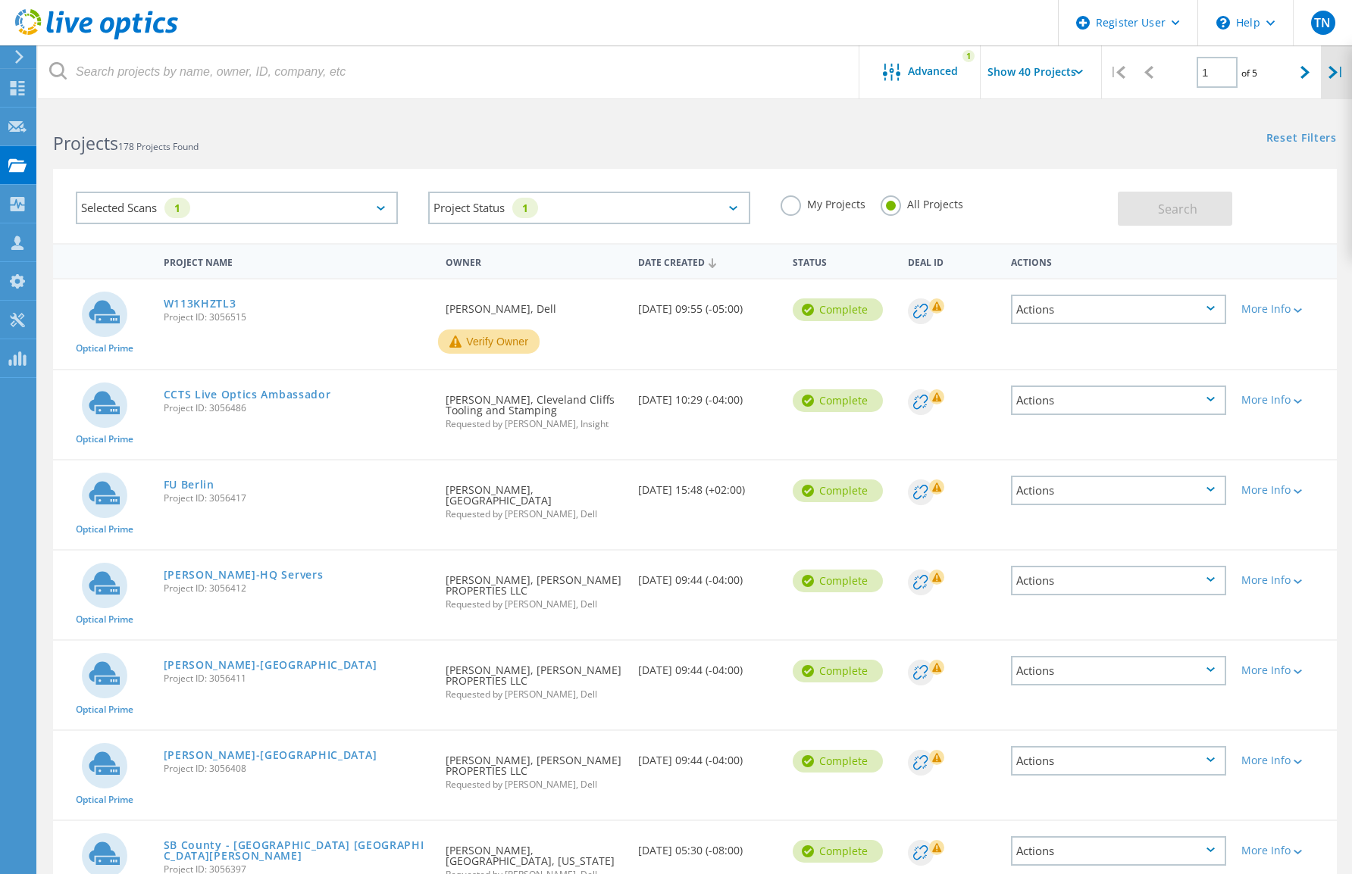
click at [1333, 78] on icon at bounding box center [1332, 72] width 9 height 13
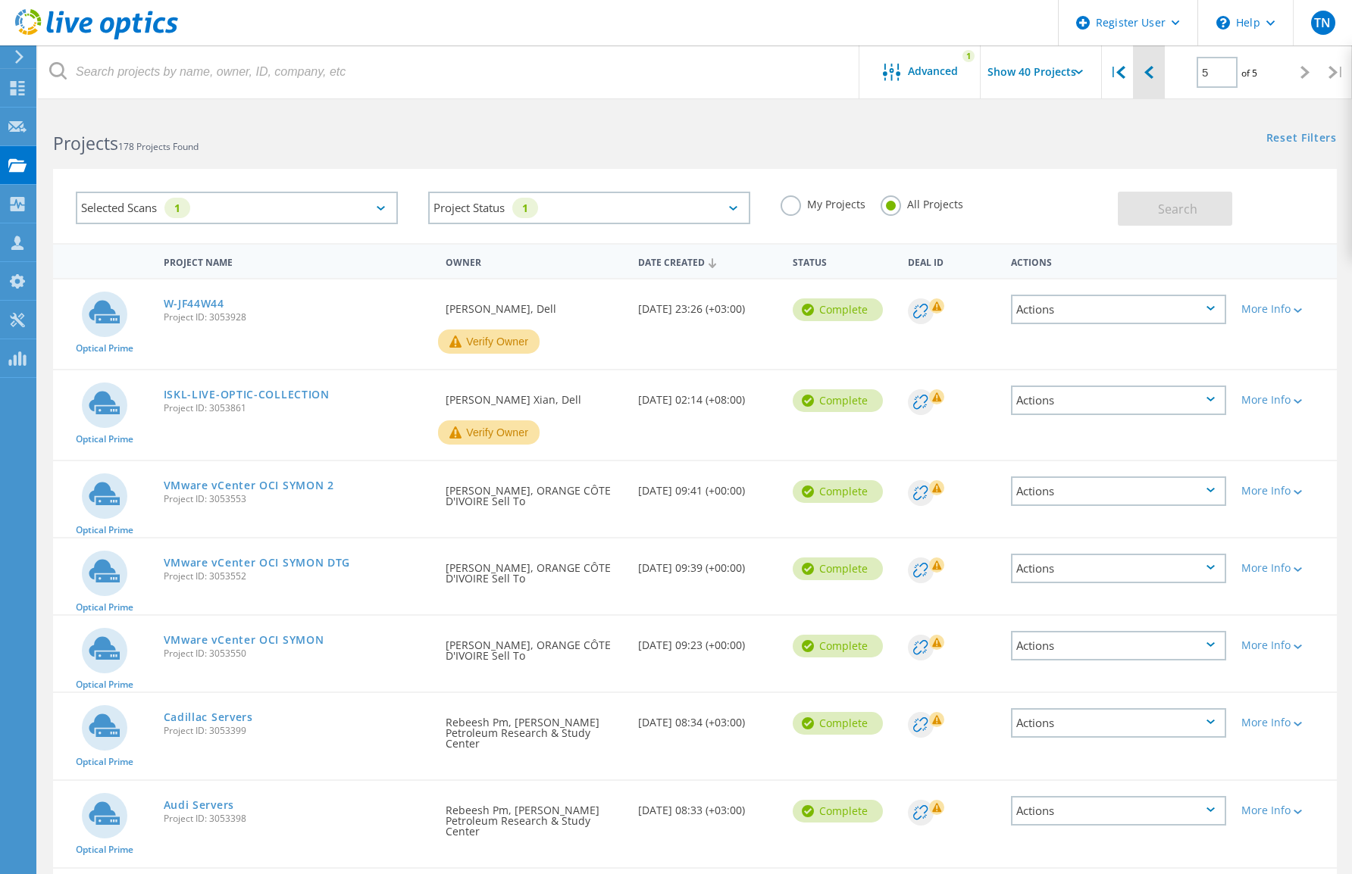
click at [1160, 61] on div at bounding box center [1148, 72] width 31 height 54
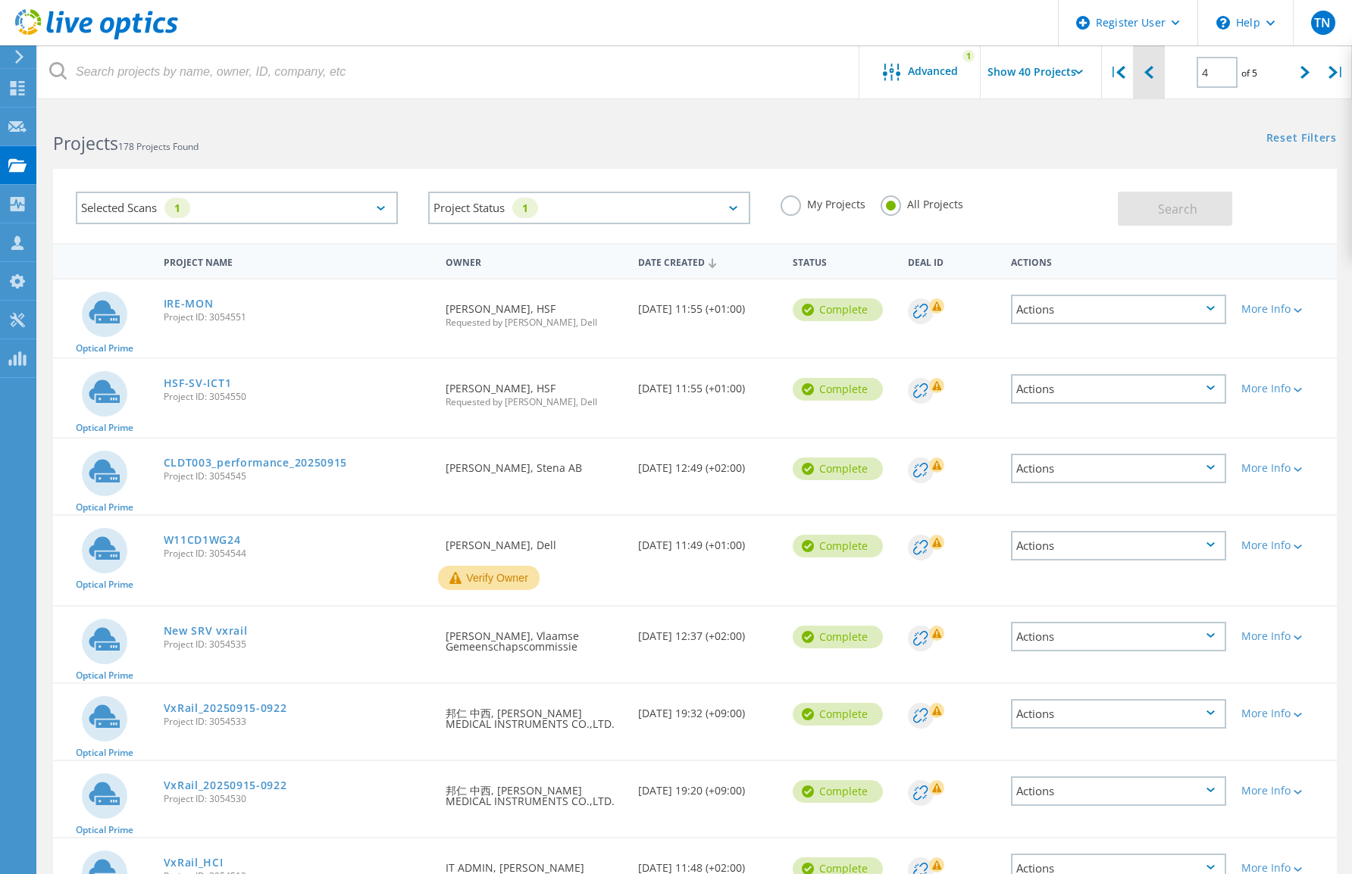
click at [1152, 73] on icon at bounding box center [1148, 72] width 9 height 13
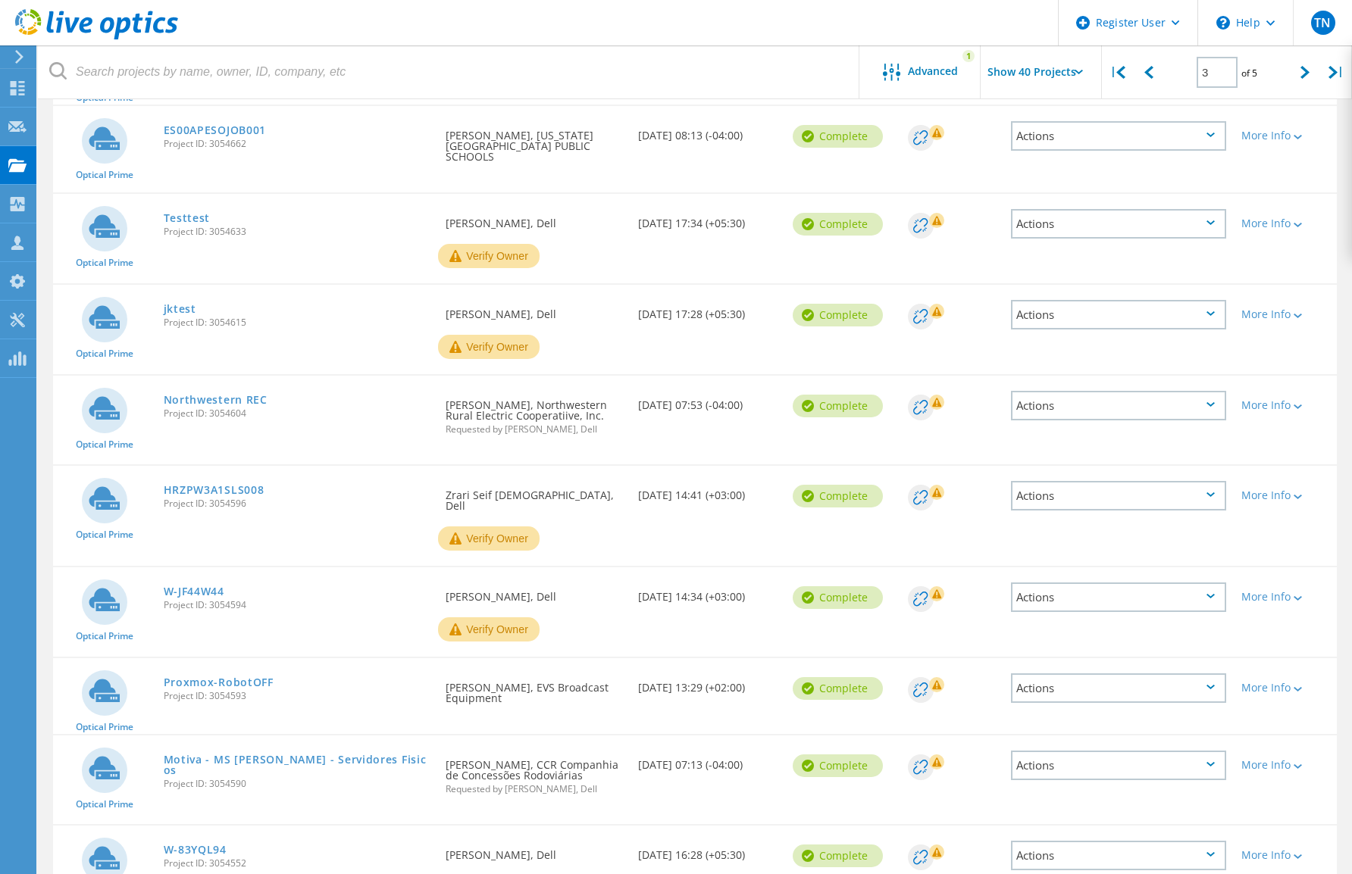
scroll to position [2927, 0]
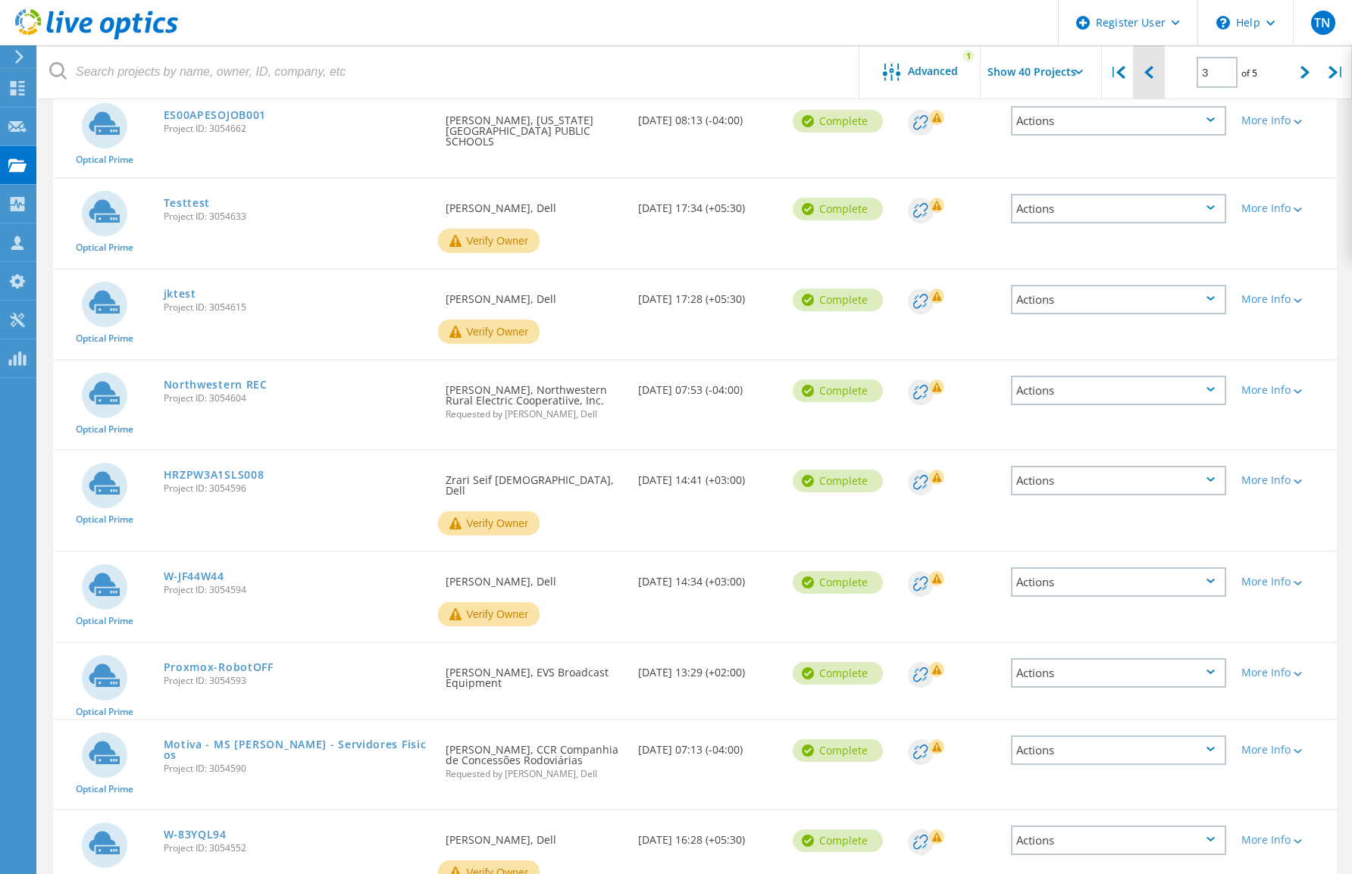
click at [1157, 59] on div at bounding box center [1148, 72] width 31 height 54
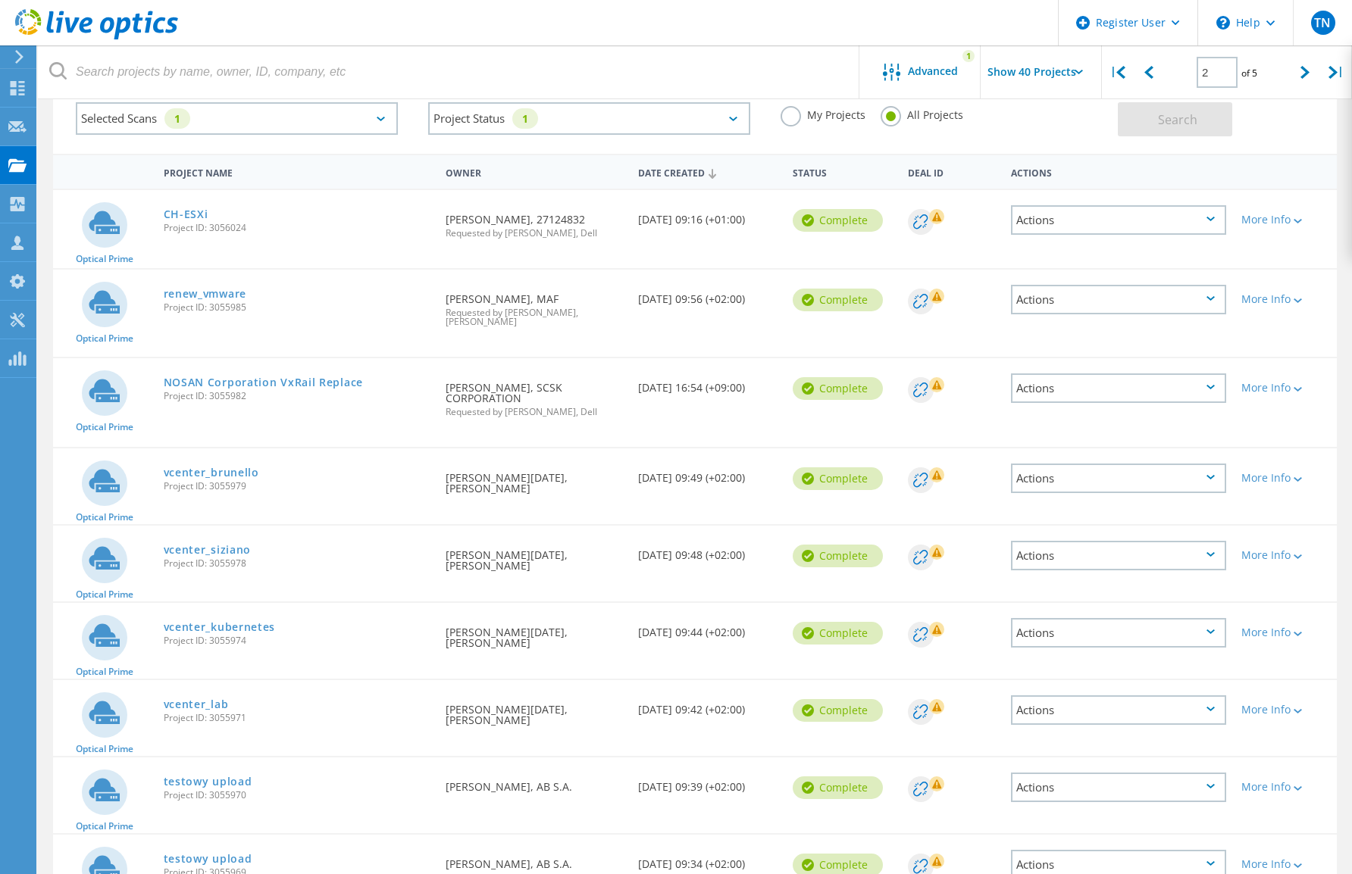
scroll to position [0, 0]
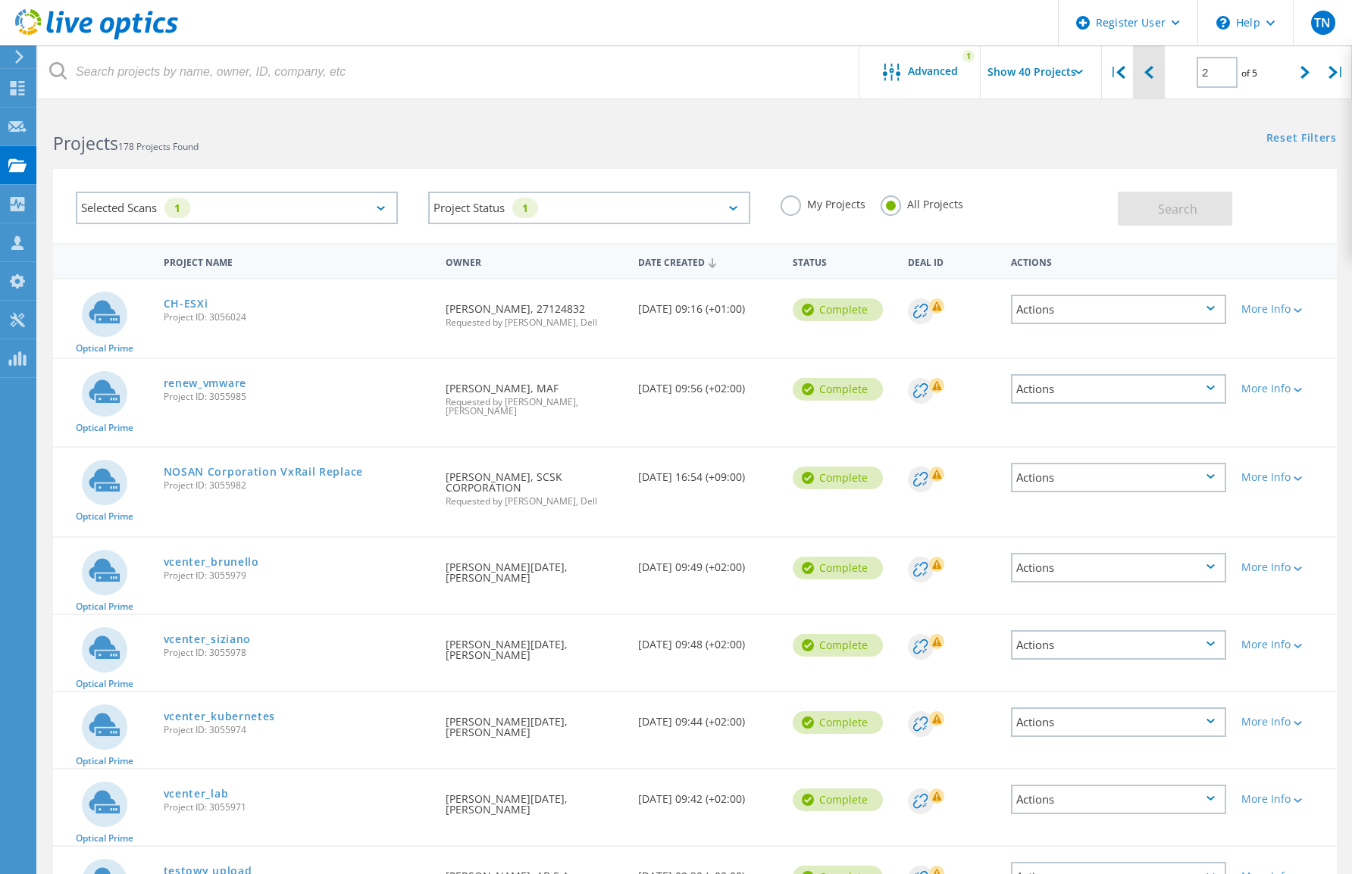
click at [1148, 80] on div at bounding box center [1148, 72] width 31 height 54
type input "1"
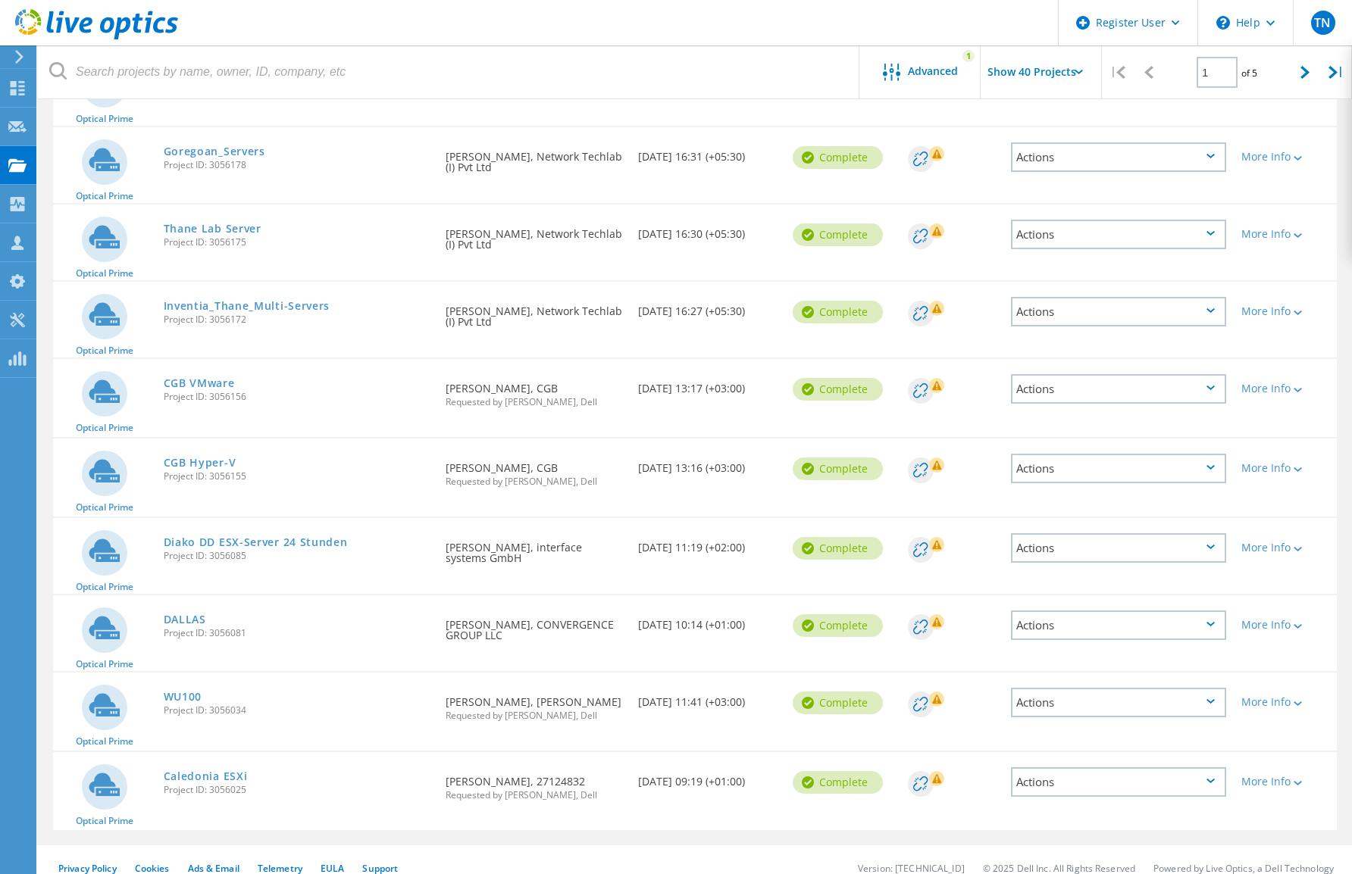
scroll to position [2840, 0]
